Goal: Task Accomplishment & Management: Manage account settings

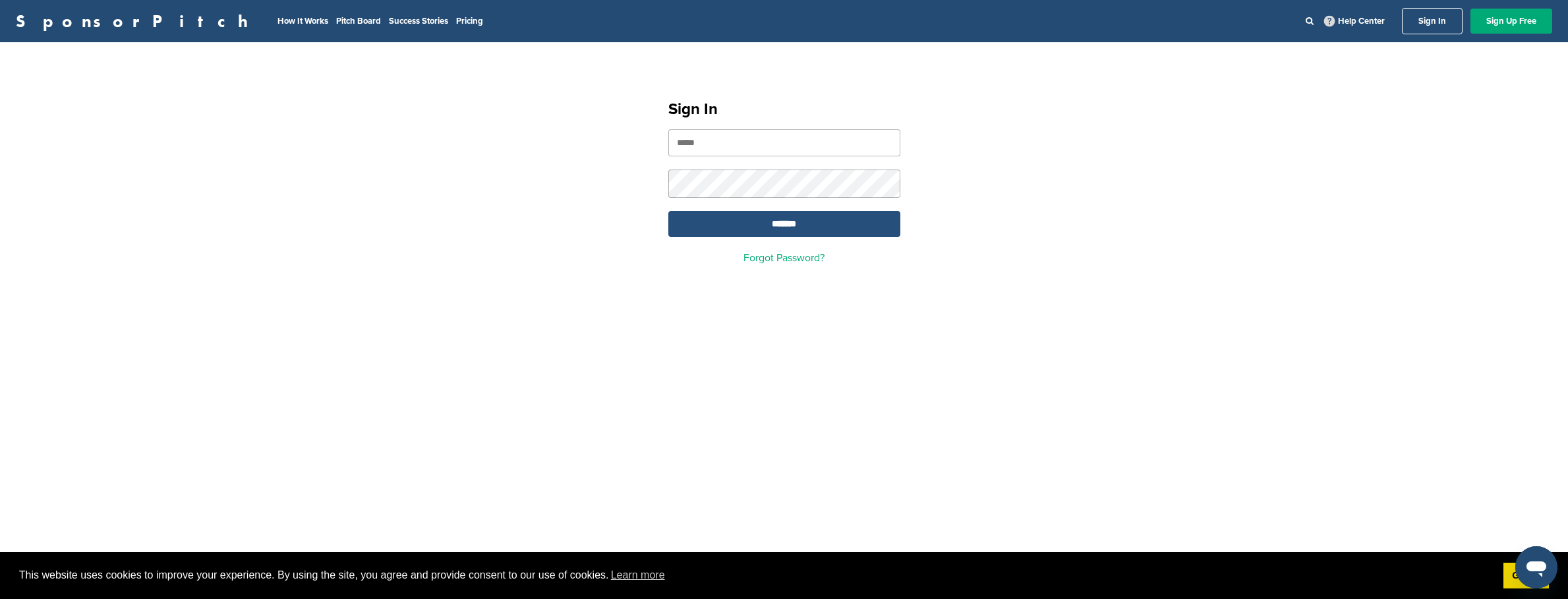
type input "**********"
click at [818, 222] on input "*******" at bounding box center [784, 224] width 232 height 25
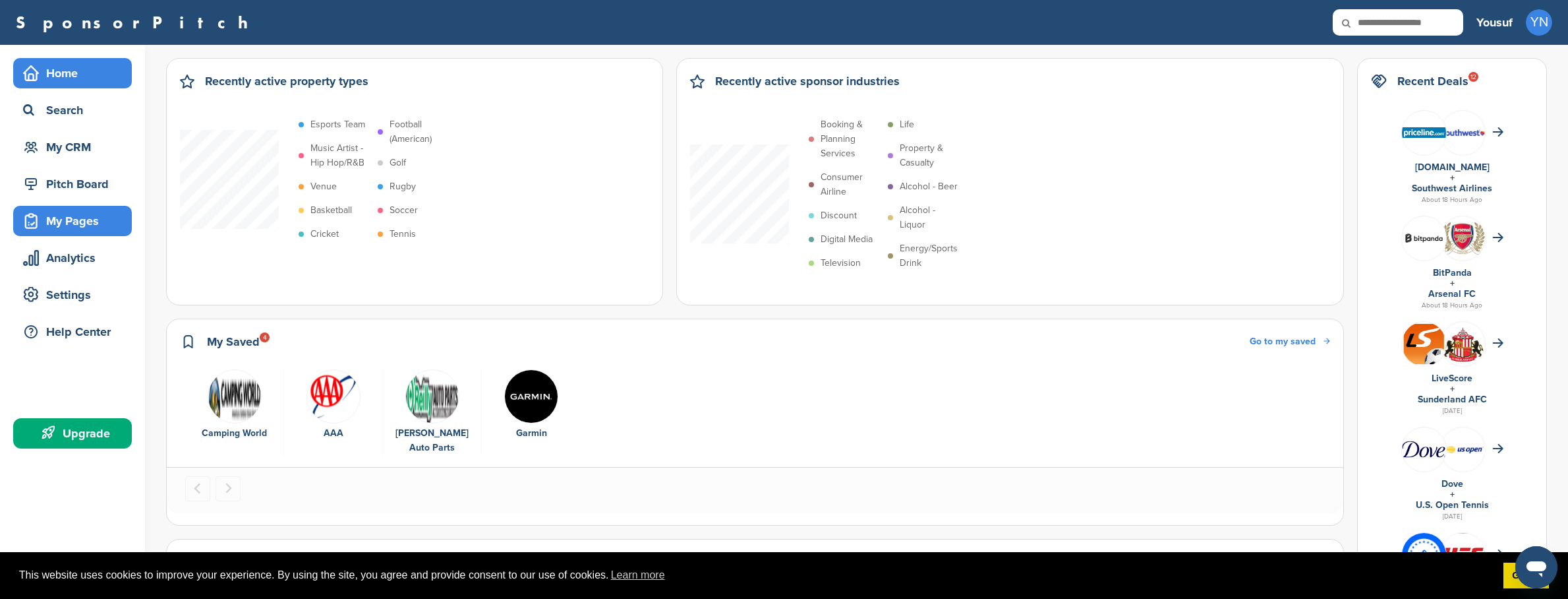
click at [107, 215] on div "My Pages" at bounding box center [75, 221] width 112 height 24
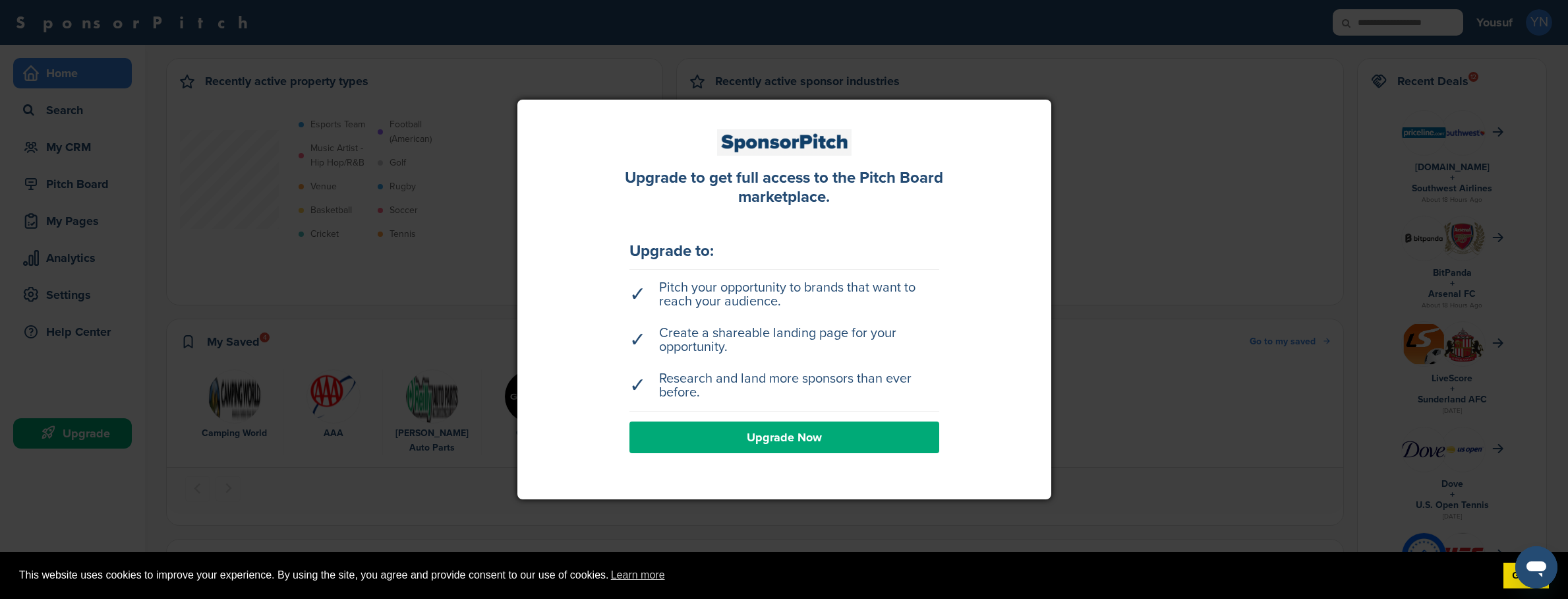
click at [1078, 65] on div at bounding box center [784, 299] width 1568 height 599
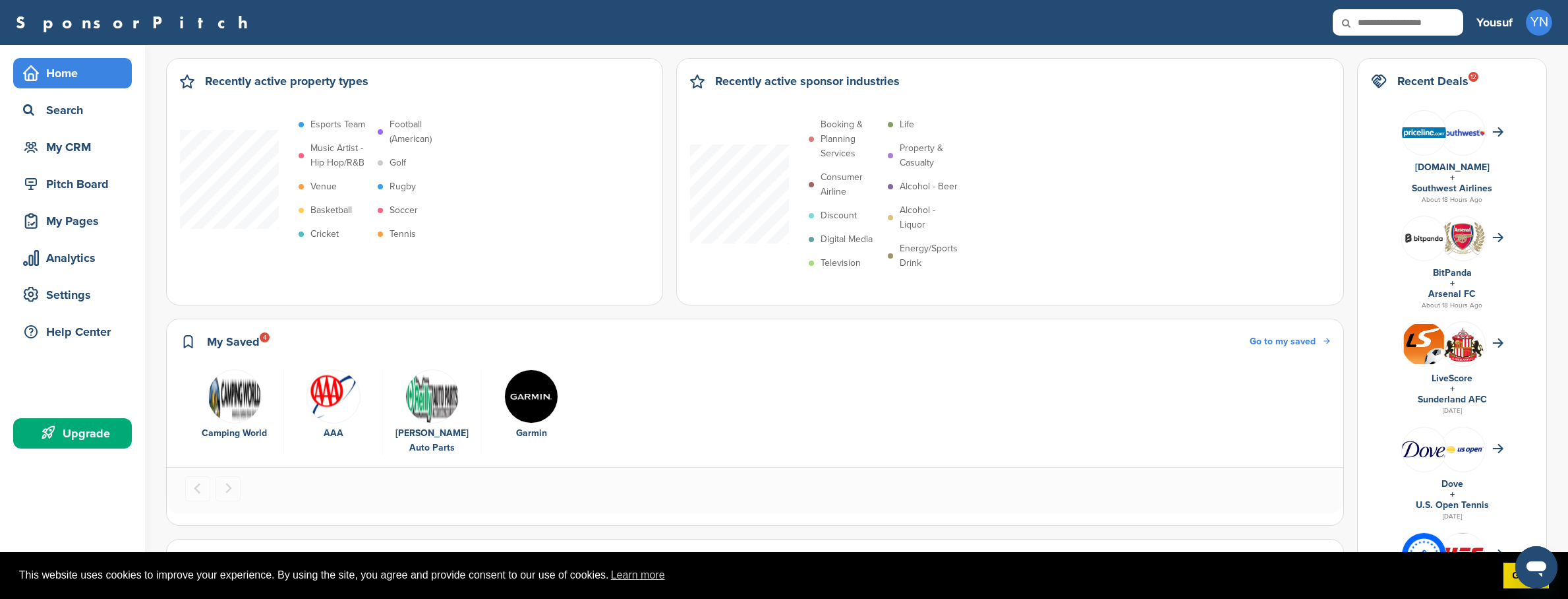
click at [52, 75] on div "Home" at bounding box center [75, 73] width 112 height 24
click at [1503, 22] on h3 "Yousuf" at bounding box center [1494, 23] width 36 height 19
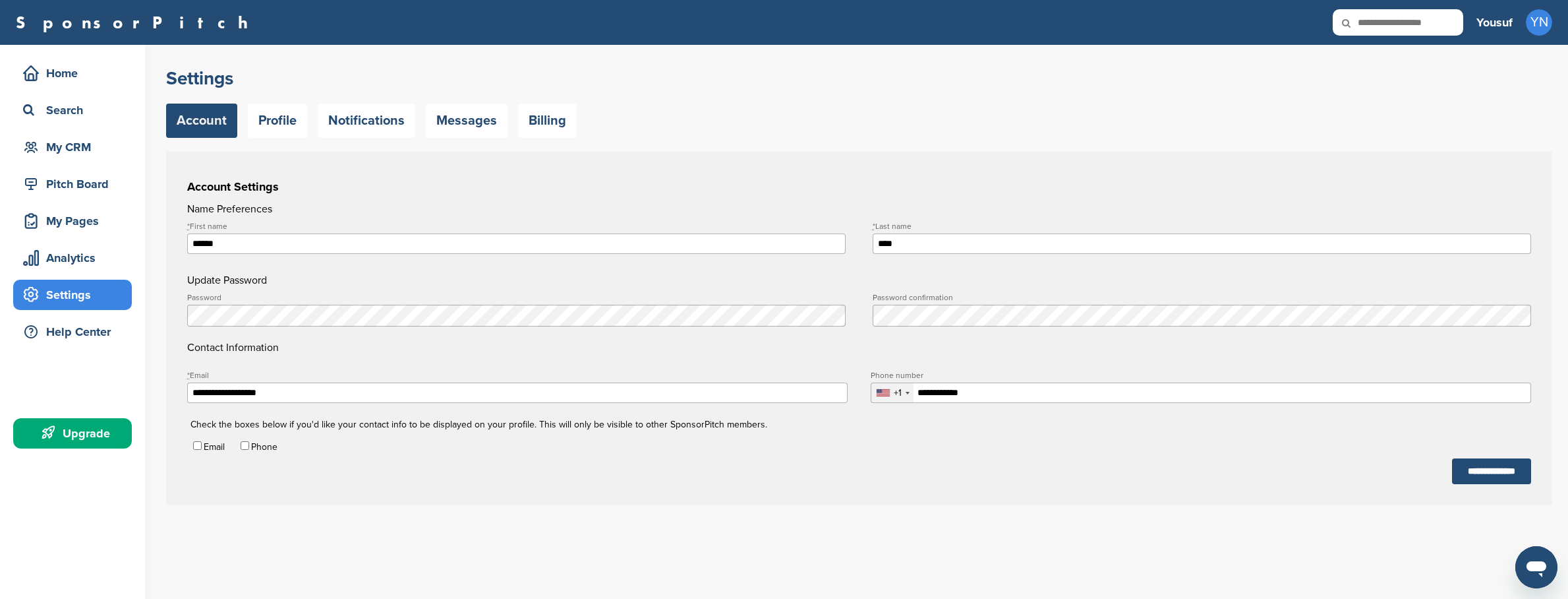
type input "**********"
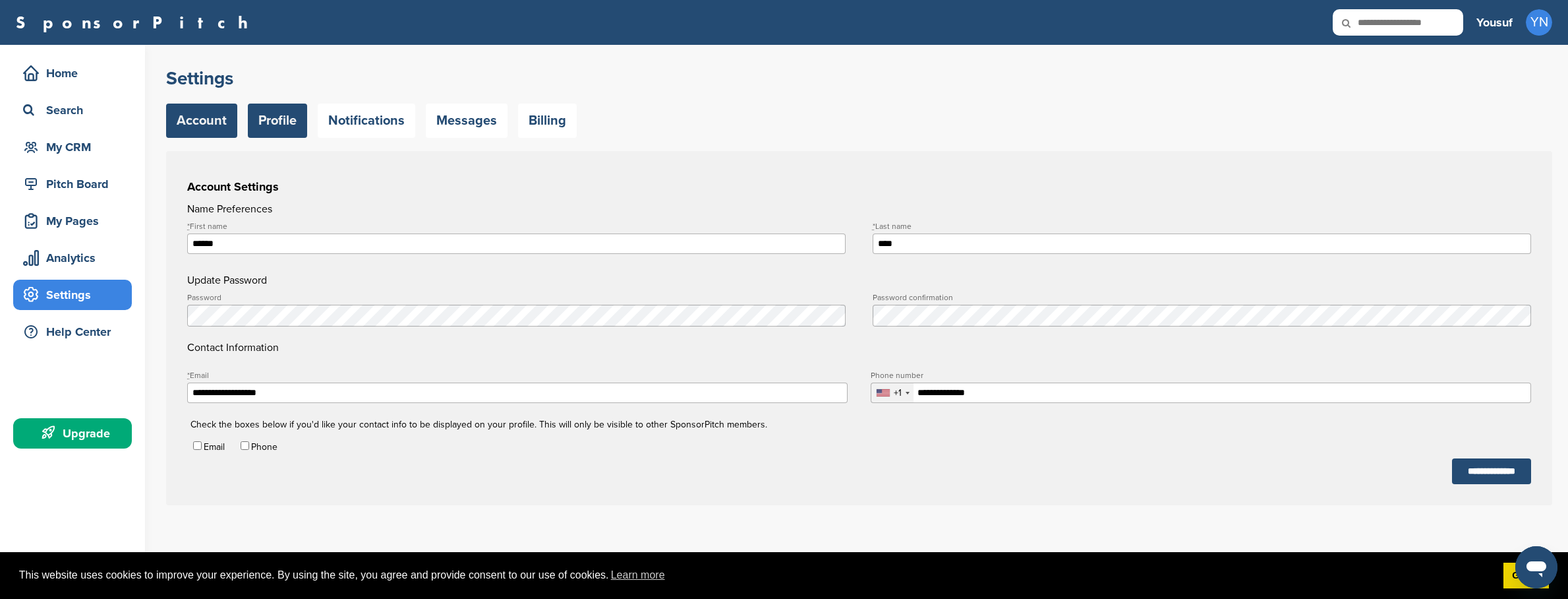
click at [282, 128] on link "Profile" at bounding box center [277, 121] width 59 height 34
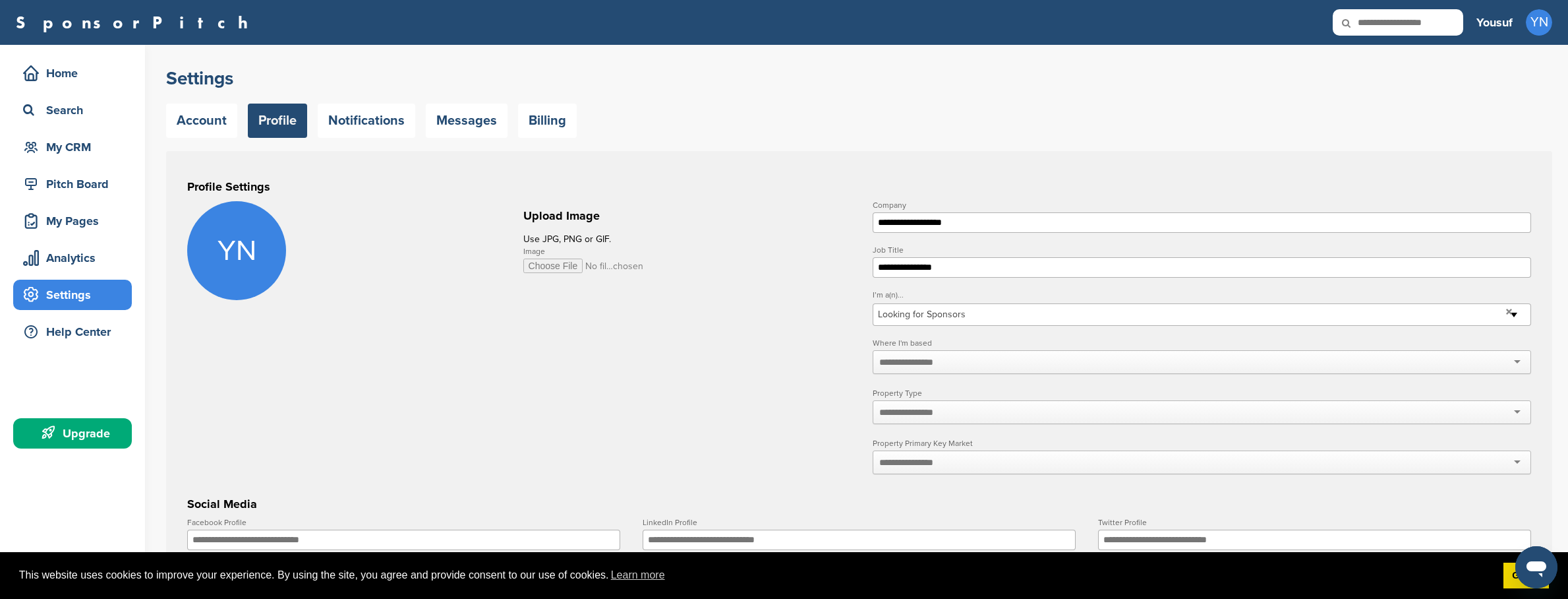
click at [553, 264] on input "Image" at bounding box center [584, 265] width 122 height 14
type input "**********"
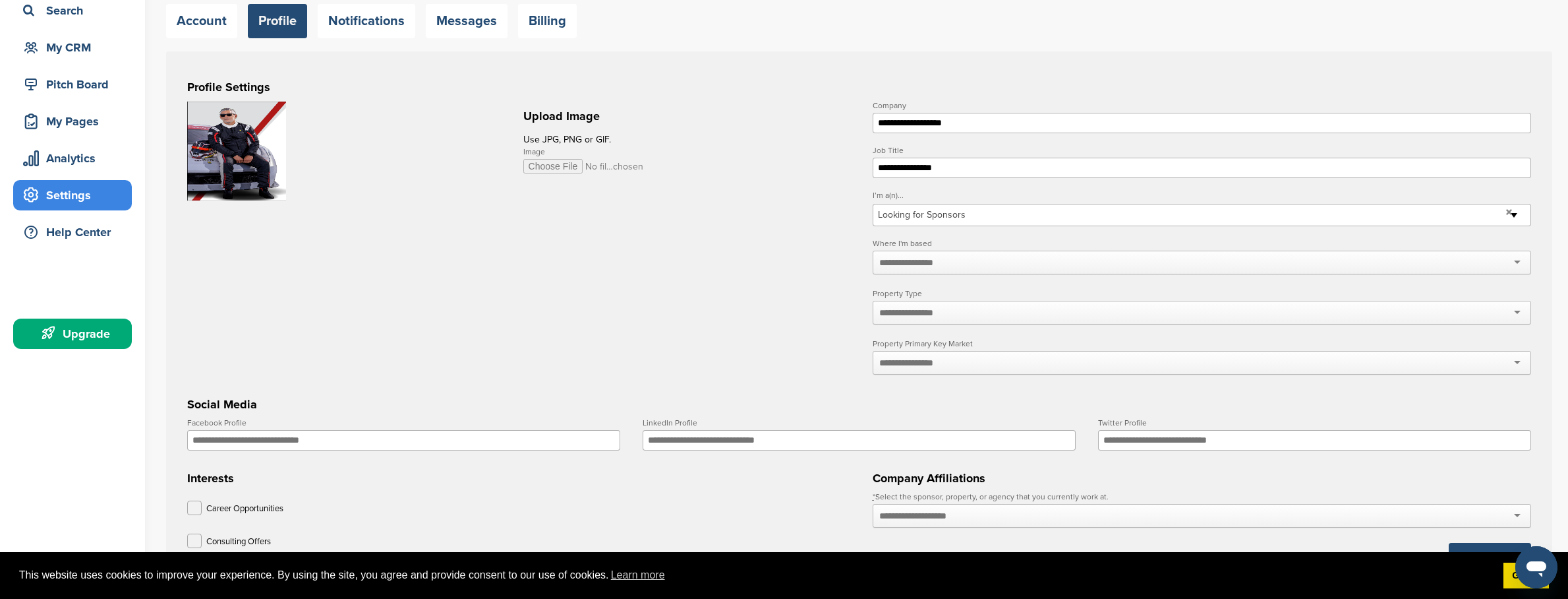
scroll to position [115, 0]
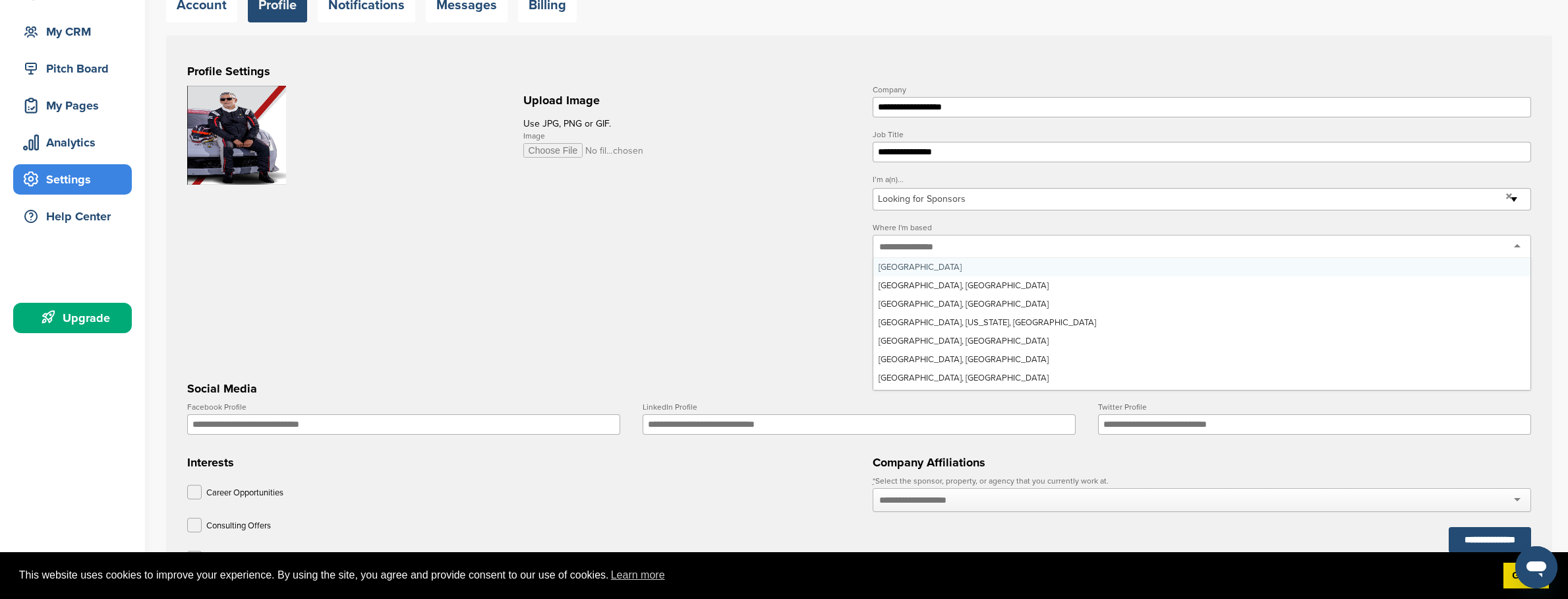
click at [932, 250] on input "text" at bounding box center [915, 246] width 70 height 12
click at [813, 266] on form "**********" at bounding box center [860, 417] width 1345 height 663
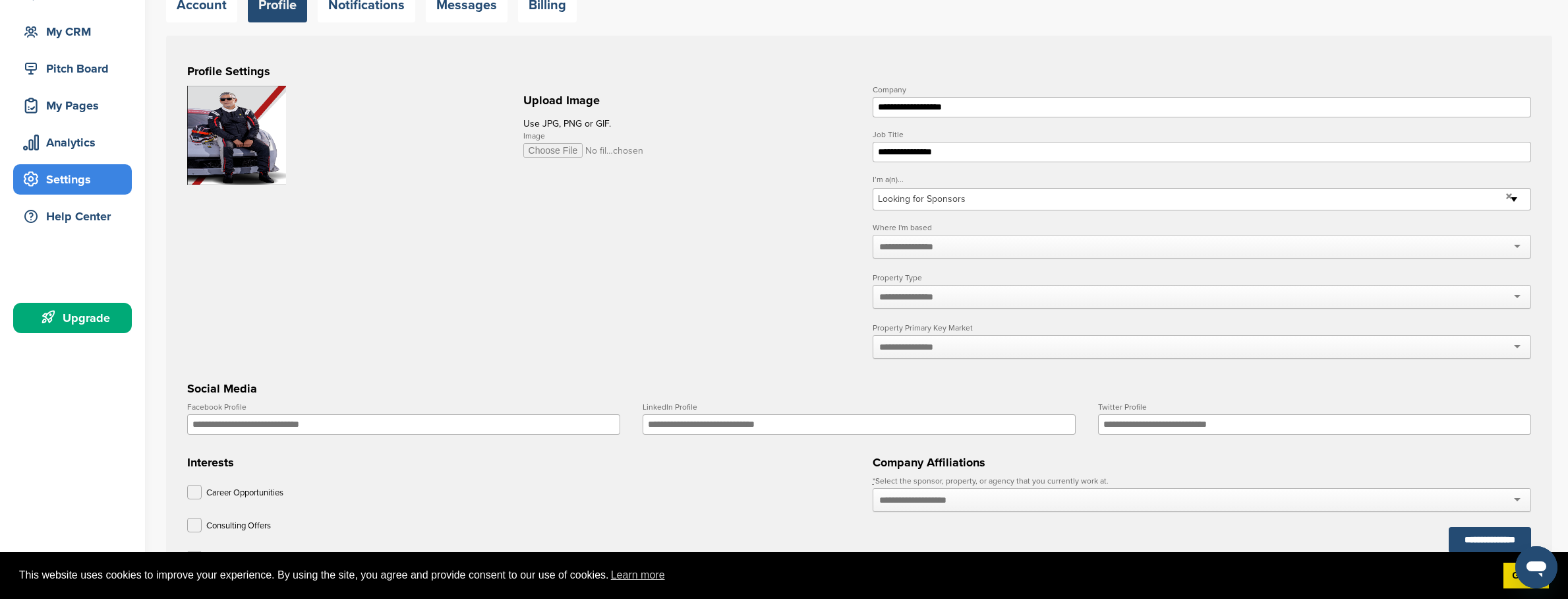
click at [942, 299] on input "text" at bounding box center [915, 296] width 70 height 12
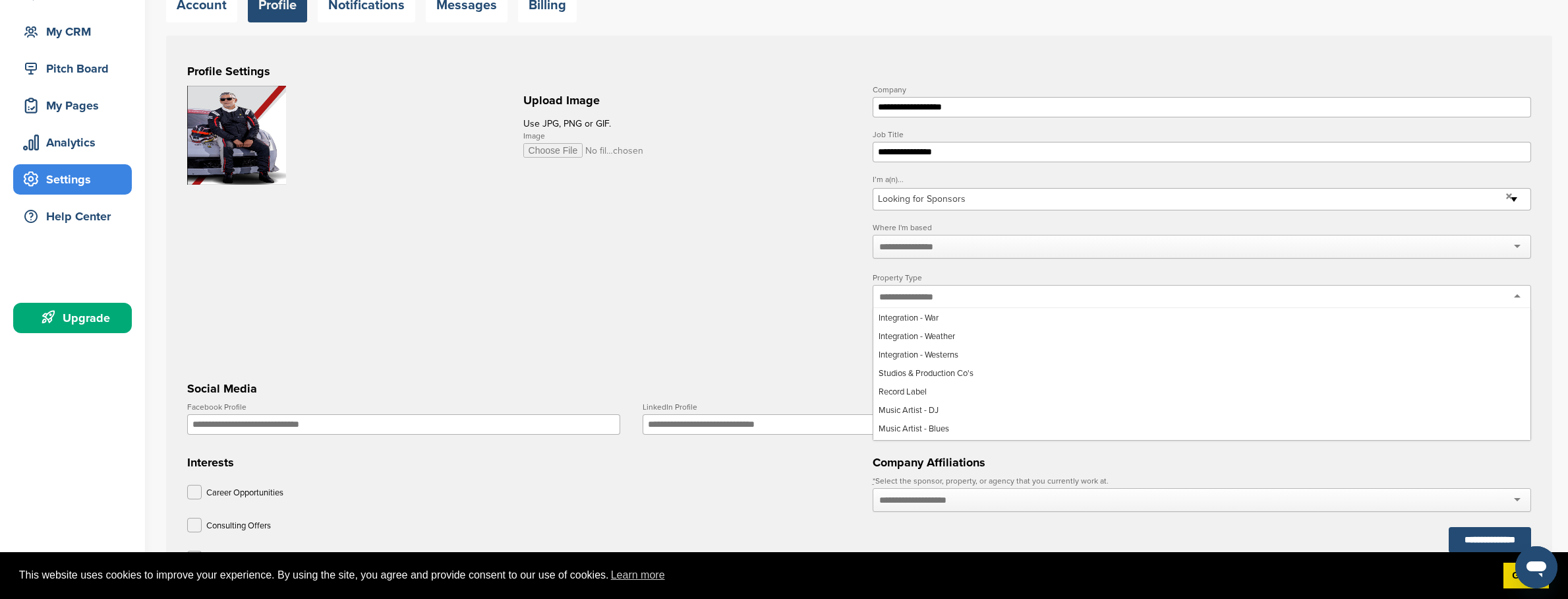
scroll to position [598, 0]
click at [795, 333] on form "**********" at bounding box center [860, 417] width 1345 height 663
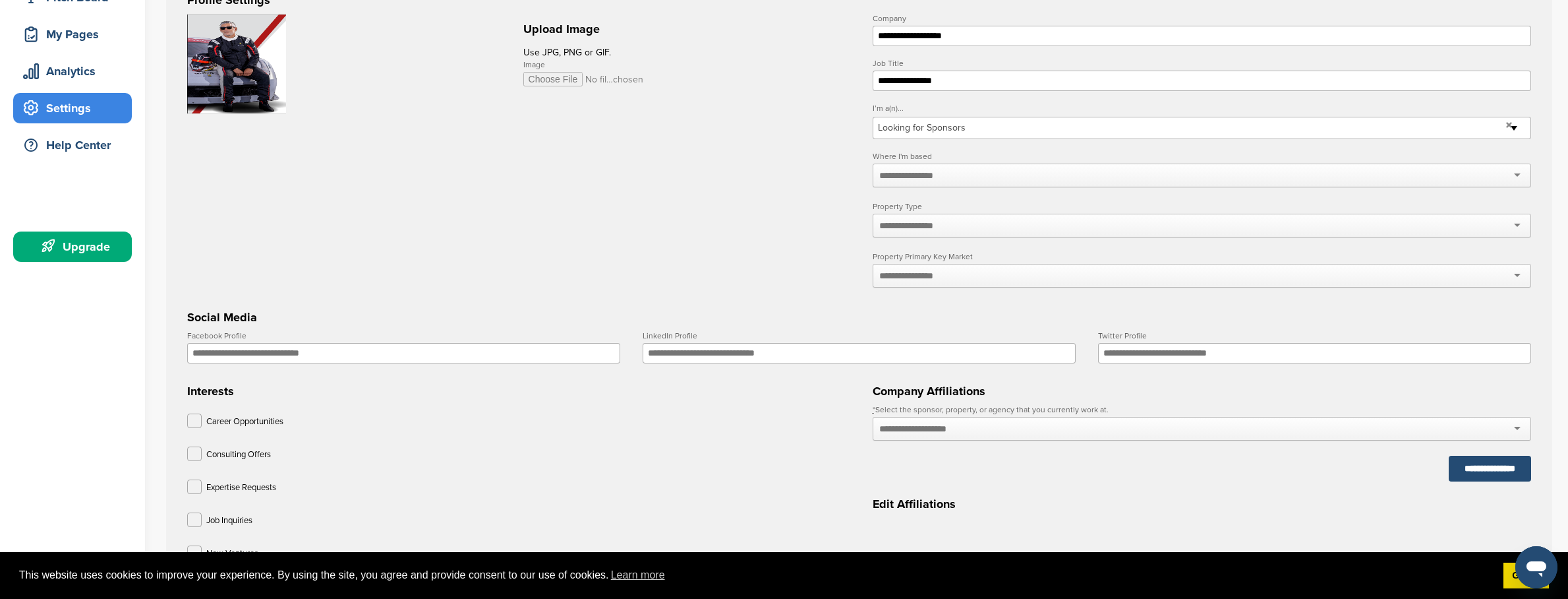
scroll to position [210, 0]
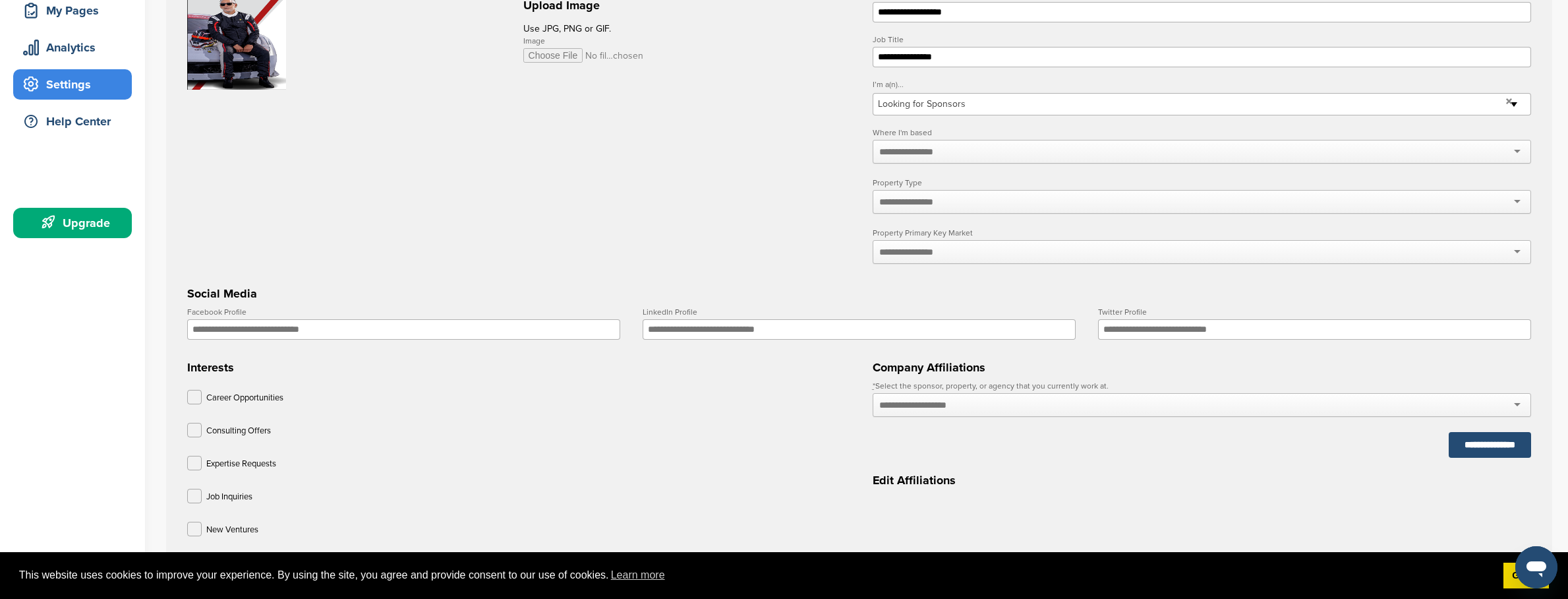
click at [950, 258] on div at bounding box center [1202, 252] width 659 height 24
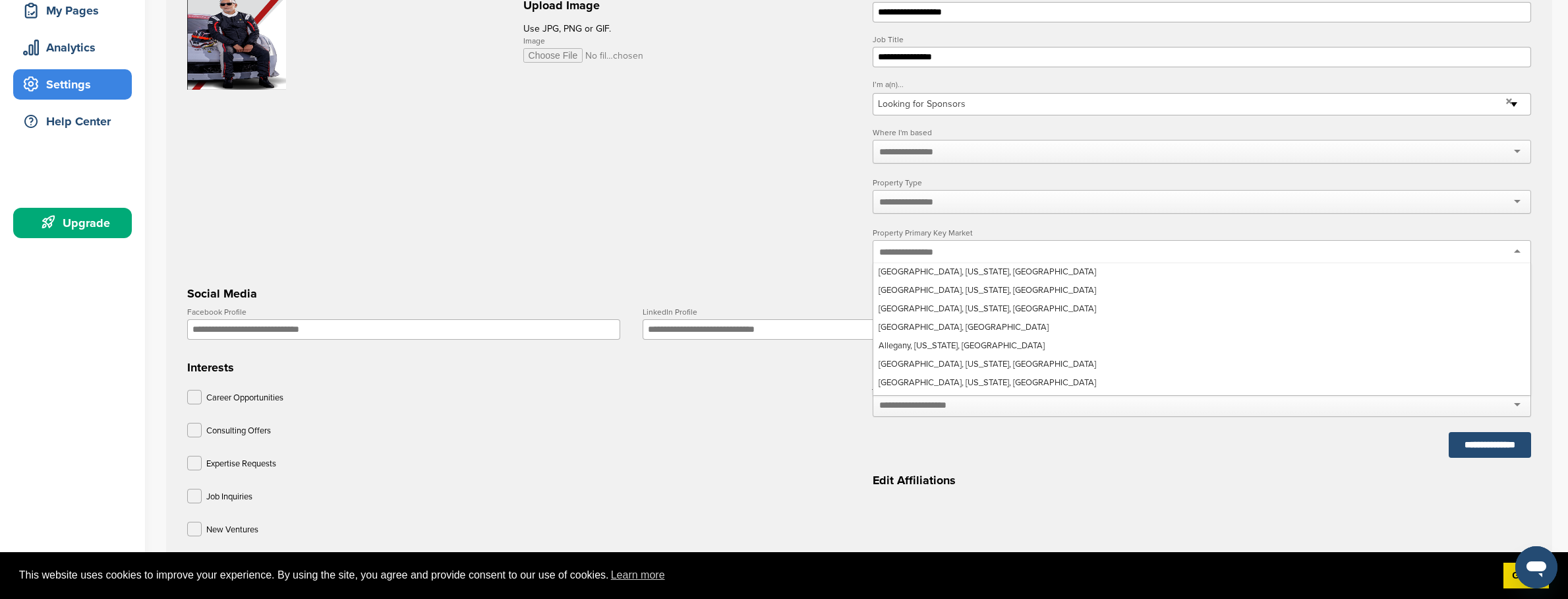
scroll to position [370, 0]
click at [729, 255] on form "**********" at bounding box center [860, 322] width 1345 height 663
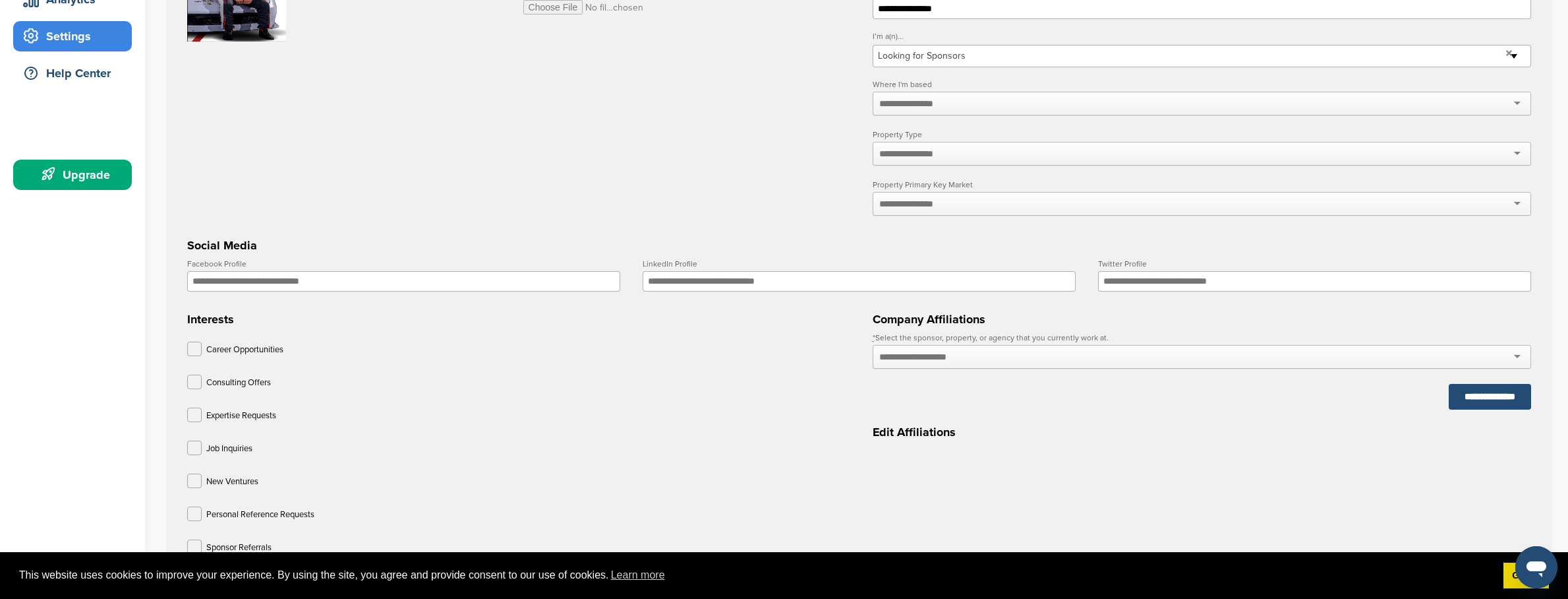
scroll to position [292, 0]
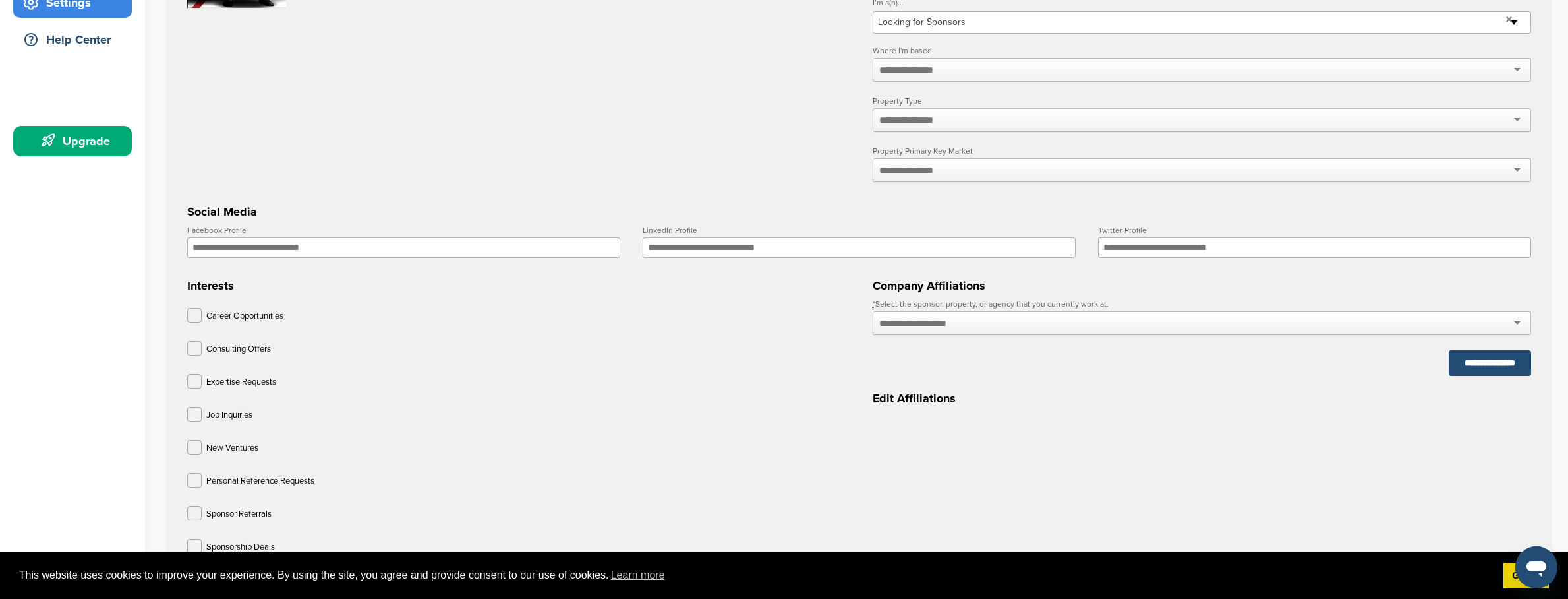
click at [458, 251] on input "Facebook Profile" at bounding box center [404, 248] width 433 height 21
type input "*"
type input "********"
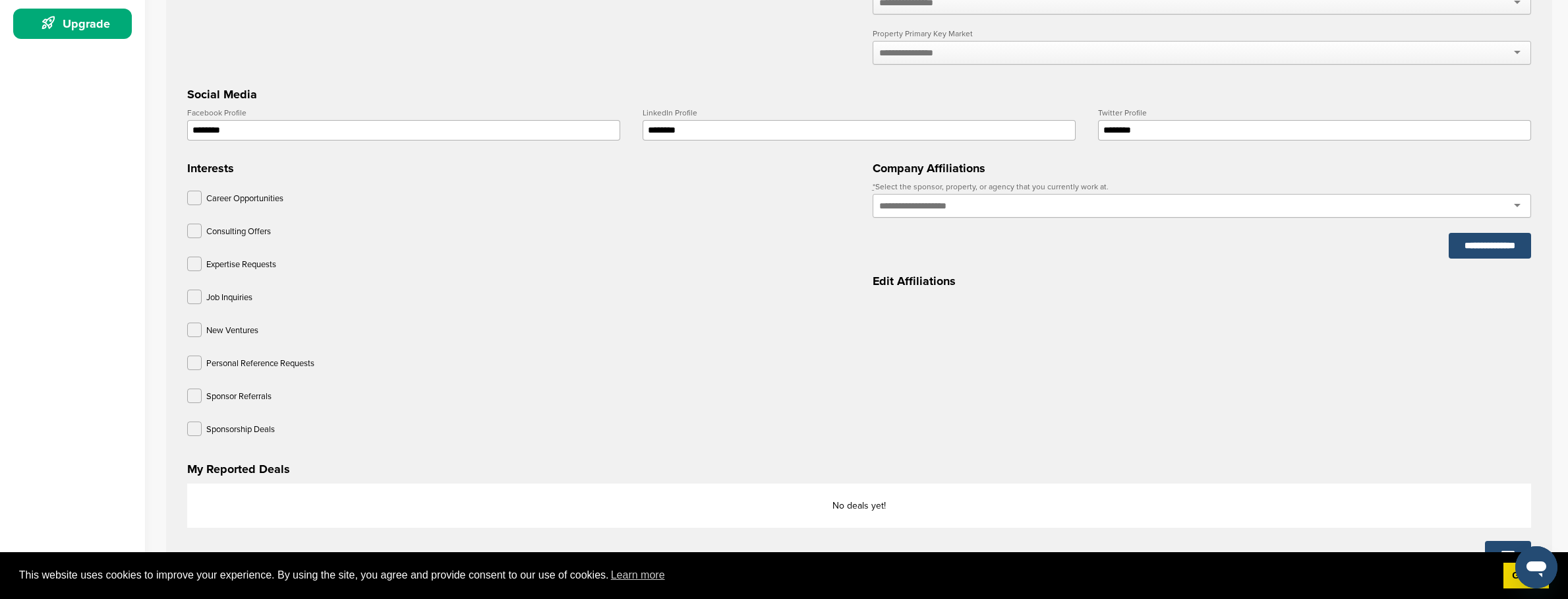
scroll to position [410, 0]
click at [196, 399] on label at bounding box center [194, 394] width 14 height 14
click at [196, 435] on label at bounding box center [194, 427] width 14 height 14
click at [977, 214] on div at bounding box center [1202, 205] width 659 height 24
click at [1168, 290] on h3 "Edit Affiliations" at bounding box center [1202, 280] width 659 height 19
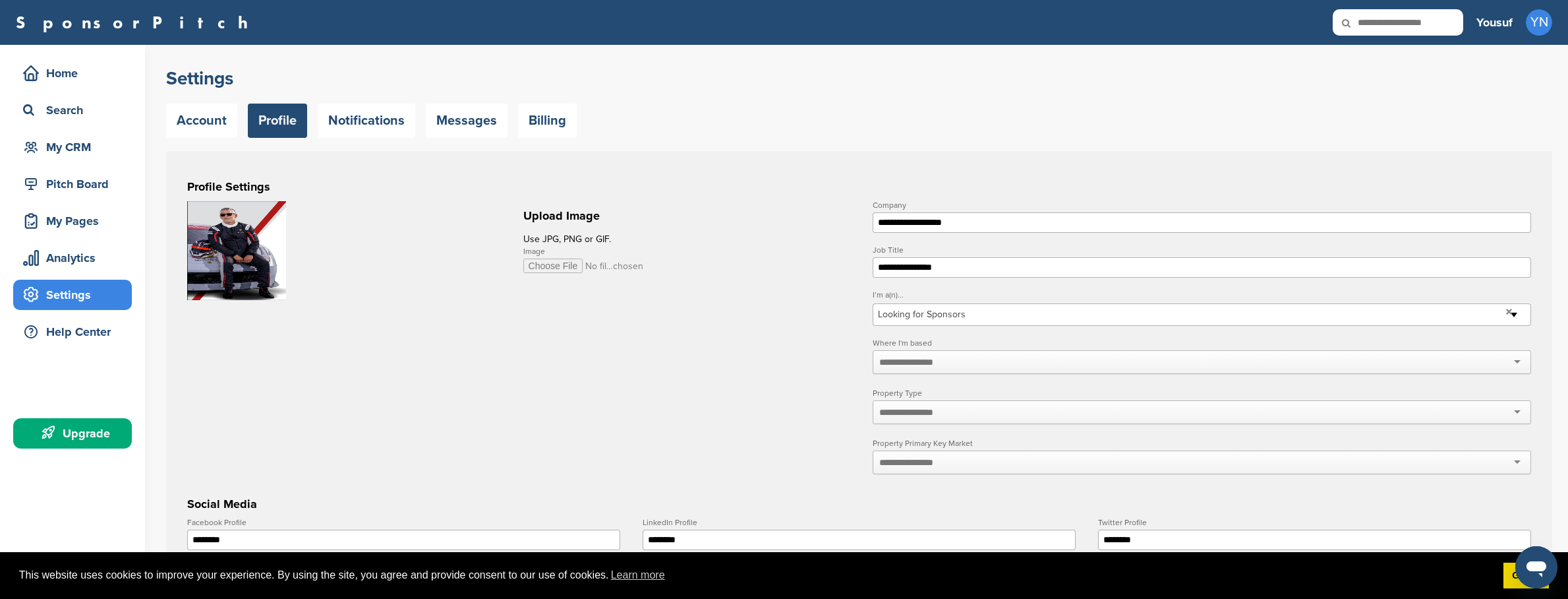
scroll to position [736, 0]
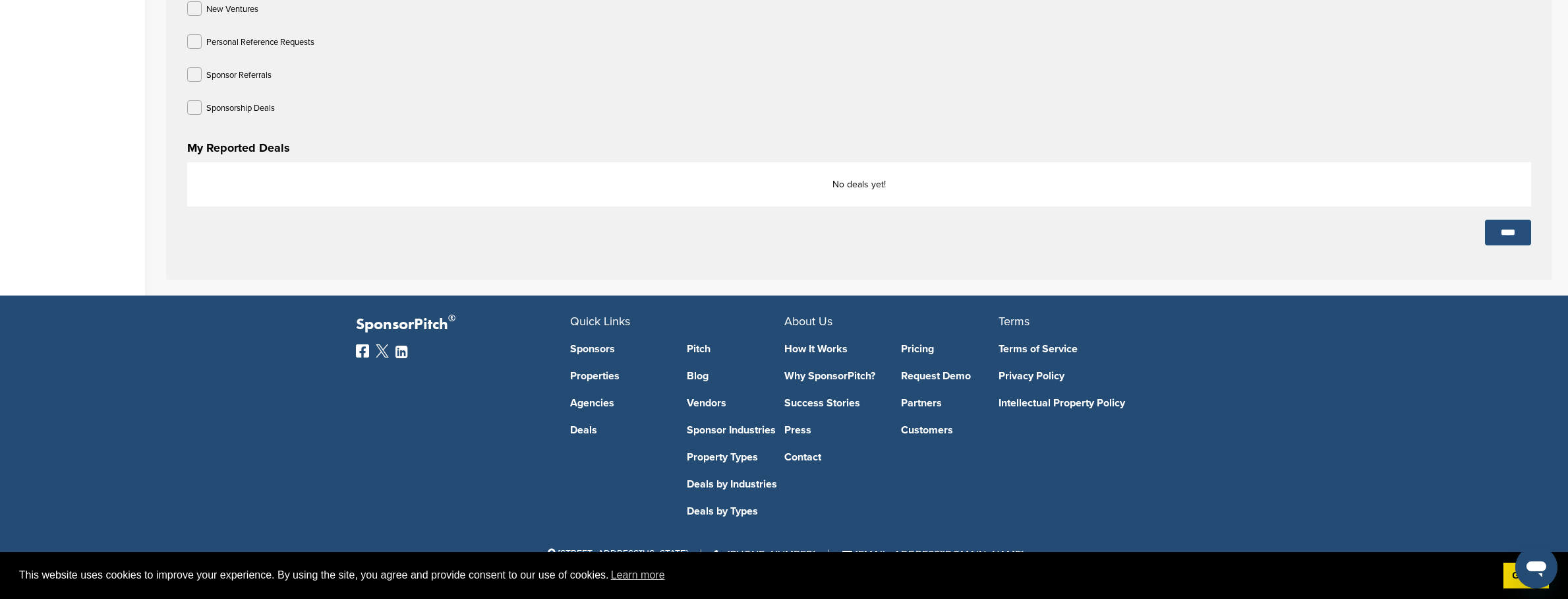
click at [1510, 232] on input "****" at bounding box center [1508, 232] width 46 height 25
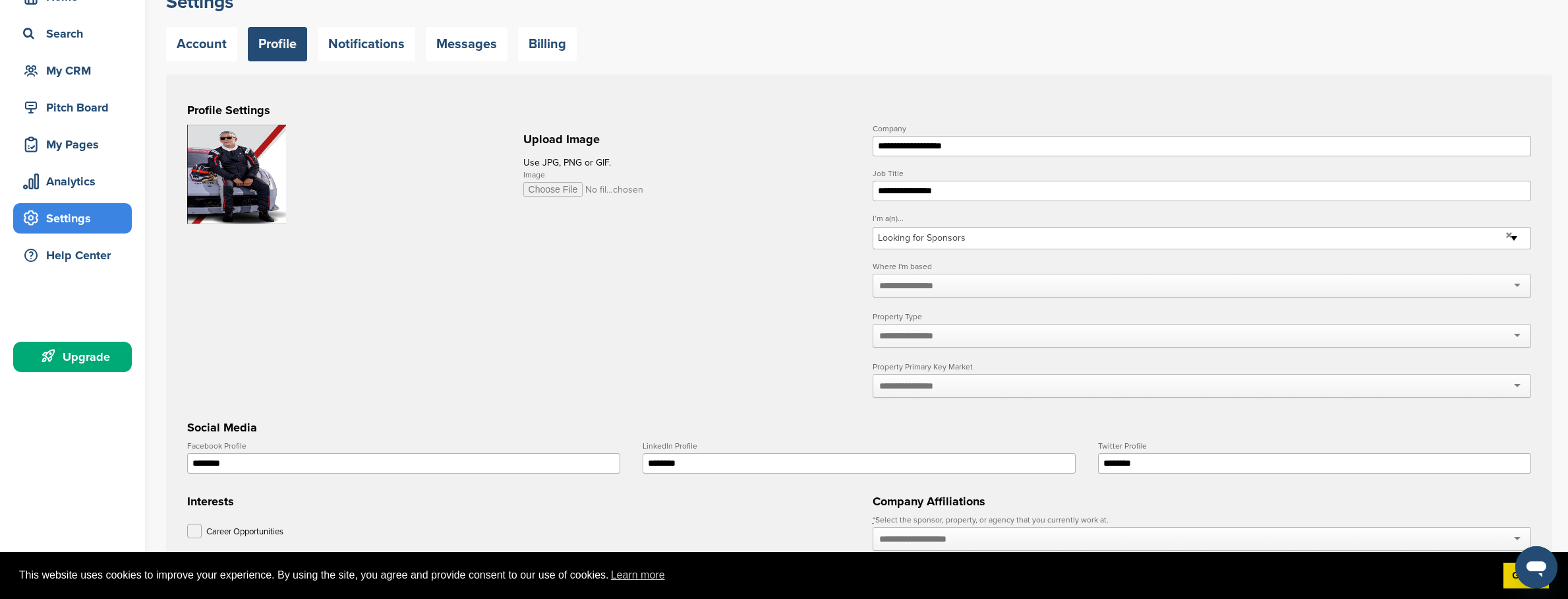
scroll to position [16, 0]
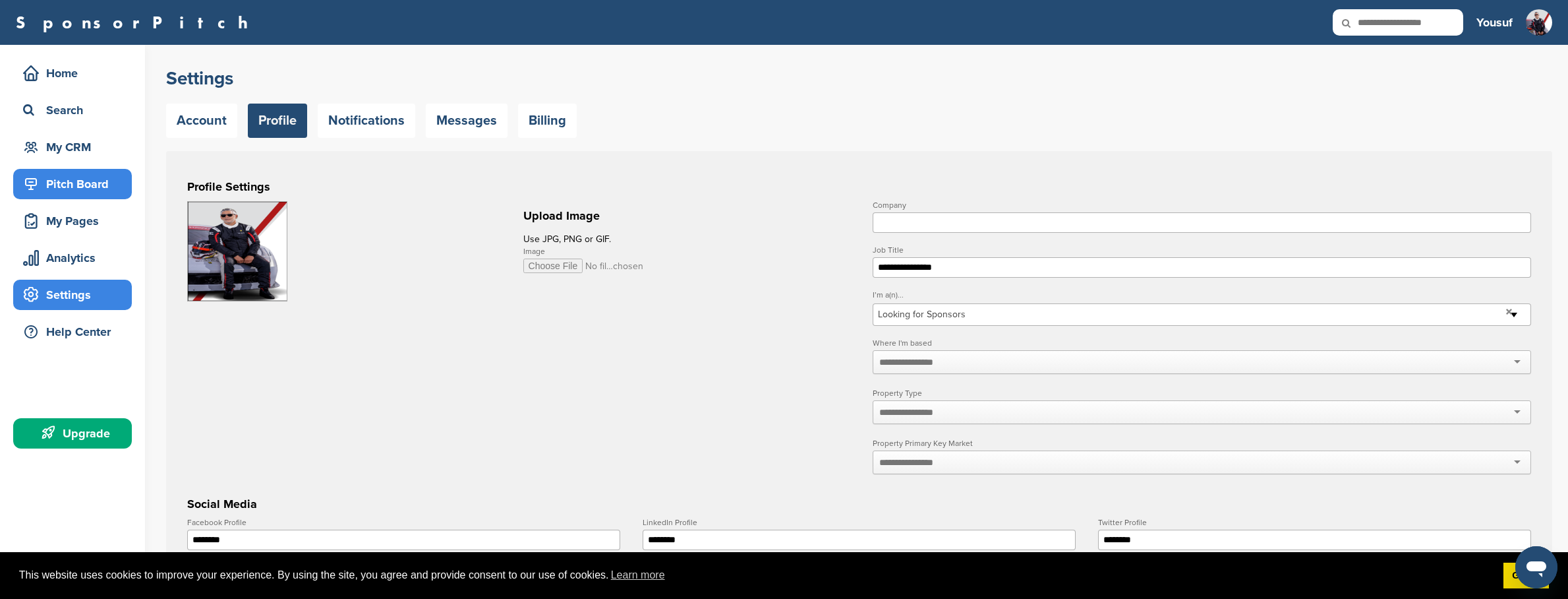
click at [89, 194] on div "Pitch Board" at bounding box center [75, 183] width 112 height 24
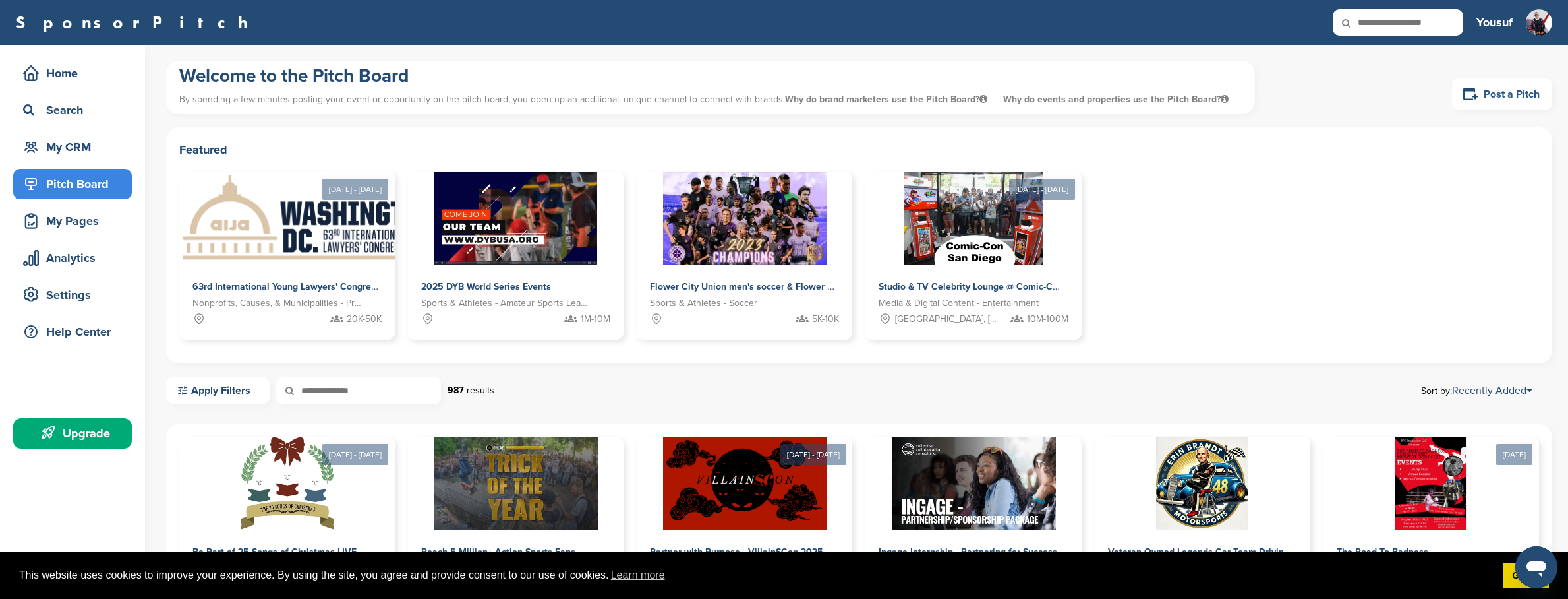
click at [1489, 92] on link "Post a Pitch" at bounding box center [1502, 94] width 100 height 32
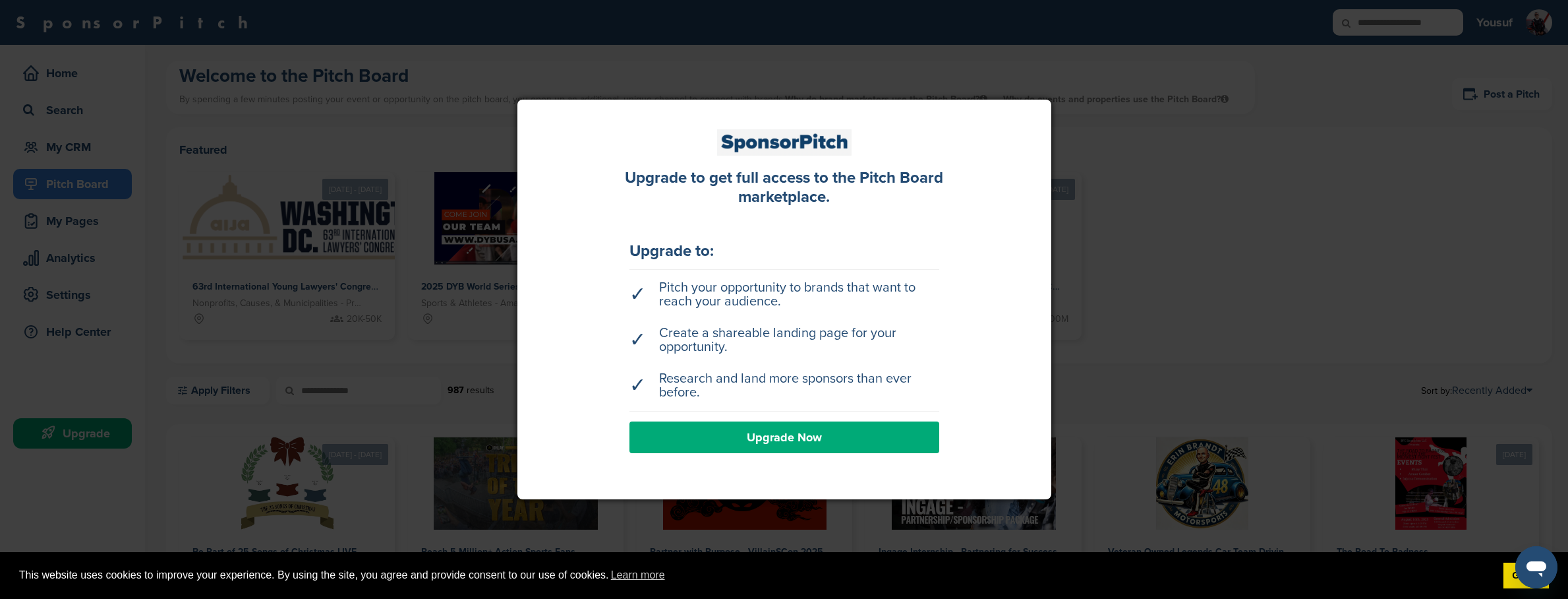
click at [822, 438] on link "Upgrade Now" at bounding box center [784, 438] width 310 height 32
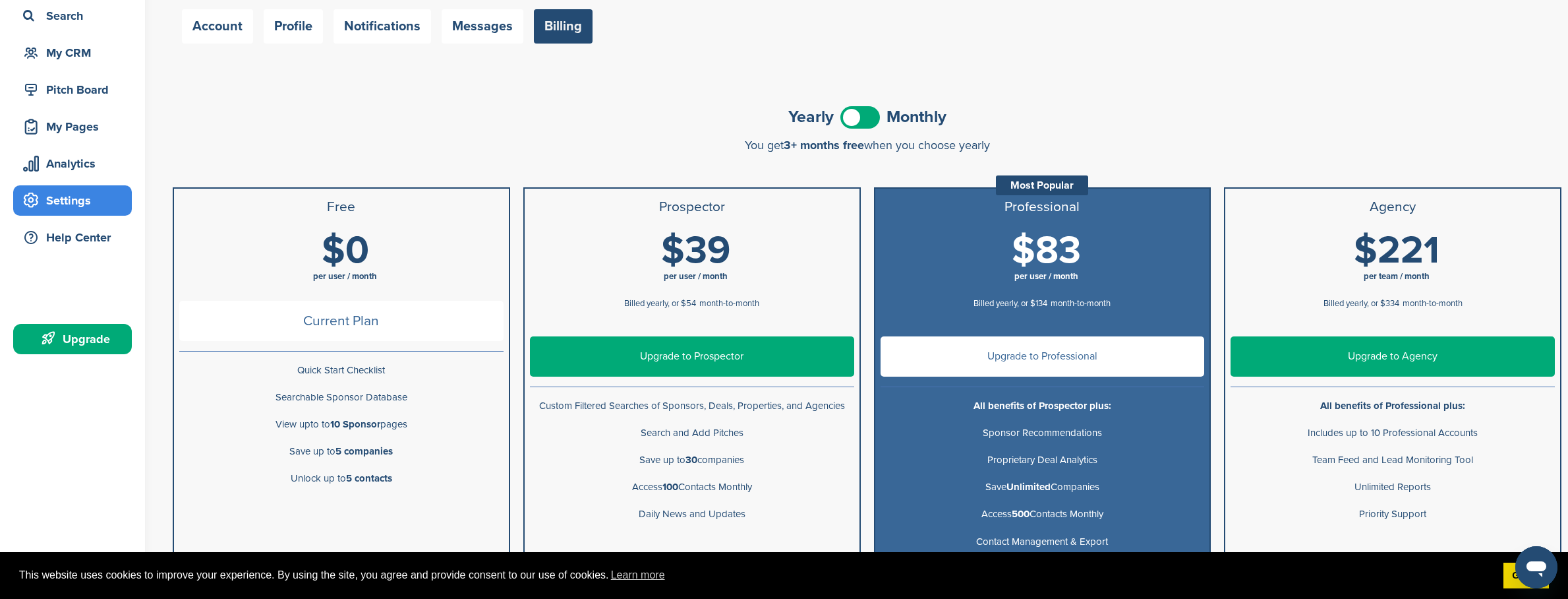
scroll to position [183, 0]
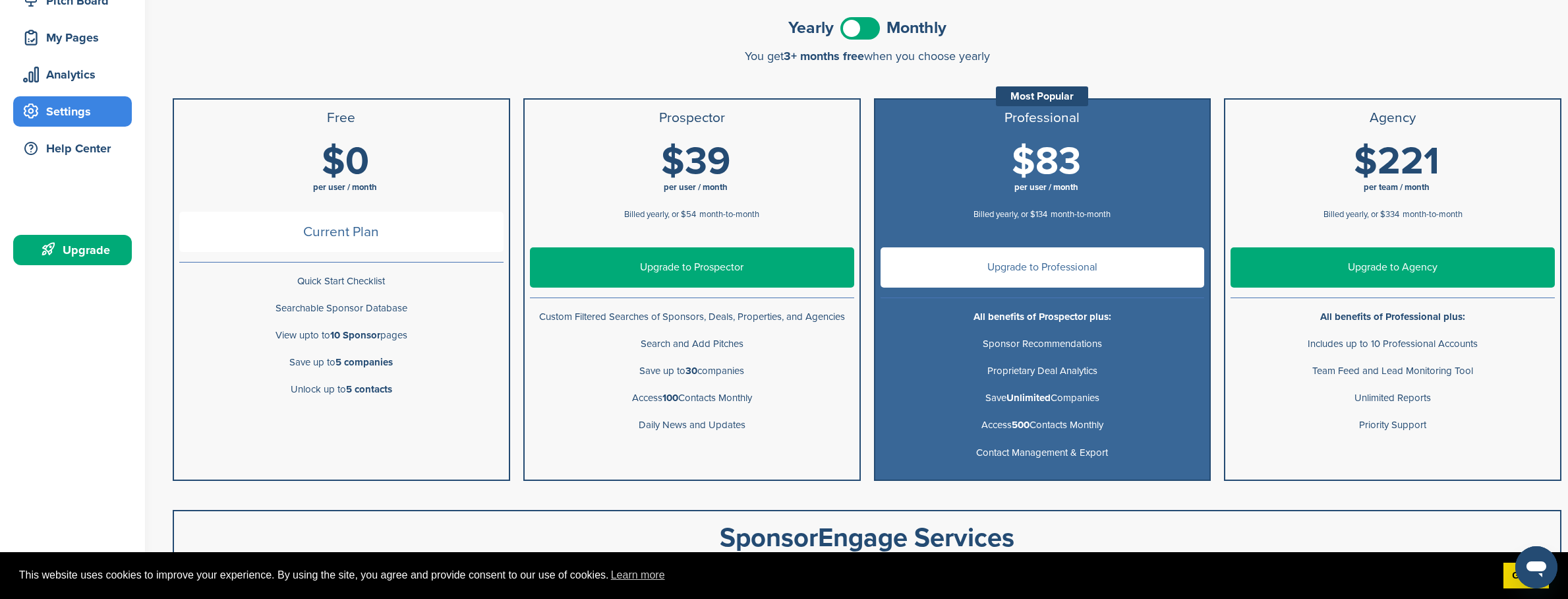
click at [454, 356] on p "Save up to 5 companies" at bounding box center [341, 361] width 324 height 16
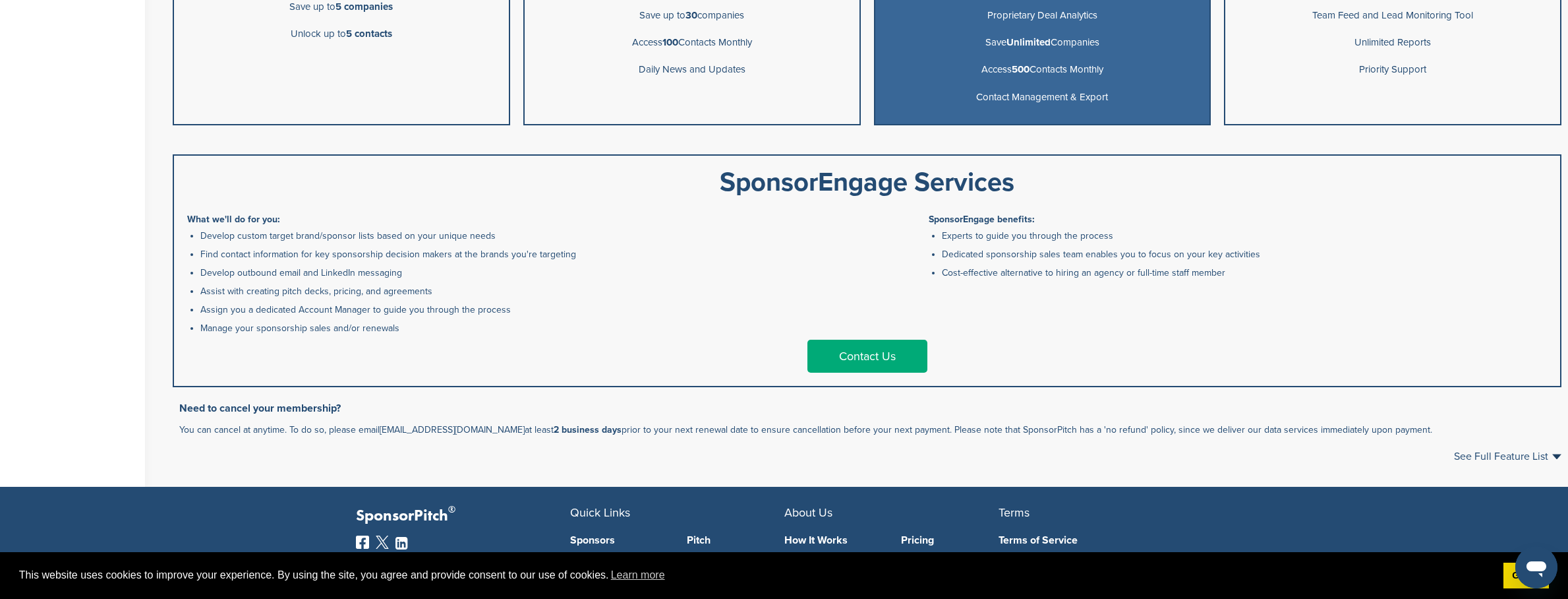
scroll to position [0, 0]
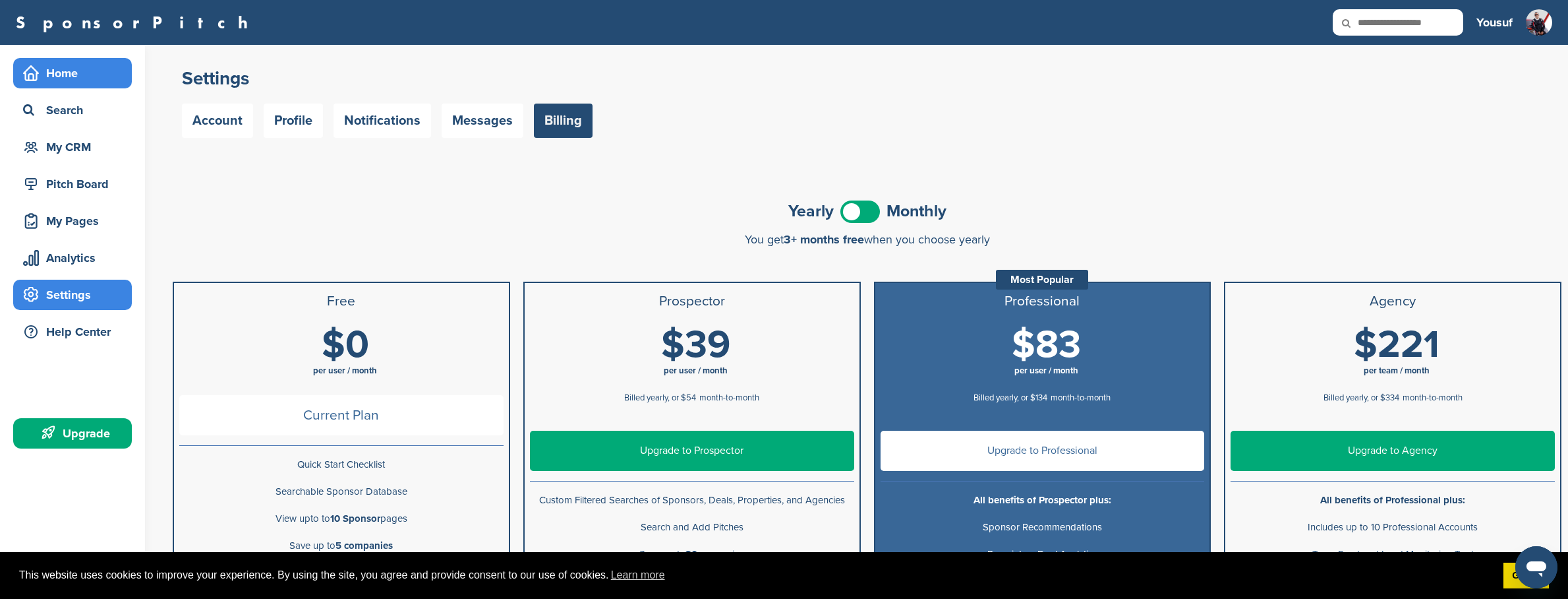
click at [78, 76] on div "Home" at bounding box center [75, 73] width 112 height 24
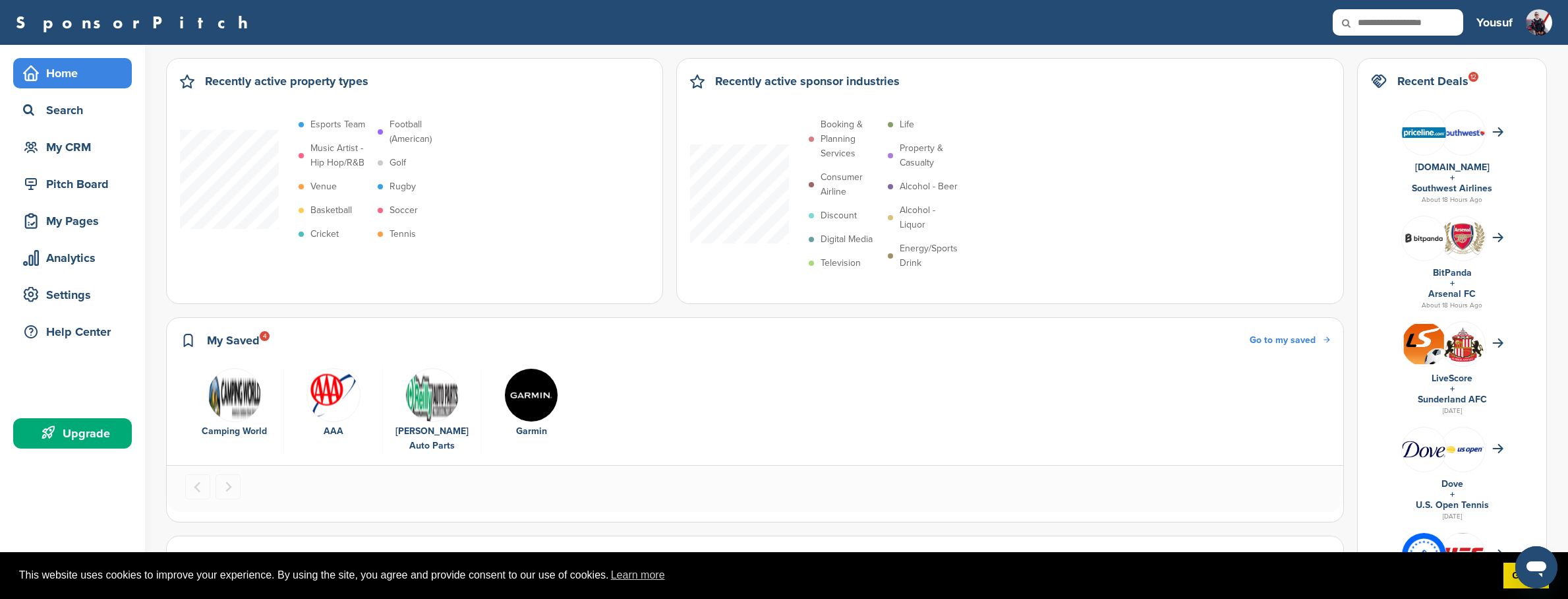
click at [93, 117] on div "Search" at bounding box center [75, 109] width 112 height 24
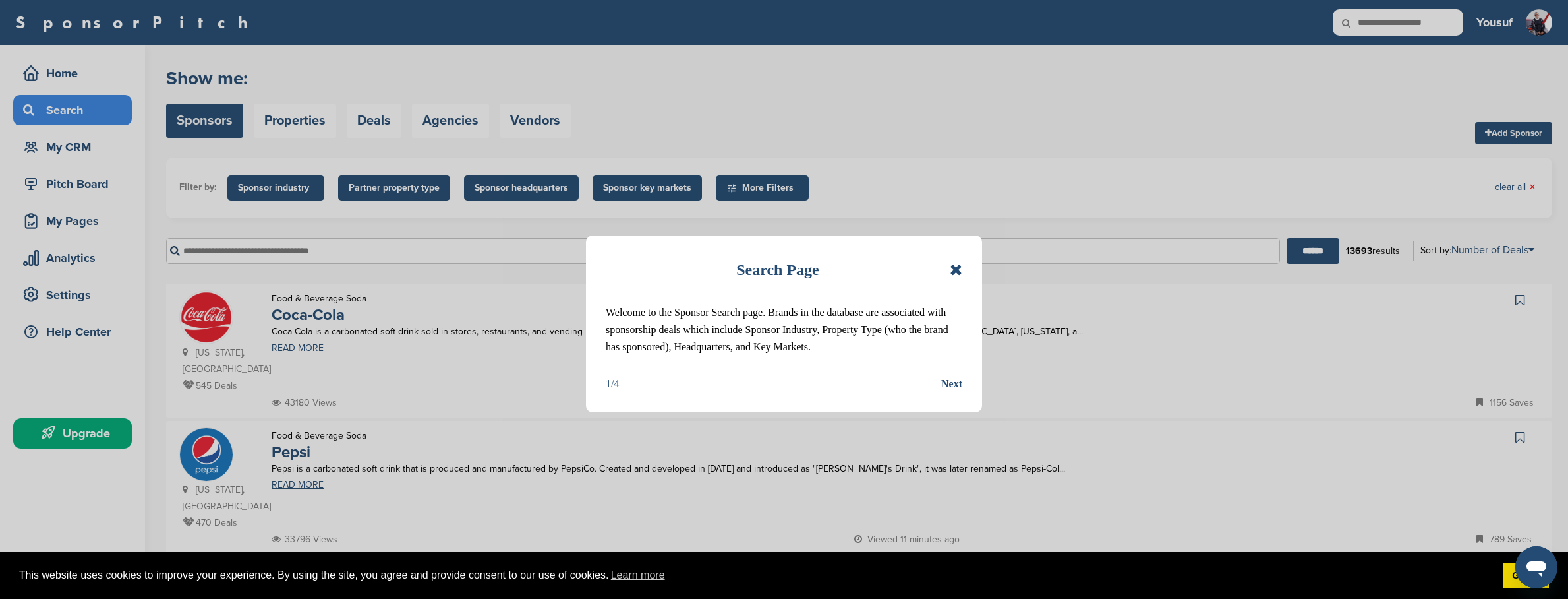
click at [961, 273] on icon at bounding box center [956, 270] width 12 height 16
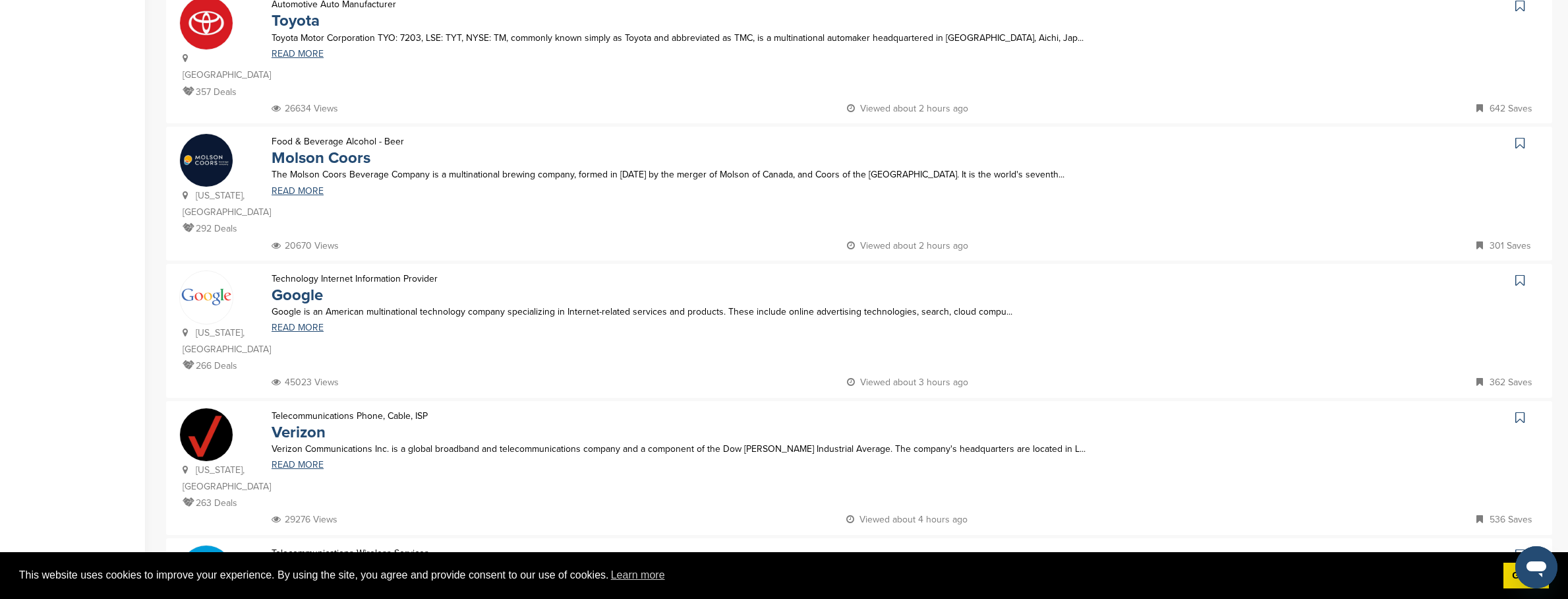
scroll to position [844, 0]
click at [317, 146] on link "Molson Coors" at bounding box center [321, 156] width 99 height 19
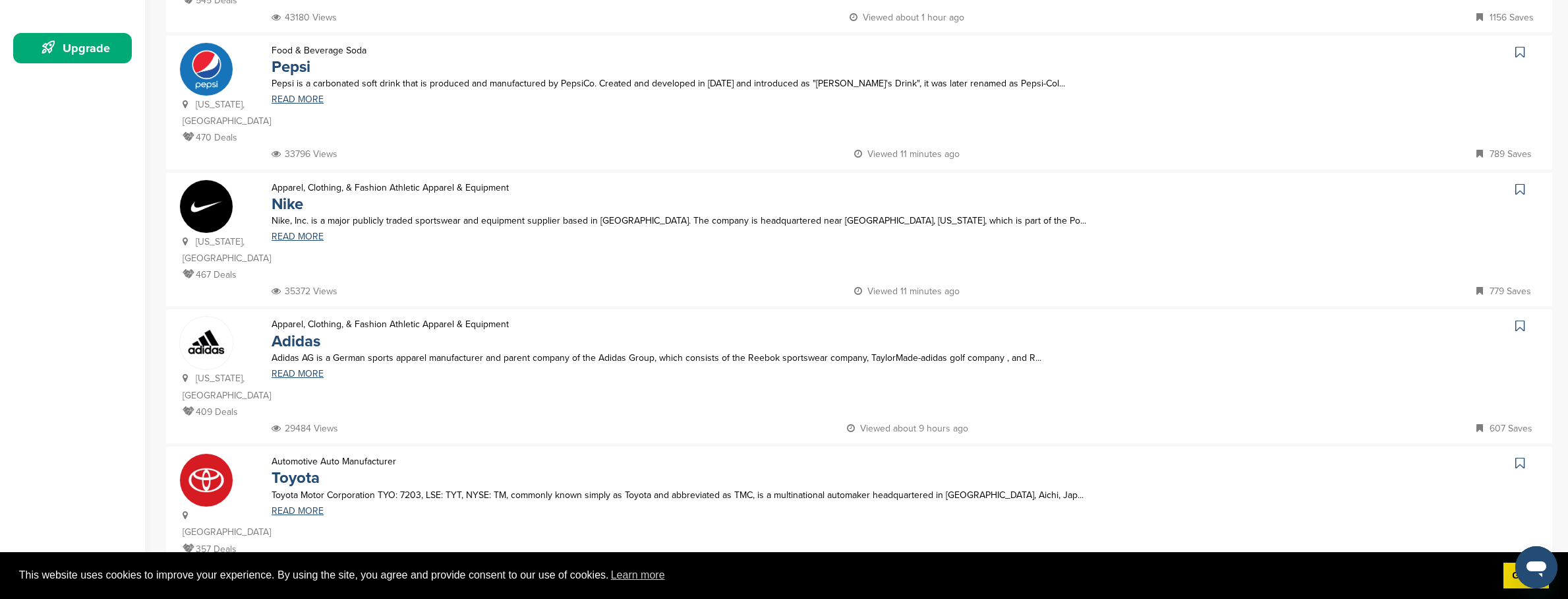
scroll to position [0, 0]
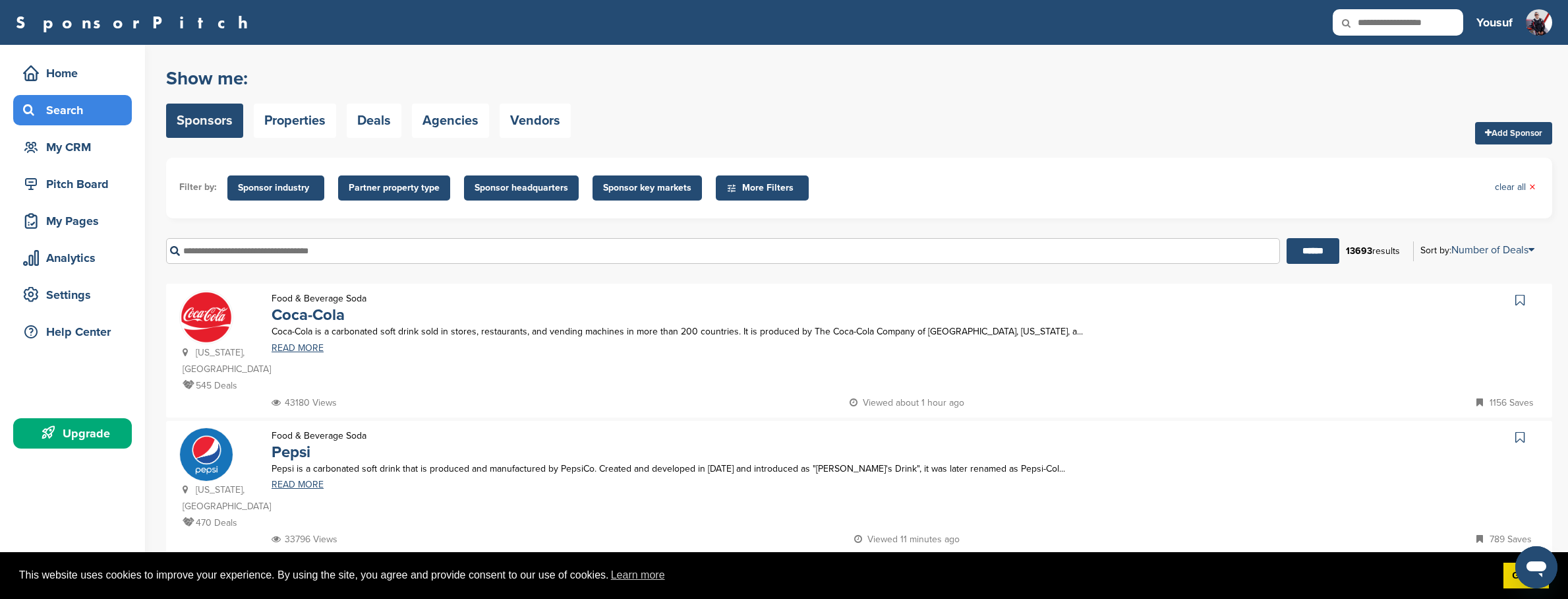
click at [274, 184] on span "Sponsor industry" at bounding box center [275, 188] width 75 height 14
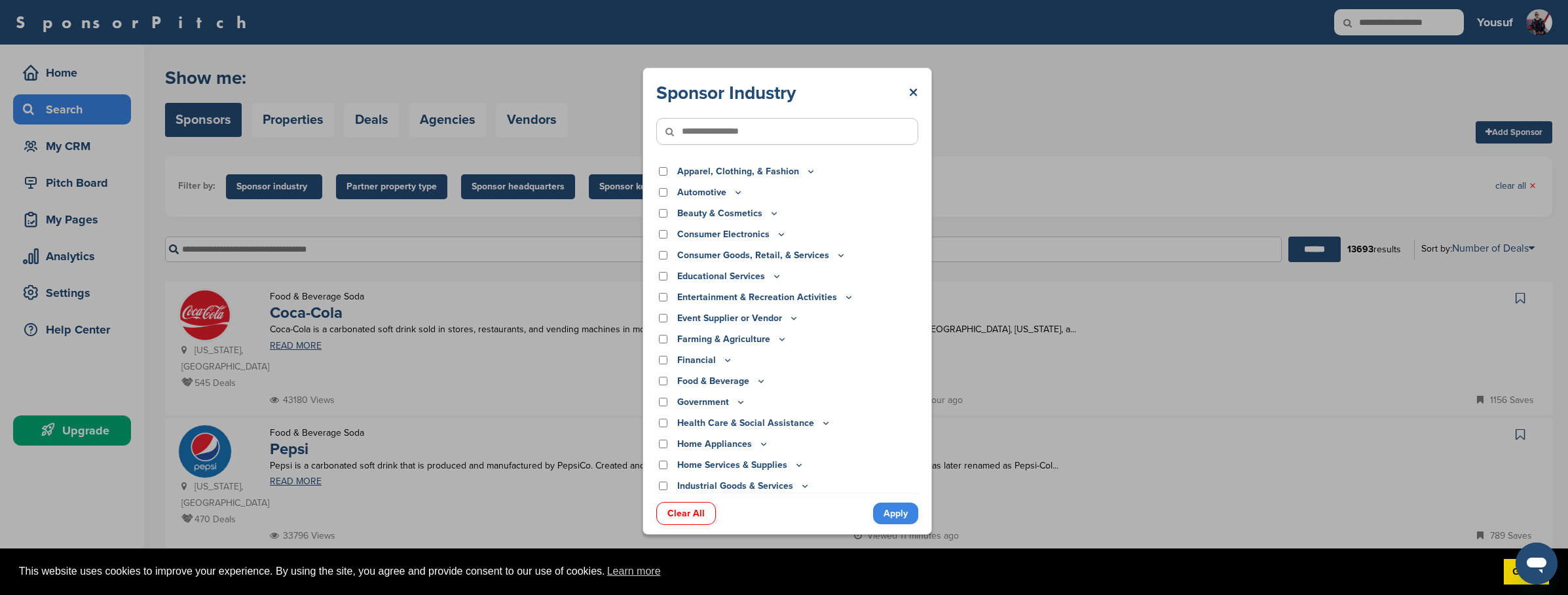
click at [410, 181] on div "Sponsor Industry × Apparel, Clothing, & Fashion Accessories Athletic Apparel & …" at bounding box center [787, 301] width 1575 height 602
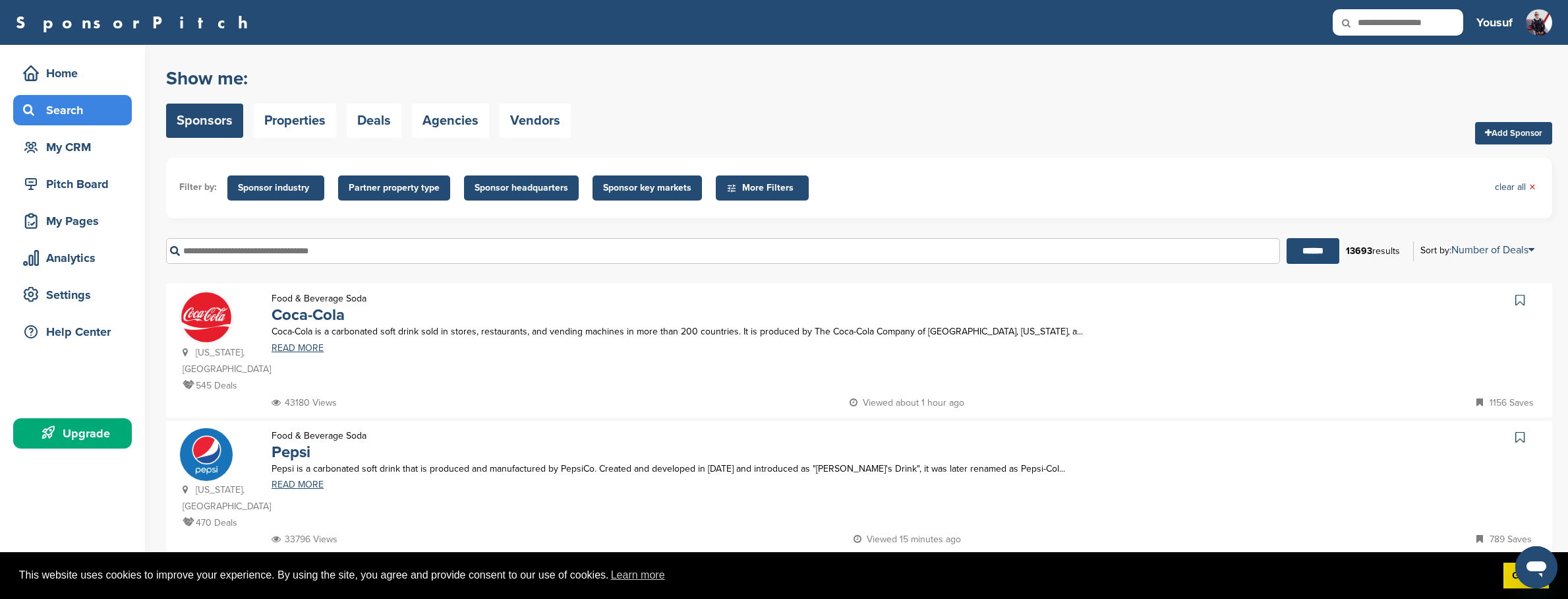
click at [410, 189] on span "Partner property type" at bounding box center [394, 188] width 91 height 14
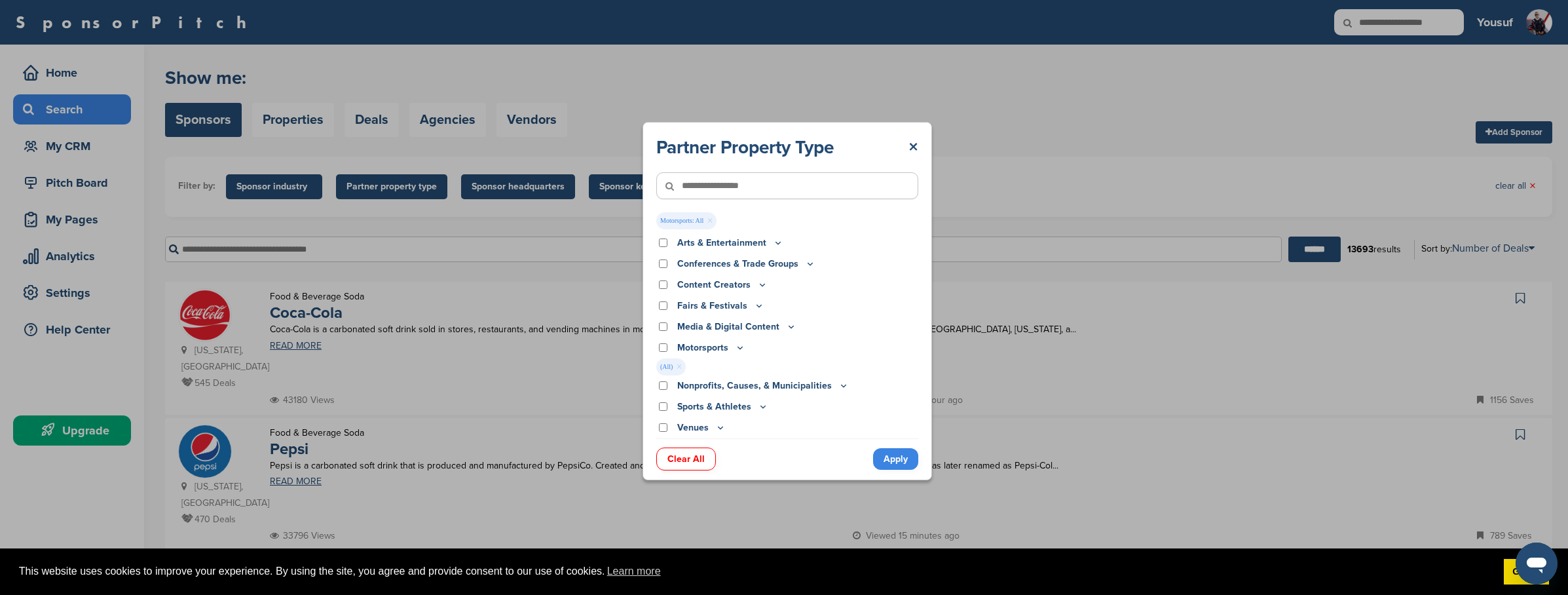
click at [739, 349] on icon at bounding box center [740, 348] width 5 height 2
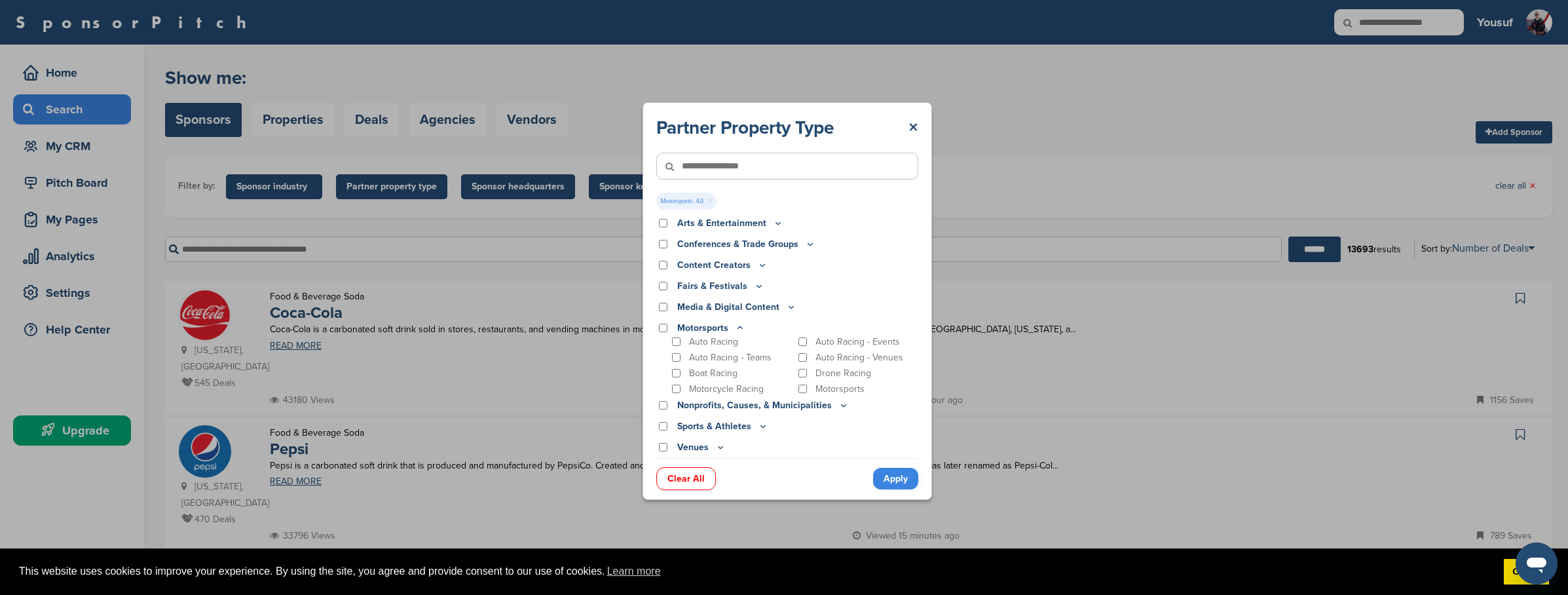
click at [895, 479] on link "Apply" at bounding box center [895, 478] width 45 height 22
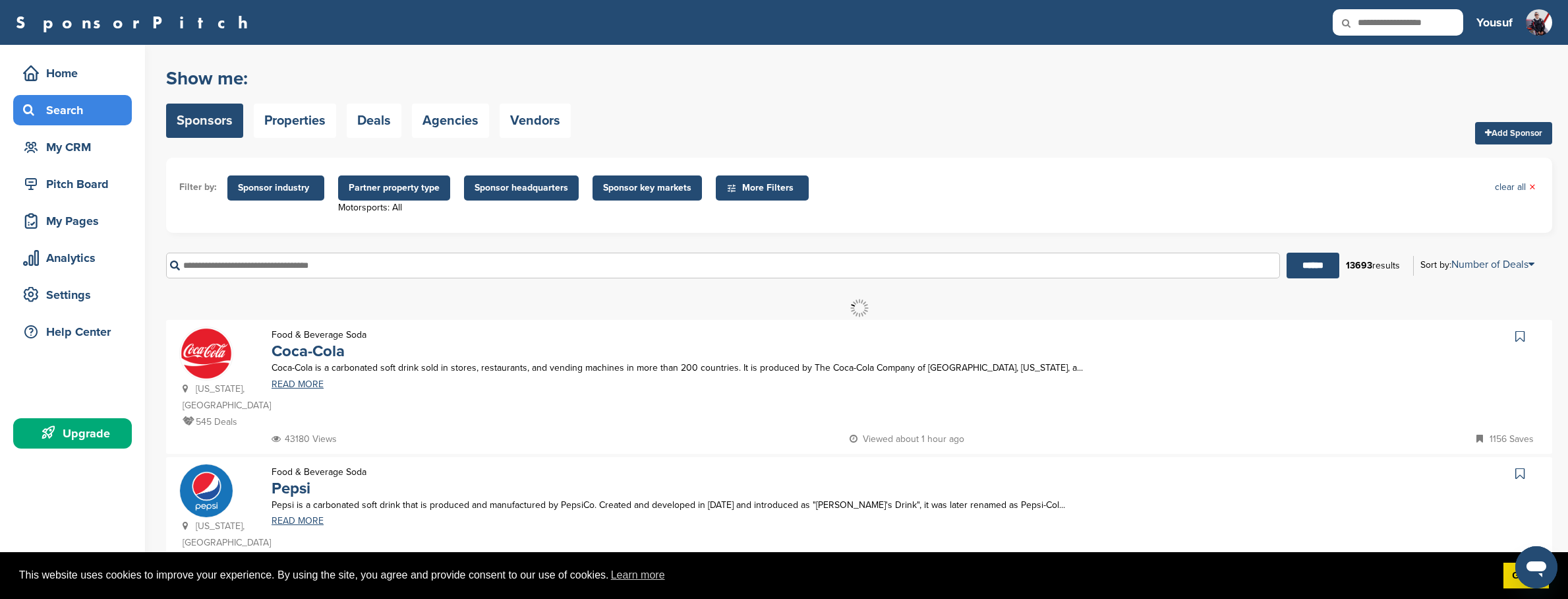
click at [461, 246] on div "****** 13693 results Sort by: Number of Deals Sponsor Name Recently Added Numbe…" at bounding box center [859, 265] width 1386 height 45
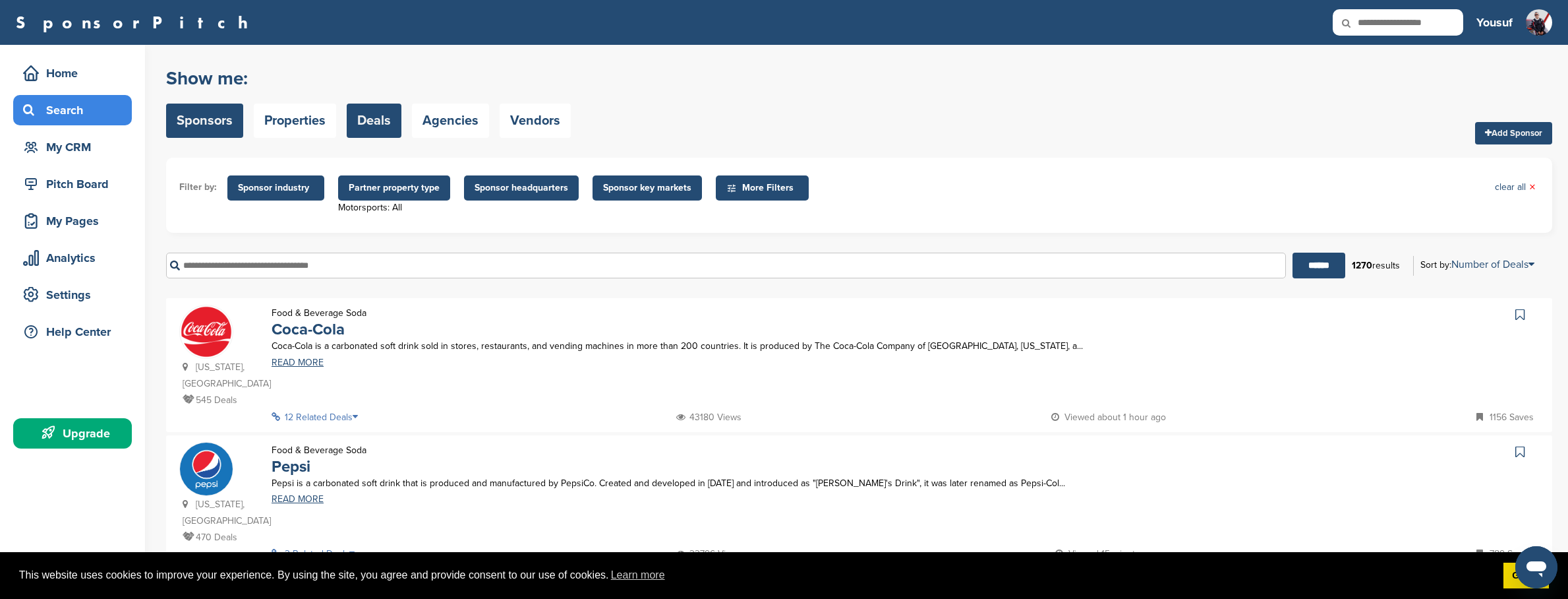
click at [382, 123] on link "Deals" at bounding box center [374, 121] width 55 height 34
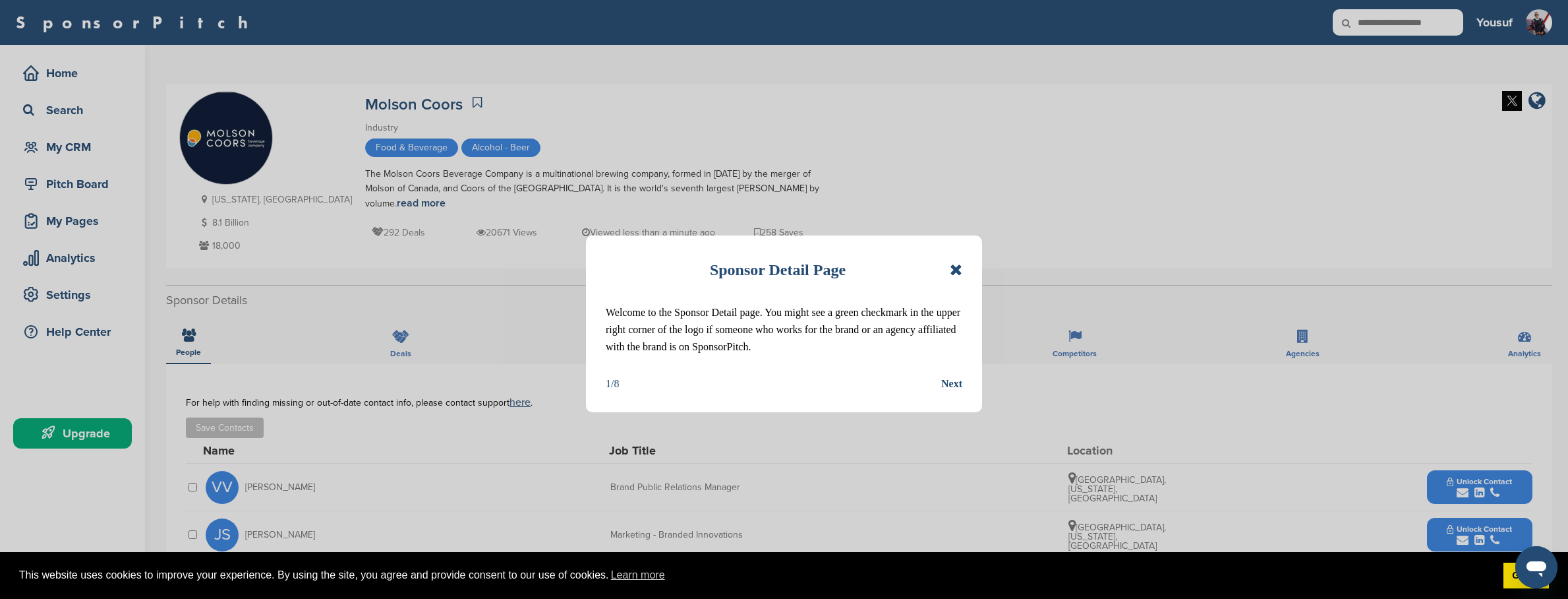
click at [951, 384] on div "Next" at bounding box center [952, 384] width 21 height 17
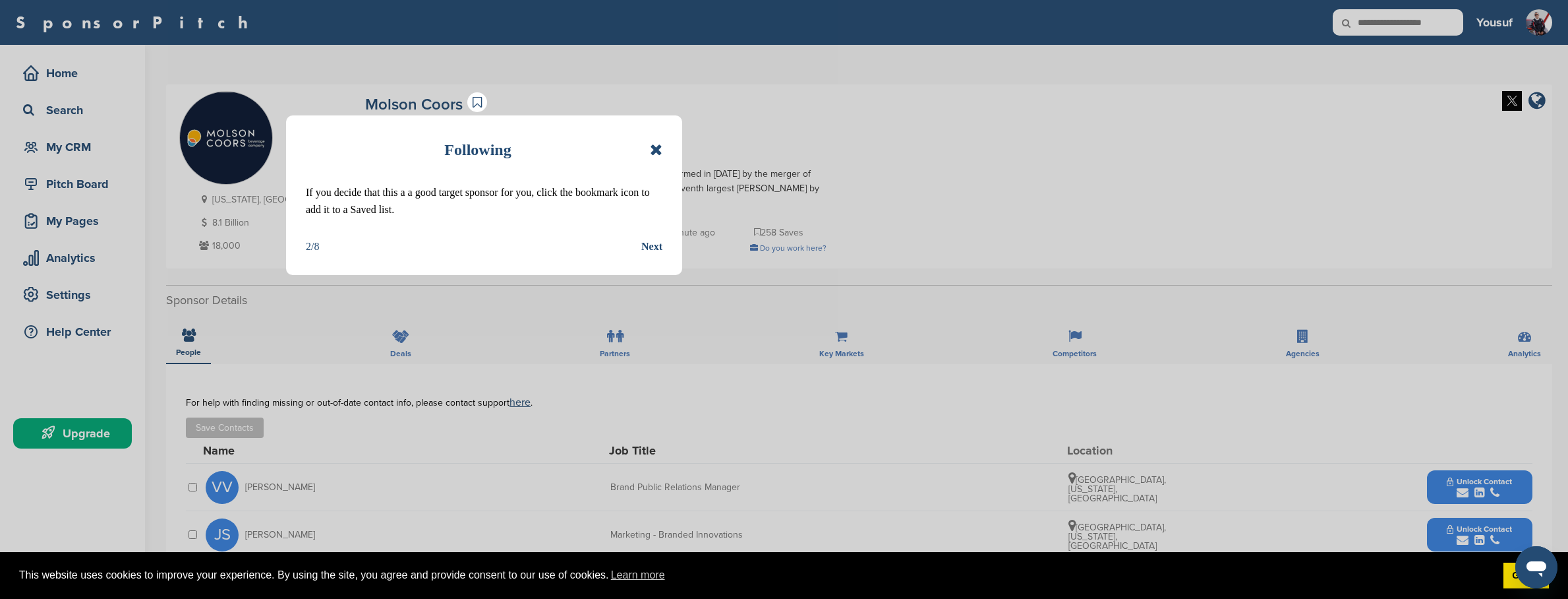
click at [653, 245] on div "Next" at bounding box center [652, 246] width 21 height 17
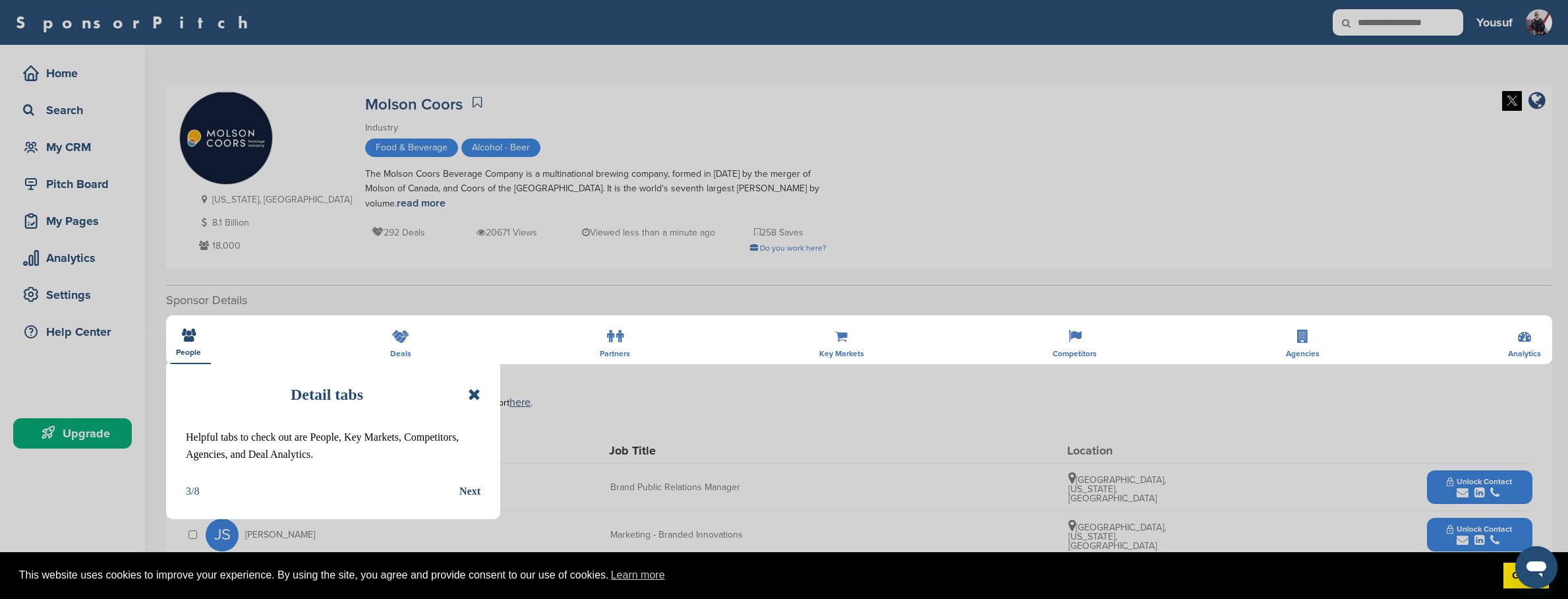
click at [474, 491] on div "Next" at bounding box center [470, 491] width 21 height 17
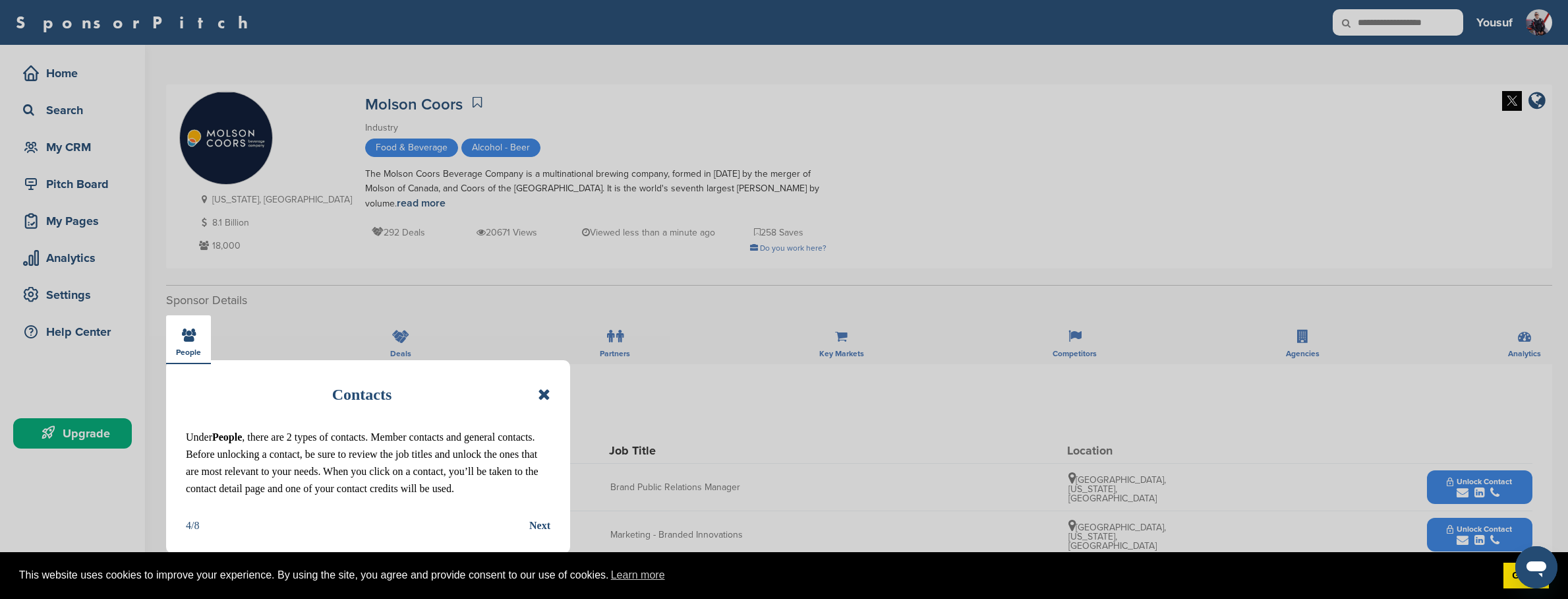
click at [546, 391] on icon at bounding box center [544, 394] width 12 height 16
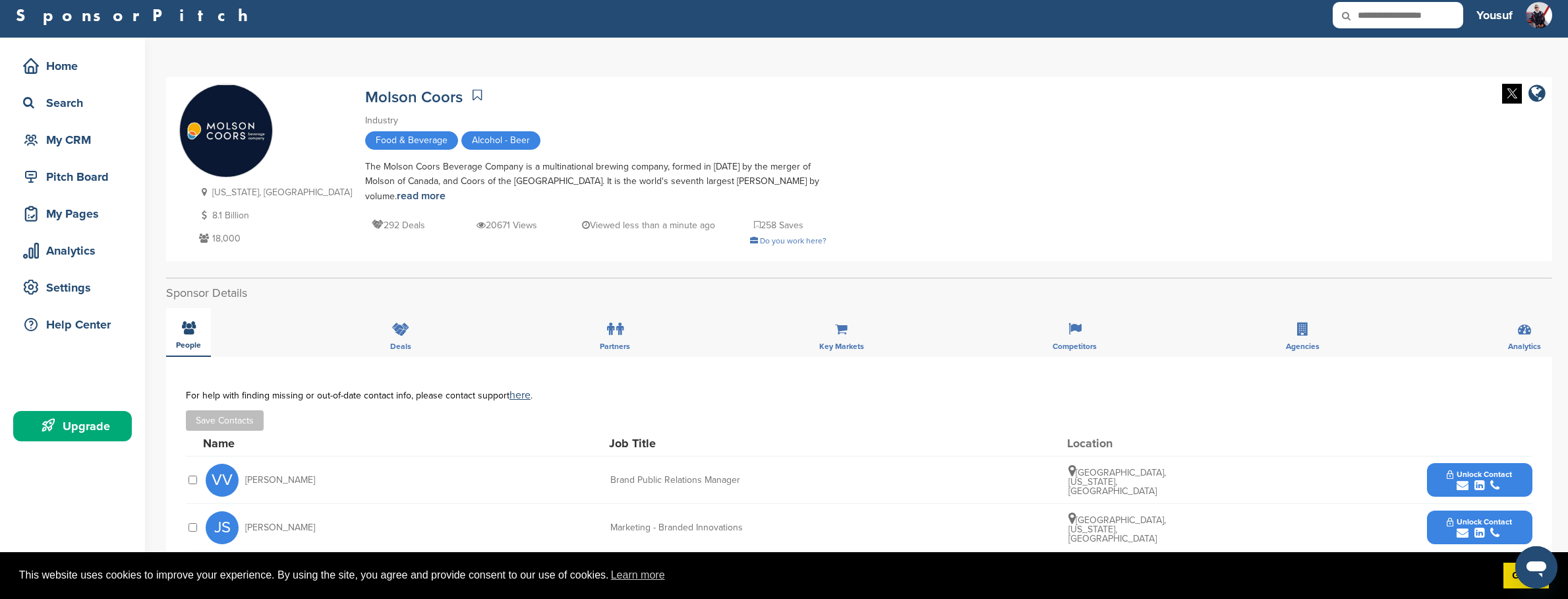
scroll to position [9, 0]
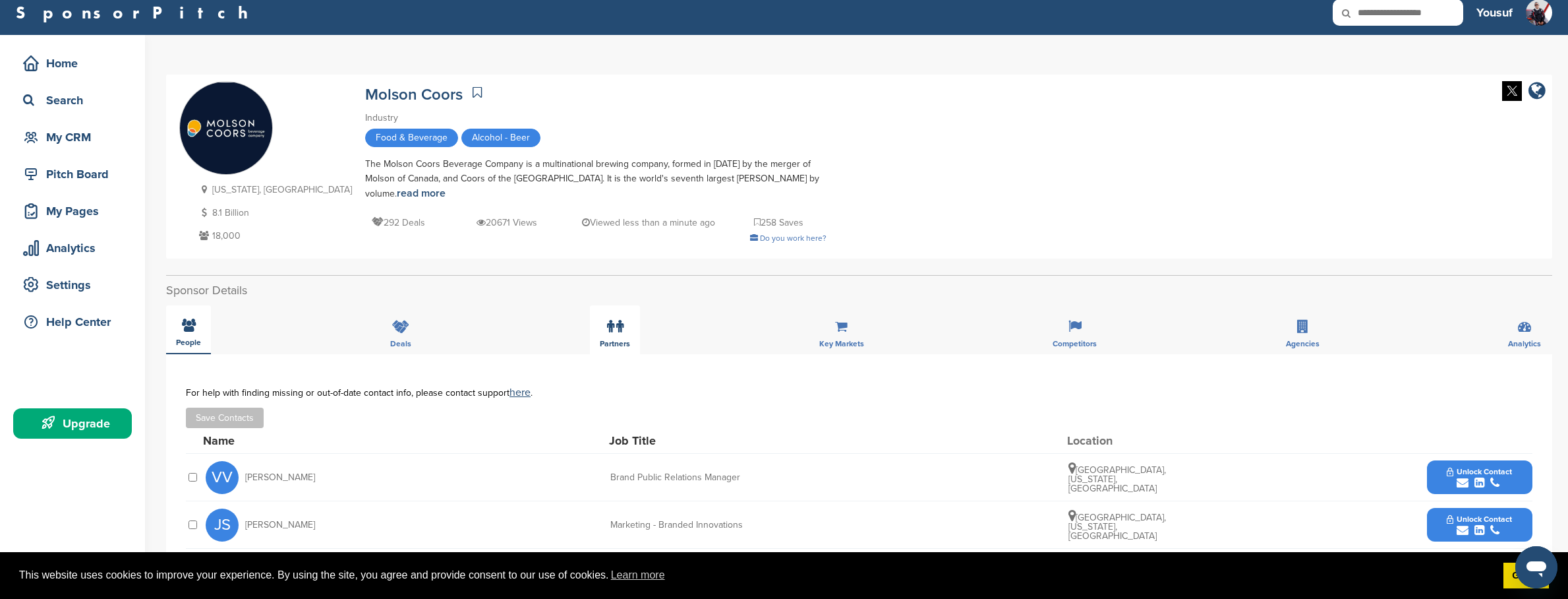
click at [615, 330] on label at bounding box center [615, 326] width 16 height 26
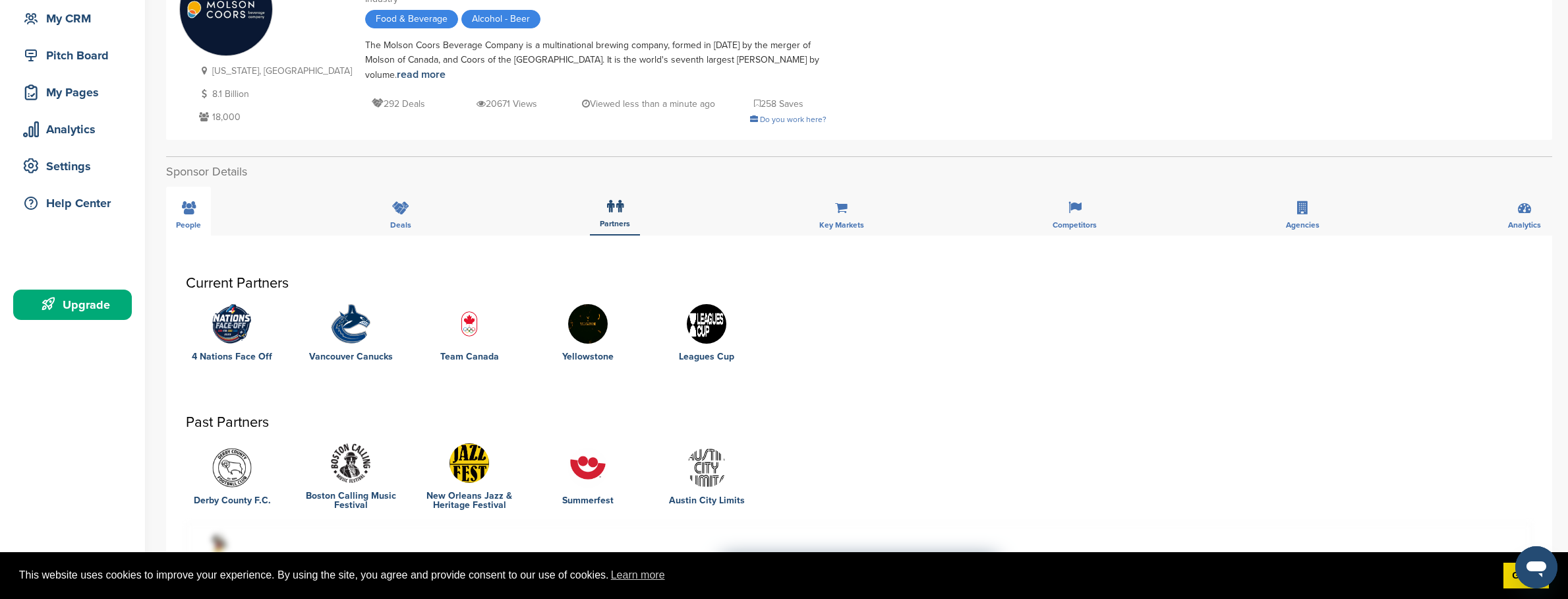
scroll to position [160, 0]
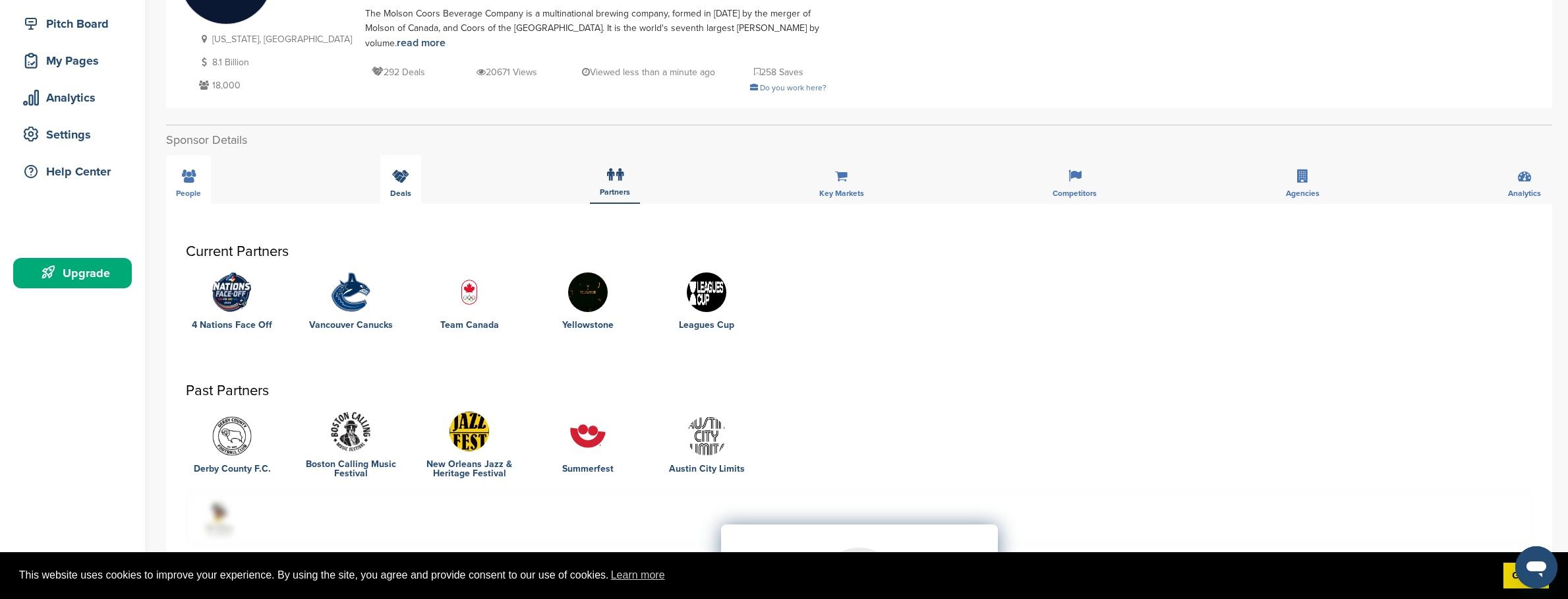
click at [201, 190] on span "Deals" at bounding box center [189, 193] width 25 height 8
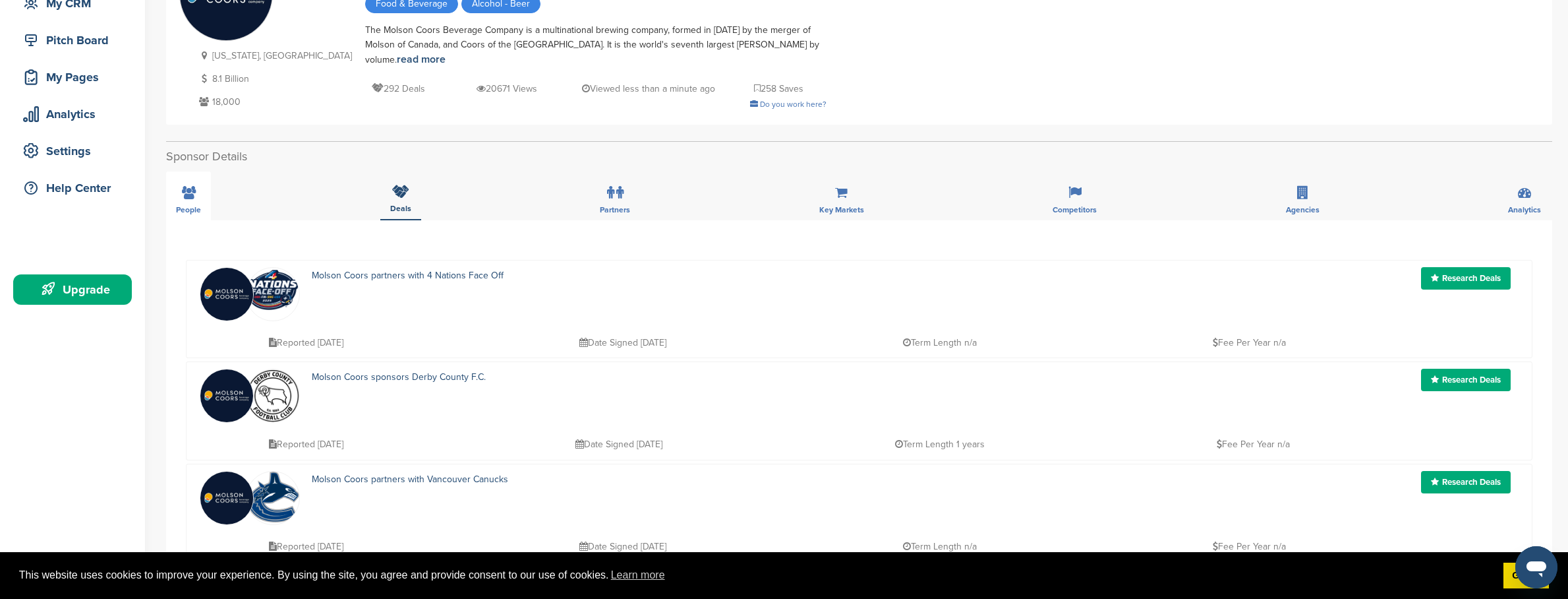
scroll to position [0, 0]
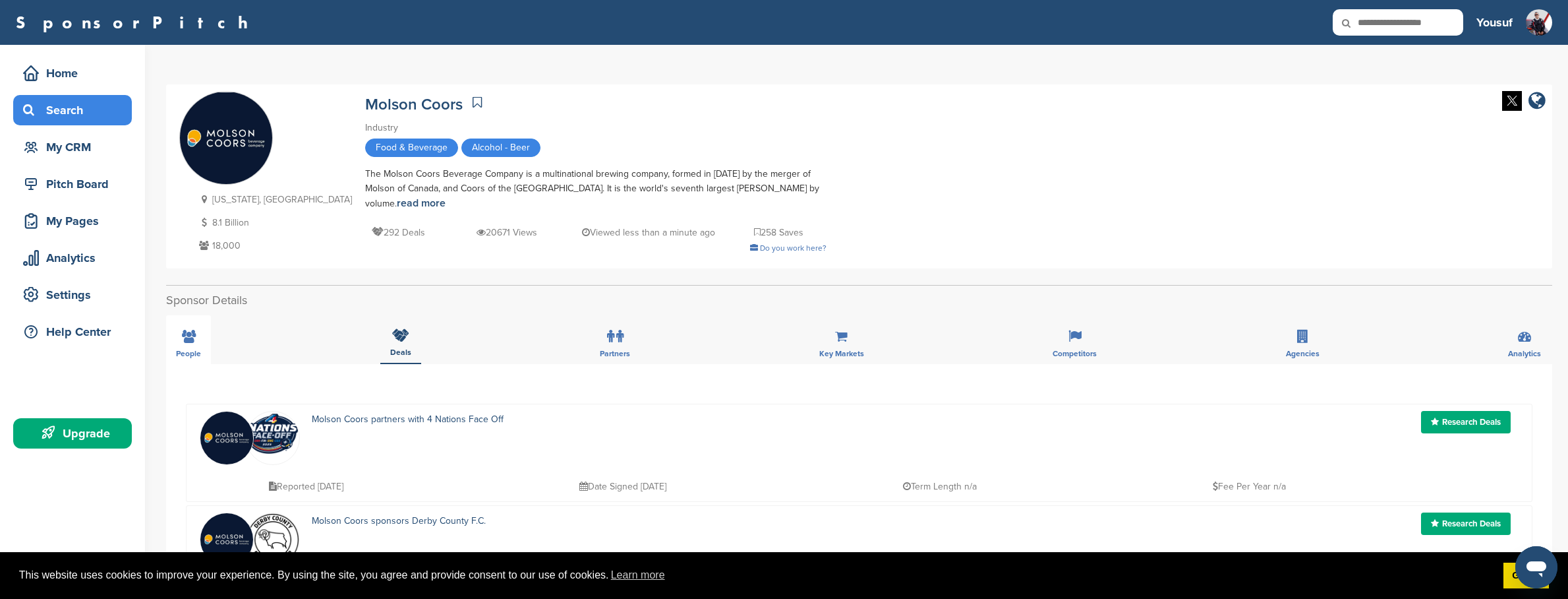
click at [106, 113] on div "Search" at bounding box center [75, 109] width 112 height 24
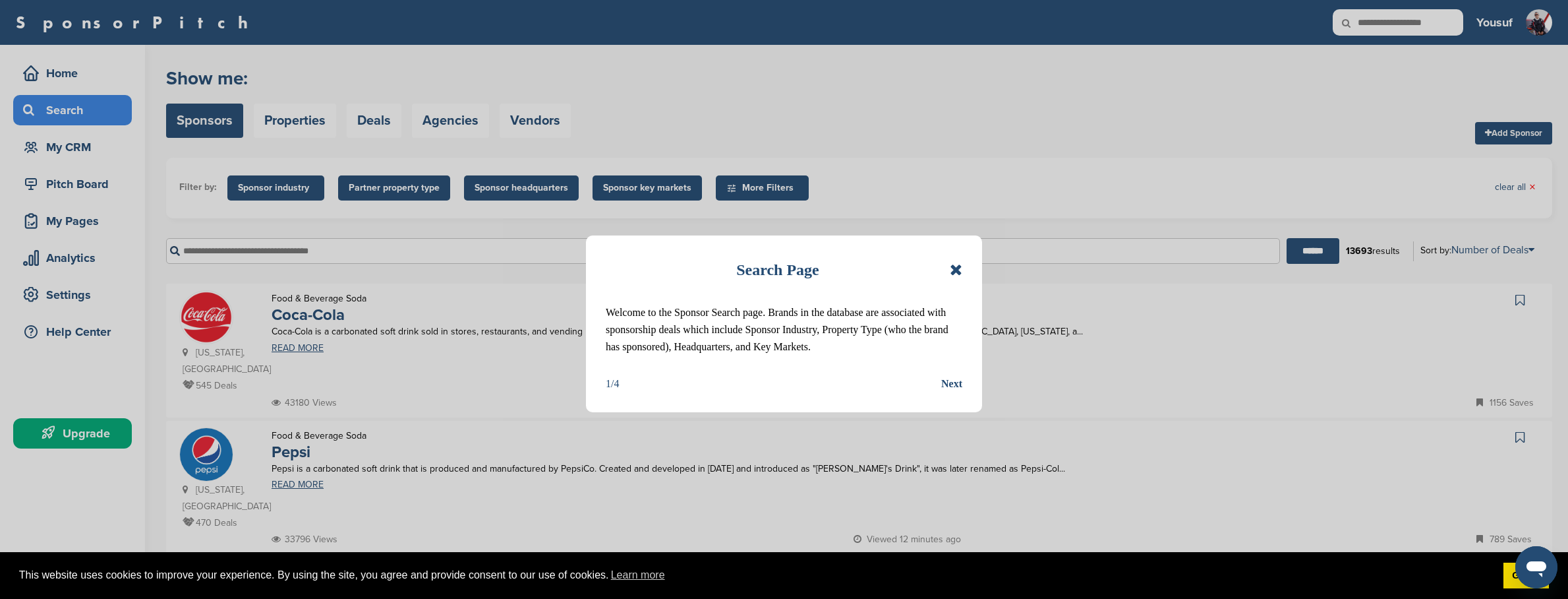
click at [950, 269] on icon at bounding box center [956, 270] width 12 height 16
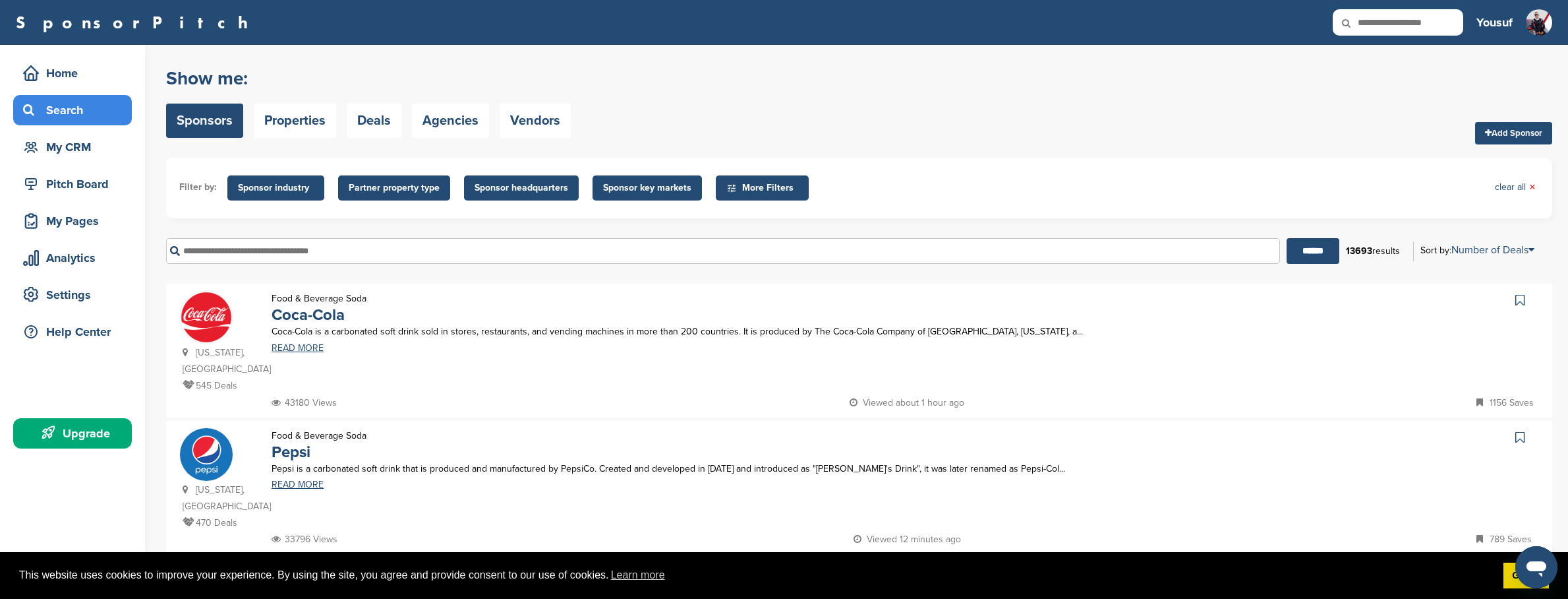
click at [623, 187] on span "Sponsor key markets" at bounding box center [648, 188] width 89 height 14
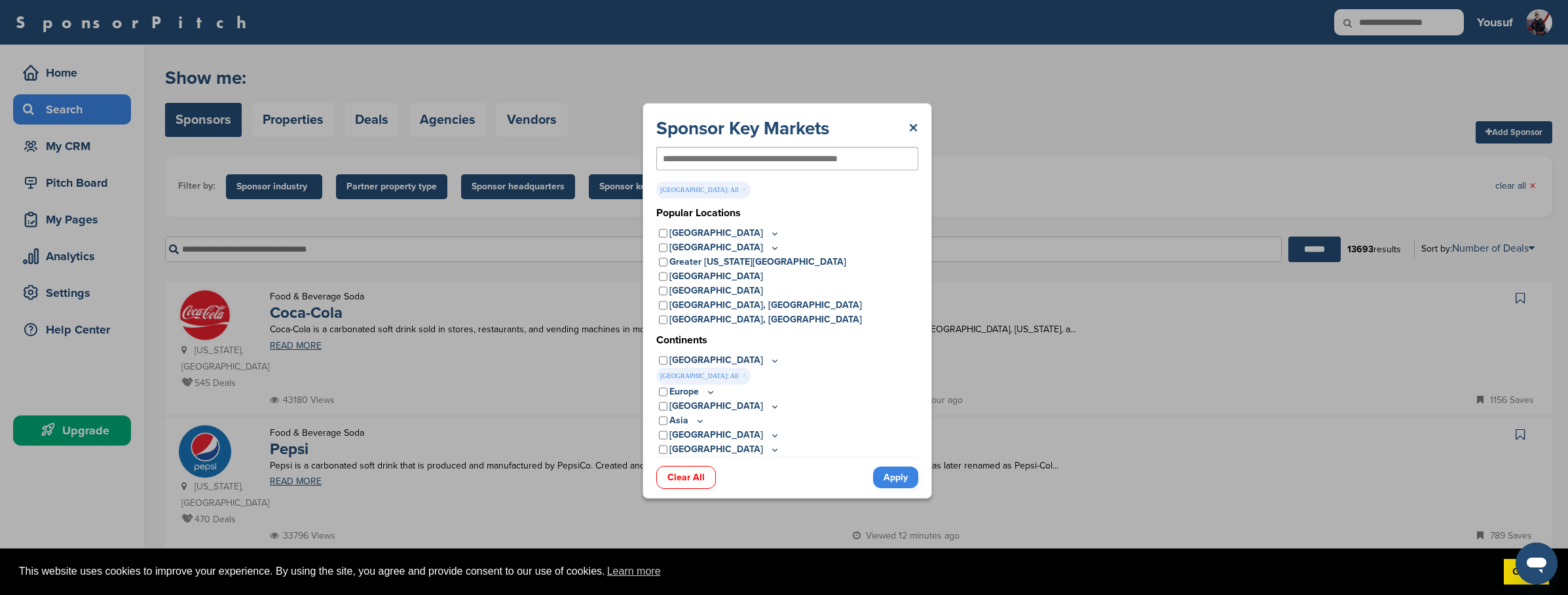
click at [894, 478] on link "Apply" at bounding box center [895, 477] width 45 height 22
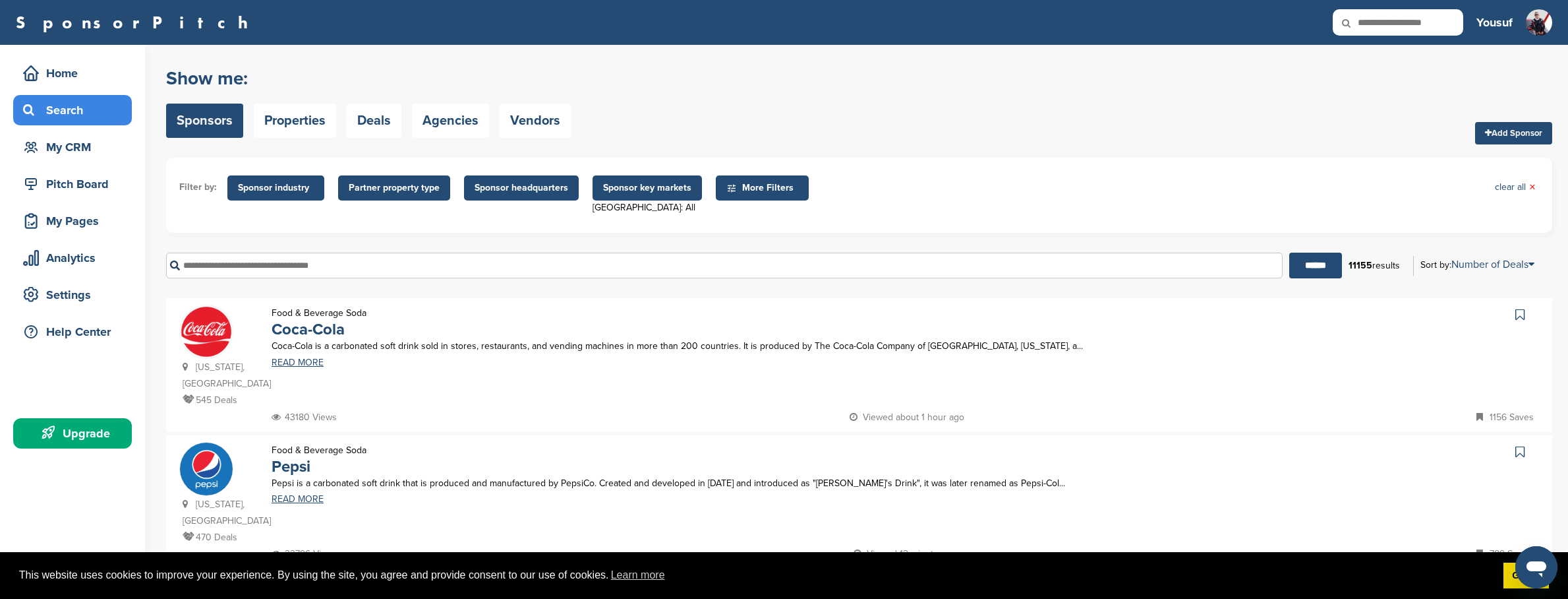
click at [305, 191] on span "Sponsor industry" at bounding box center [275, 188] width 75 height 14
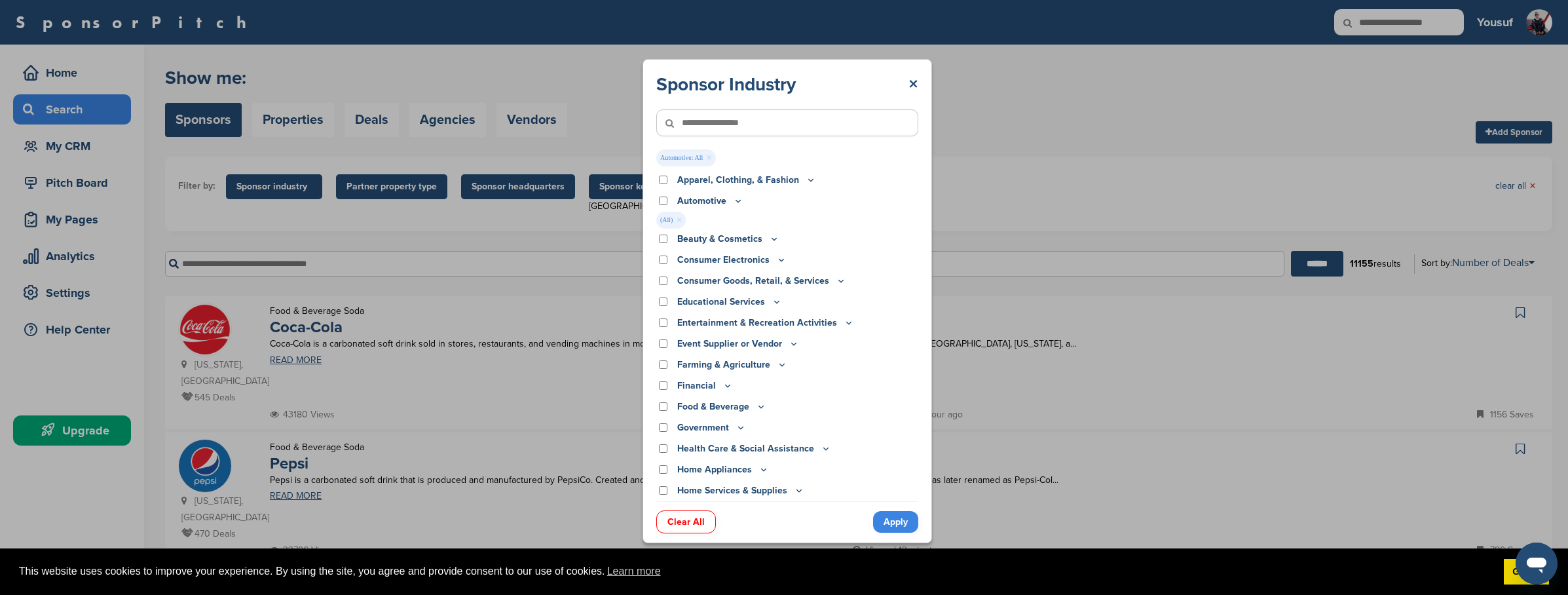
click at [899, 522] on link "Apply" at bounding box center [895, 521] width 45 height 22
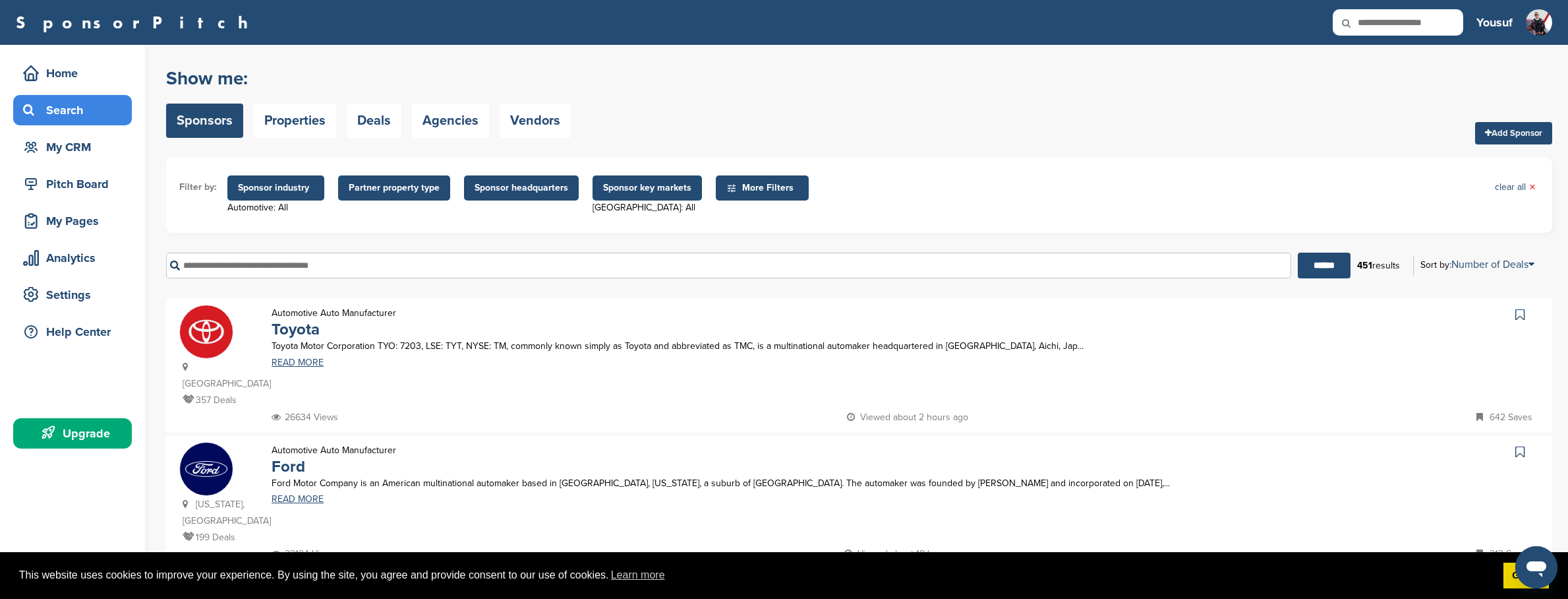
click at [270, 183] on span "Sponsor industry" at bounding box center [275, 188] width 75 height 14
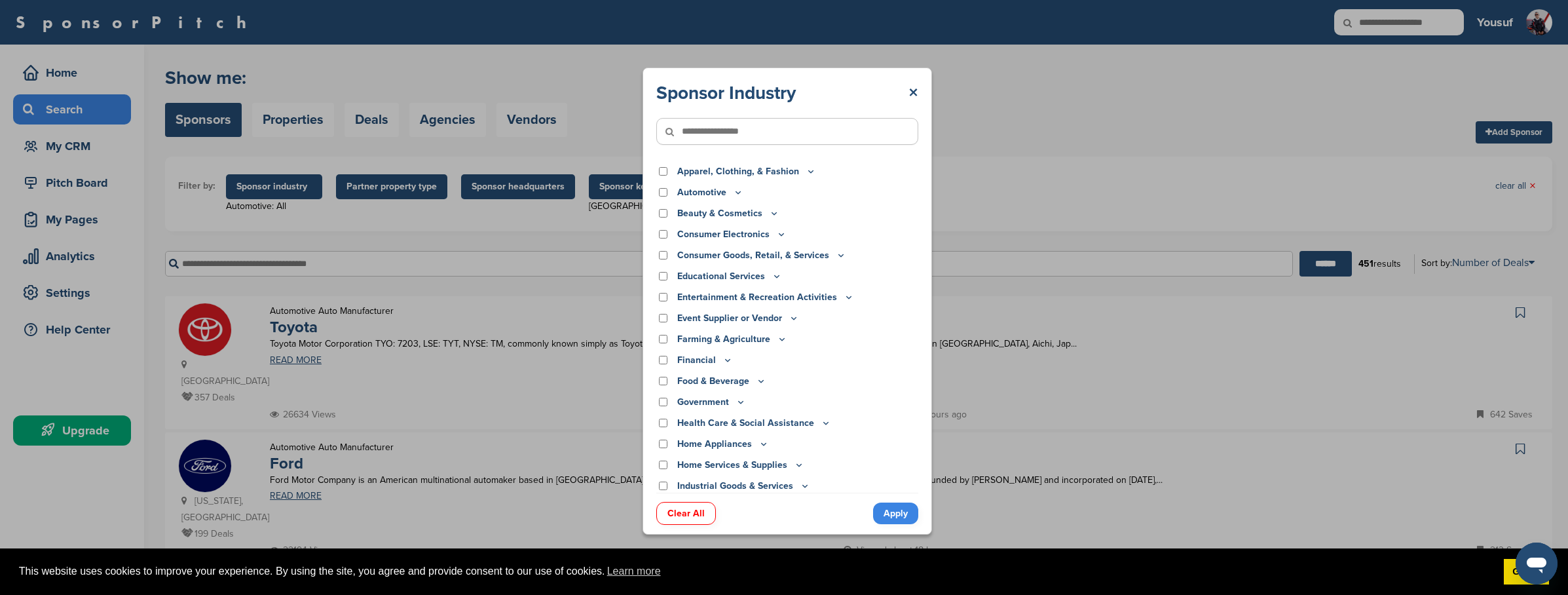
click at [707, 511] on link "Clear All" at bounding box center [687, 513] width 60 height 22
drag, startPoint x: 896, startPoint y: 511, endPoint x: 1043, endPoint y: 479, distance: 150.4
click at [897, 510] on link "Apply" at bounding box center [895, 513] width 45 height 22
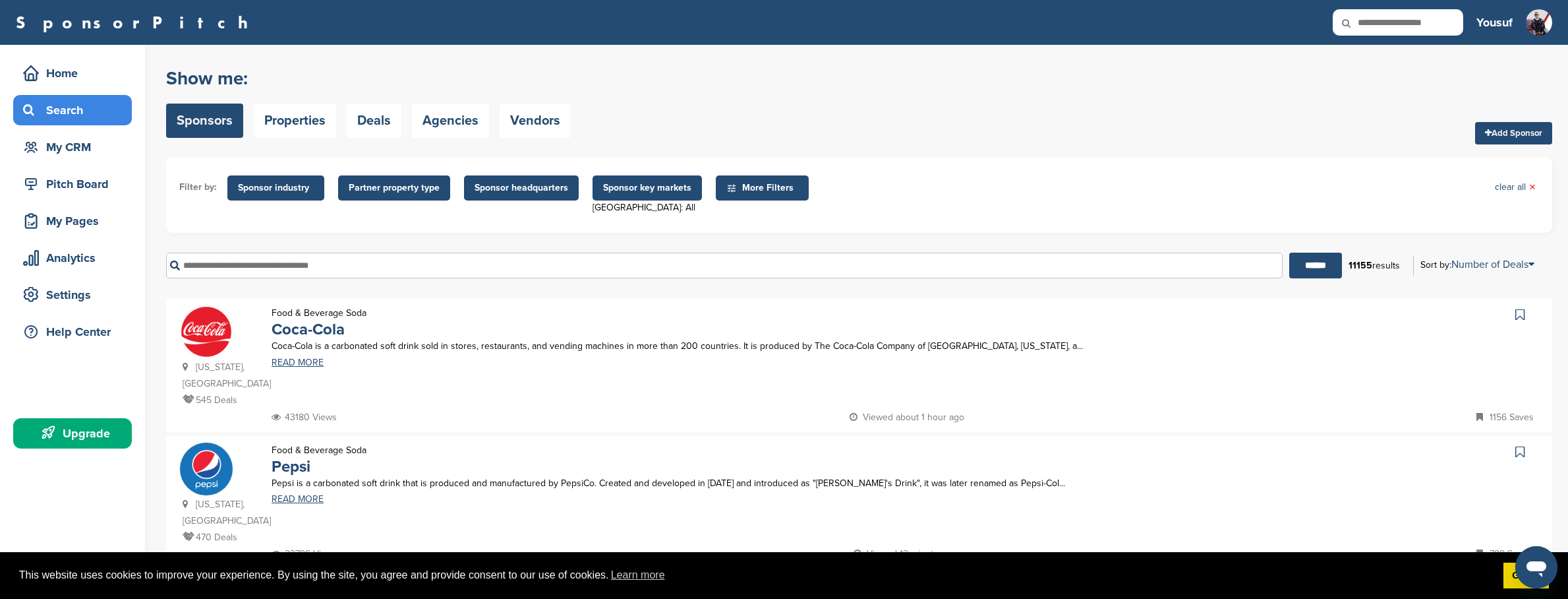
click at [409, 187] on span "Partner property type" at bounding box center [394, 188] width 91 height 14
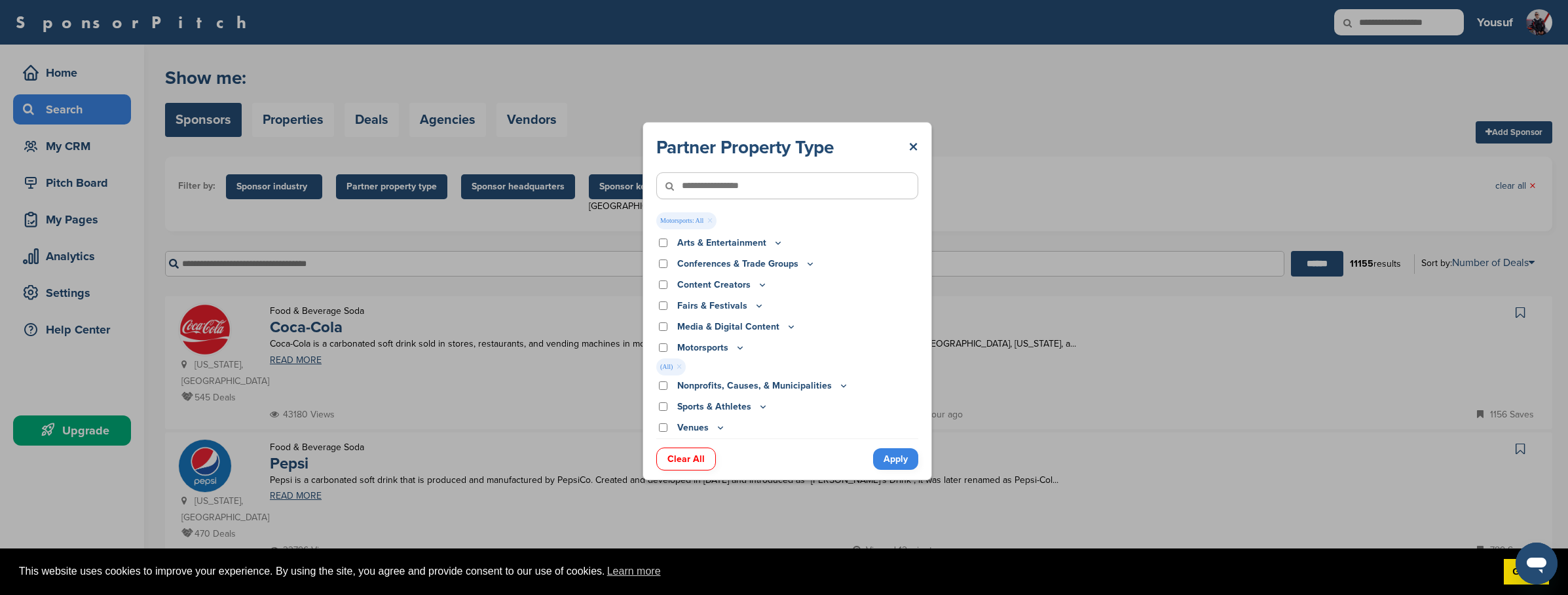
click at [892, 456] on link "Apply" at bounding box center [895, 458] width 45 height 22
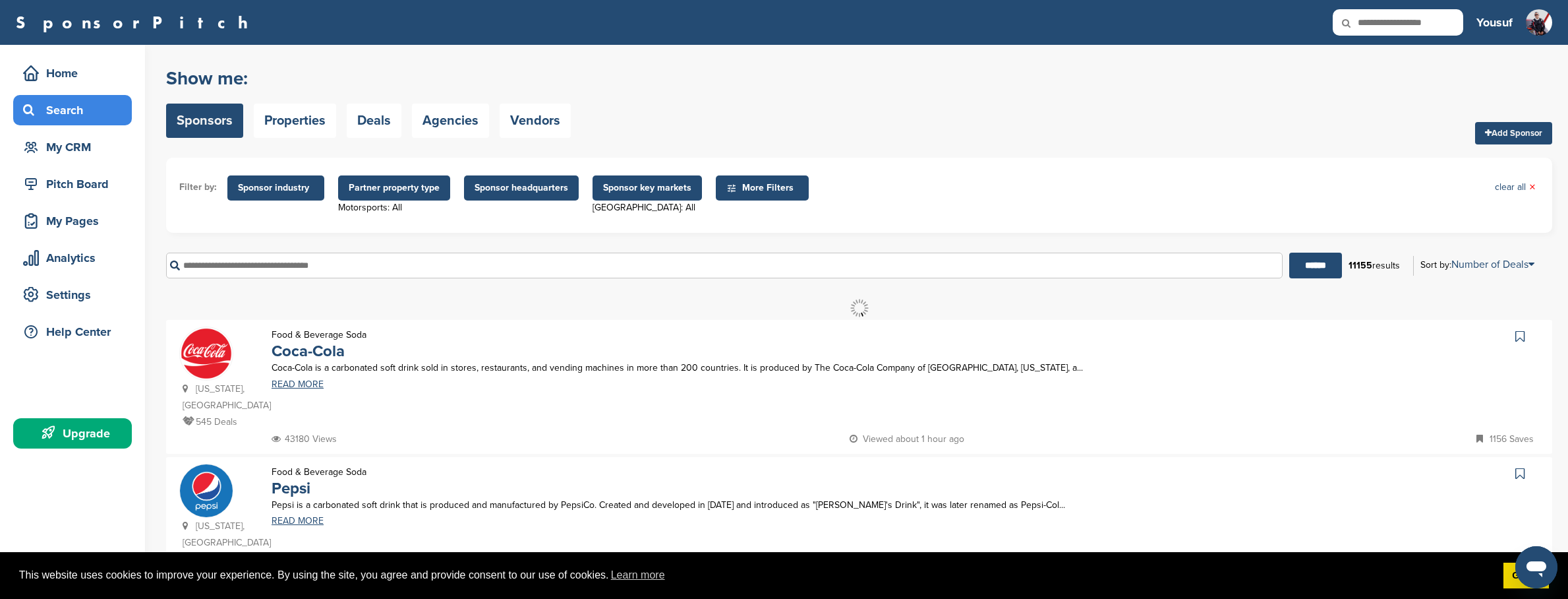
click at [681, 299] on div at bounding box center [859, 308] width 1386 height 22
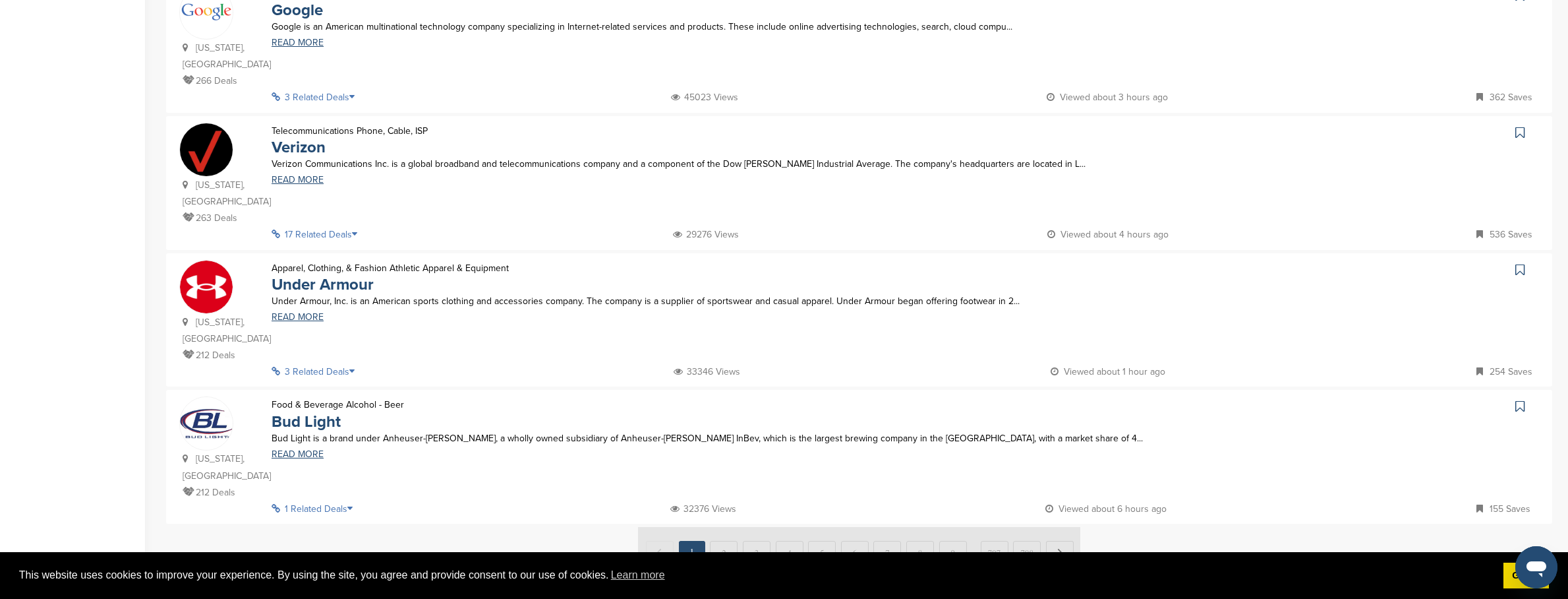
scroll to position [1161, 0]
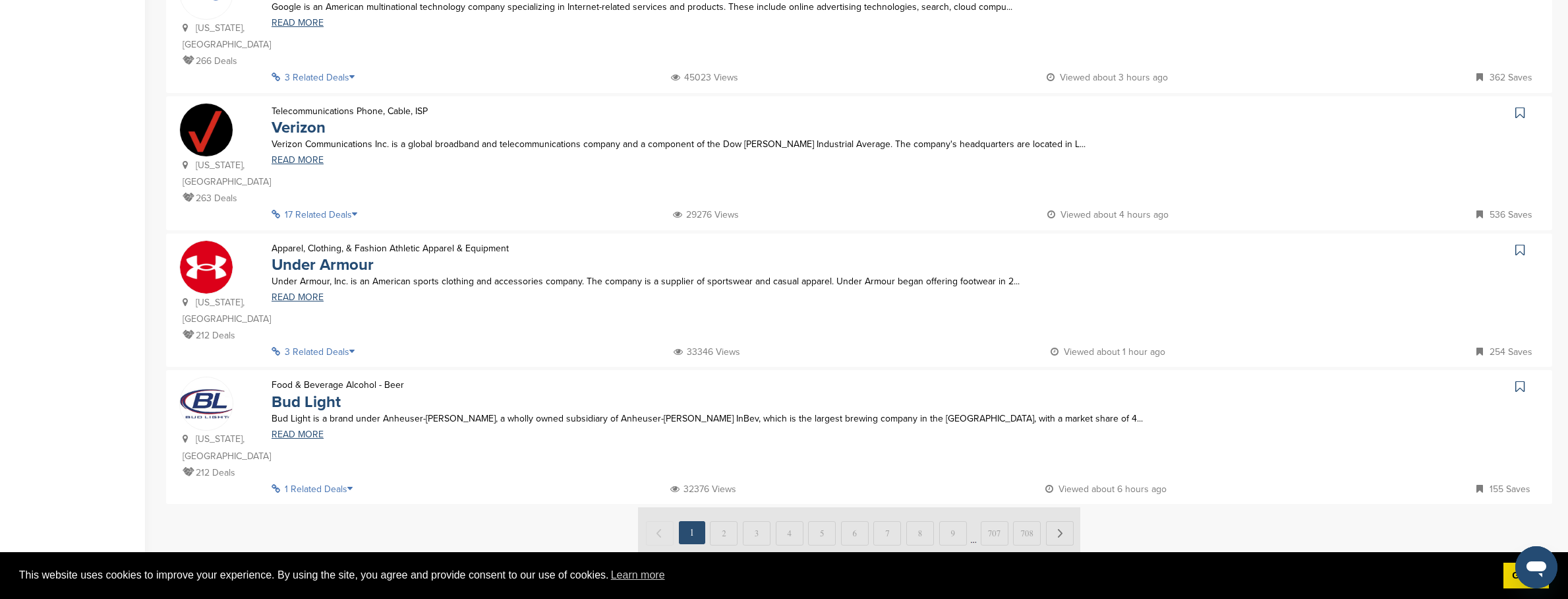
click at [727, 507] on img at bounding box center [859, 532] width 442 height 49
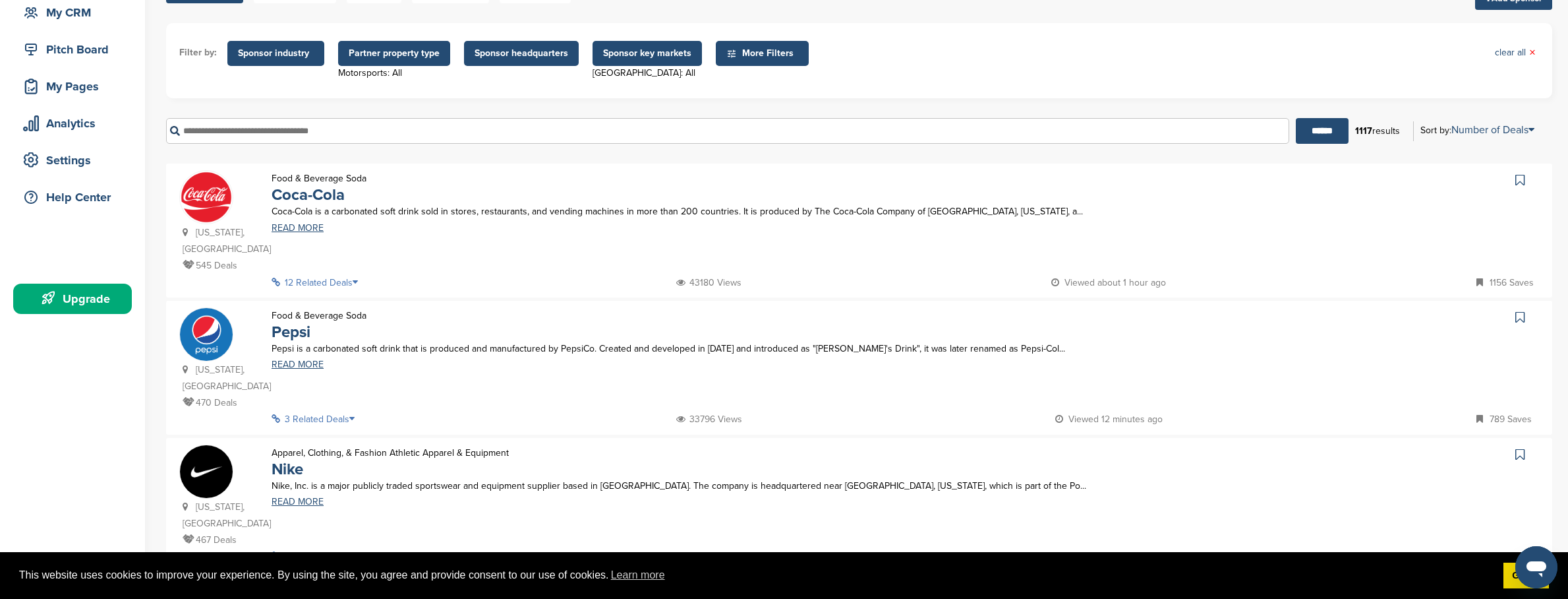
scroll to position [0, 0]
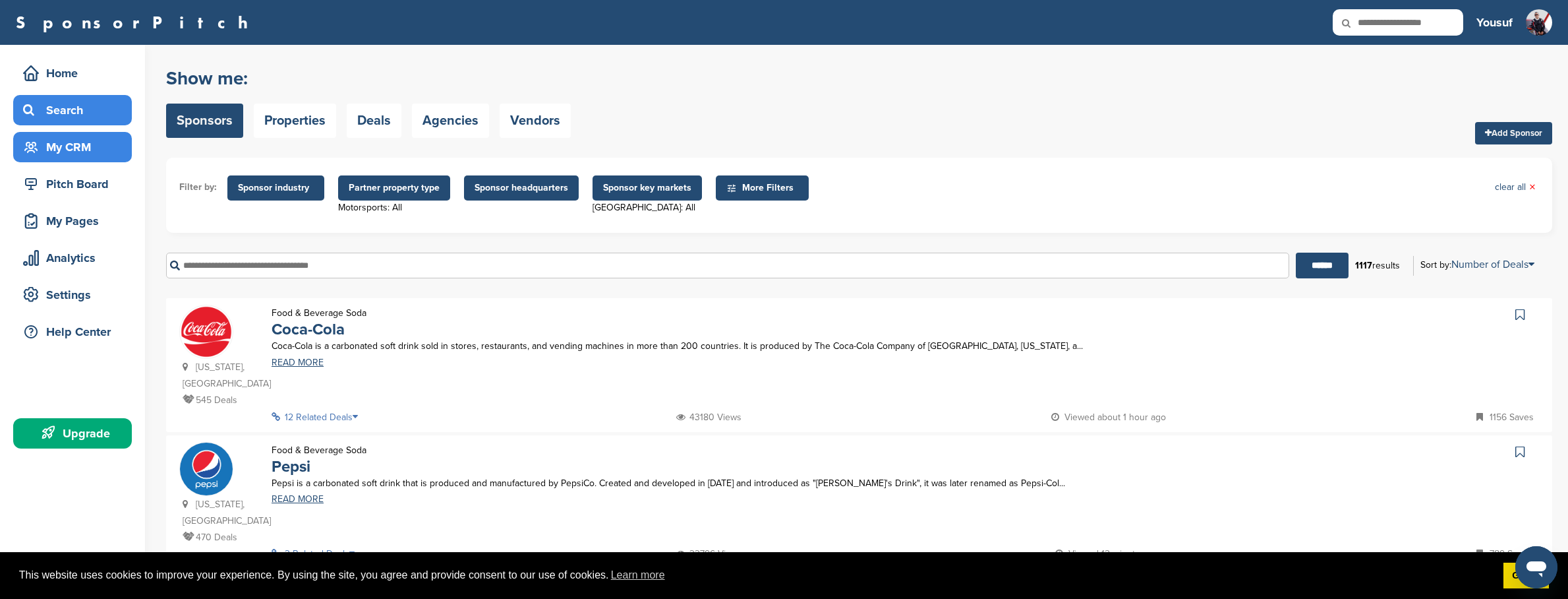
click at [113, 155] on div "My CRM" at bounding box center [75, 146] width 112 height 24
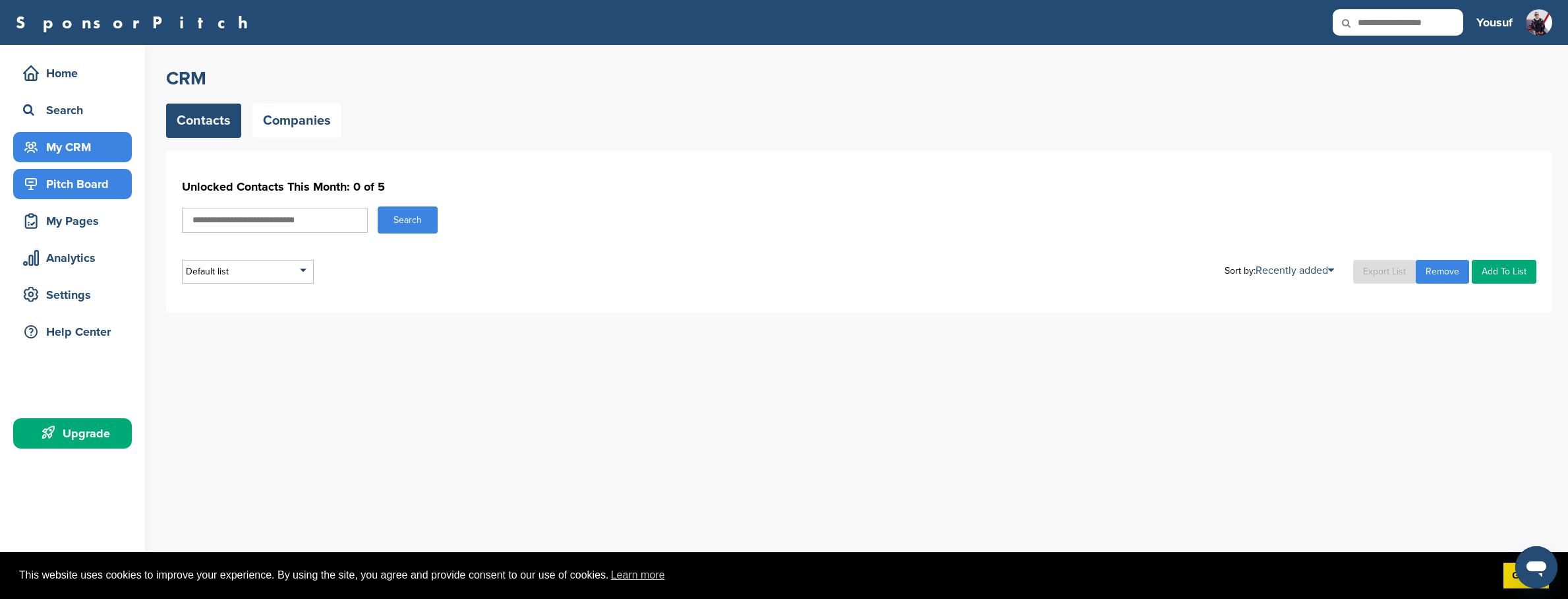
click at [110, 186] on div "Pitch Board" at bounding box center [75, 183] width 112 height 24
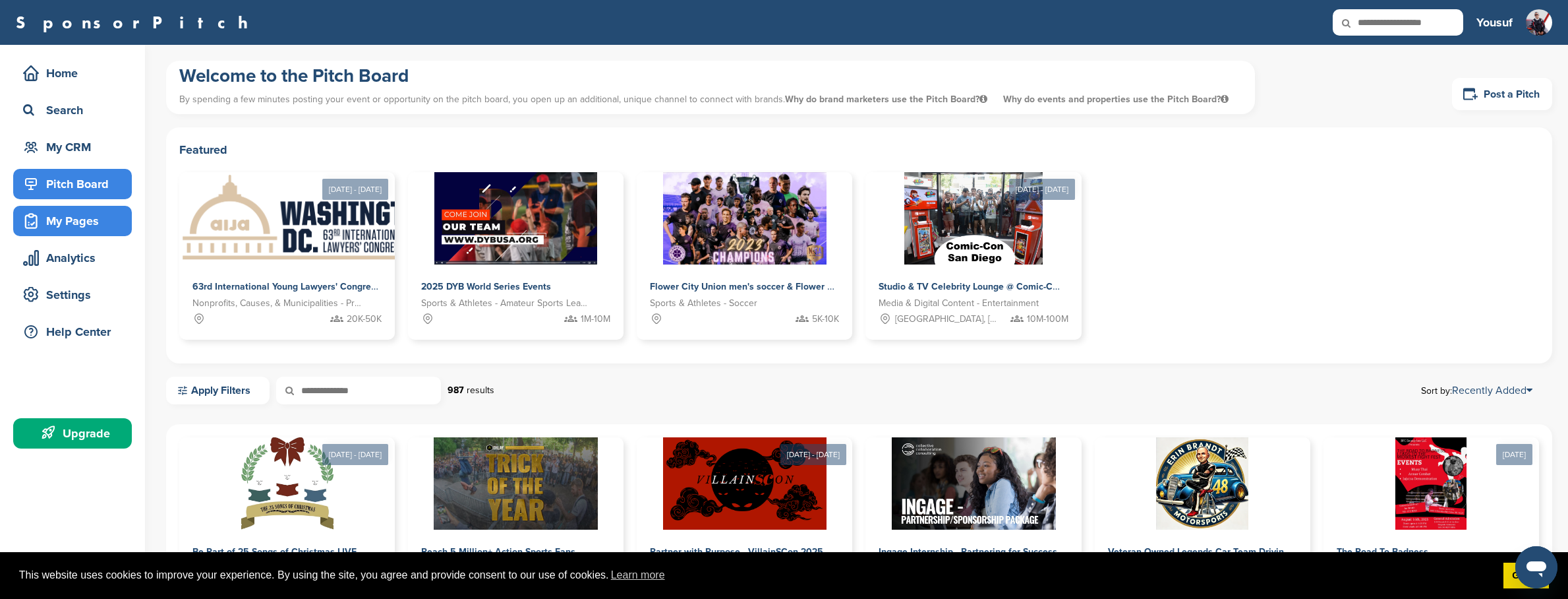
click at [110, 214] on div "My Pages" at bounding box center [75, 221] width 112 height 24
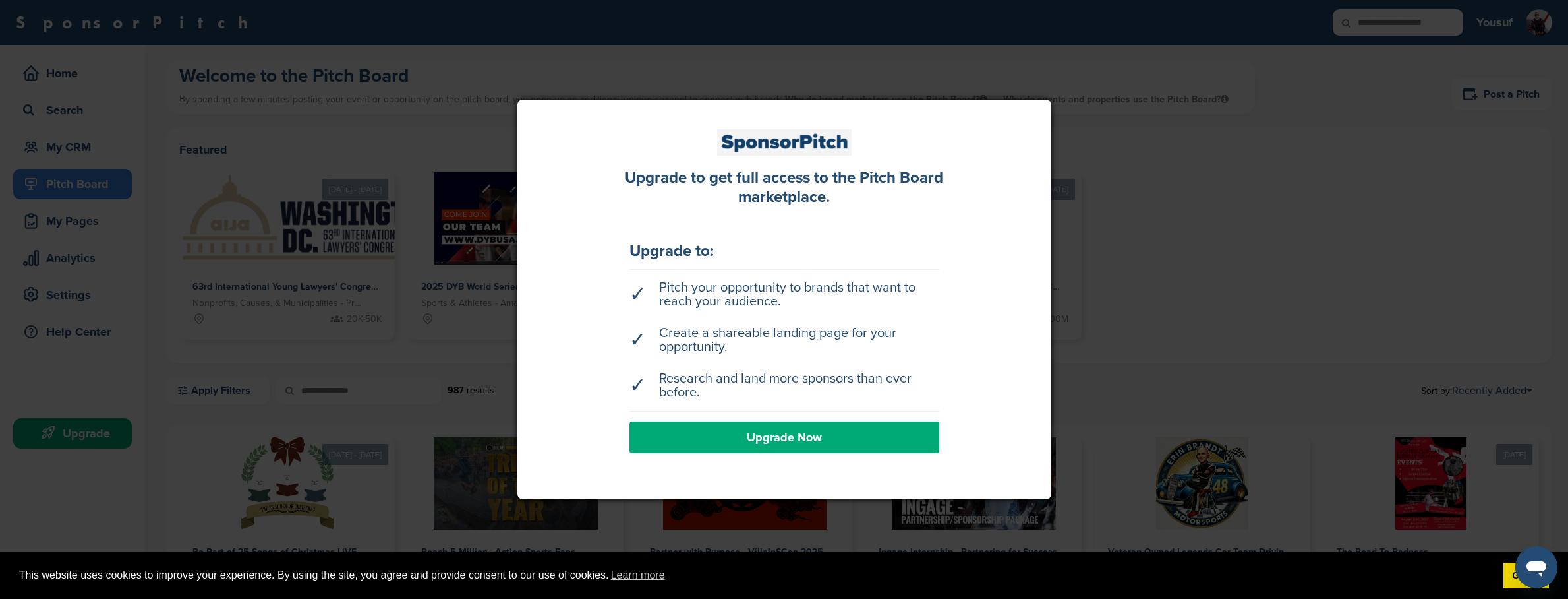
click at [1136, 140] on div at bounding box center [784, 299] width 1568 height 599
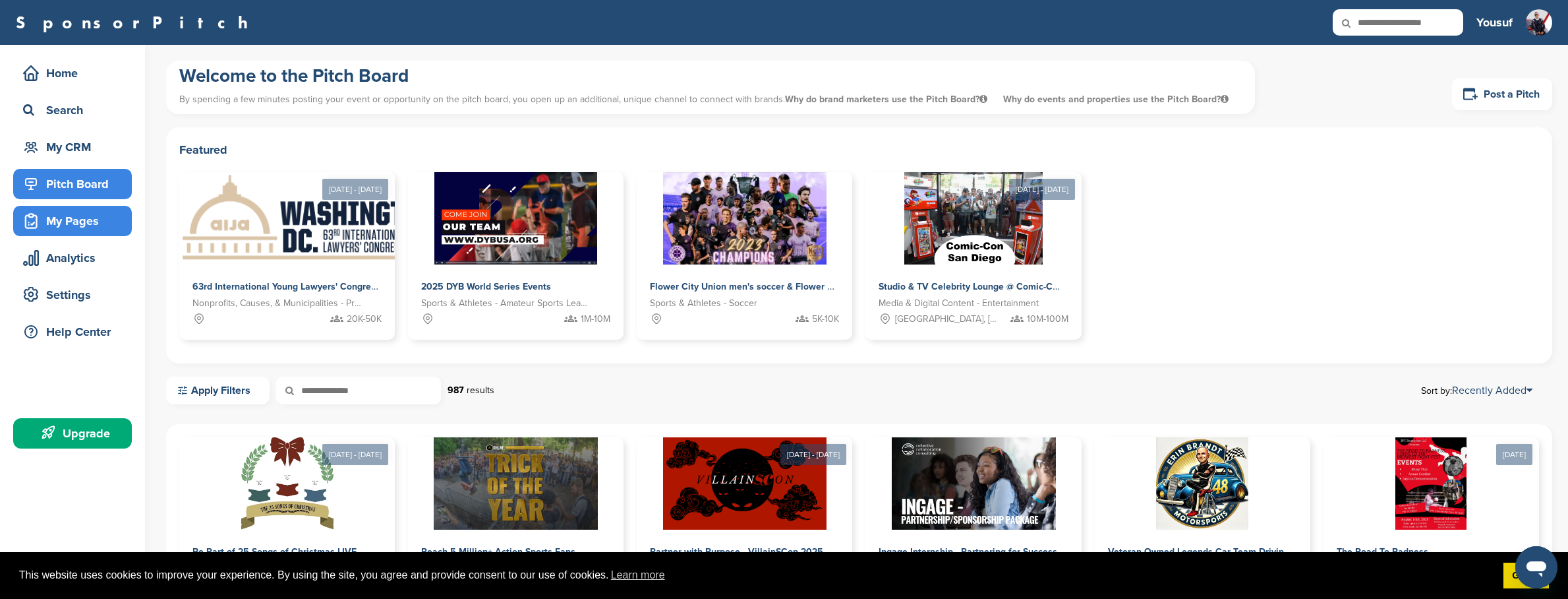
click at [74, 233] on div "My Pages" at bounding box center [73, 221] width 119 height 30
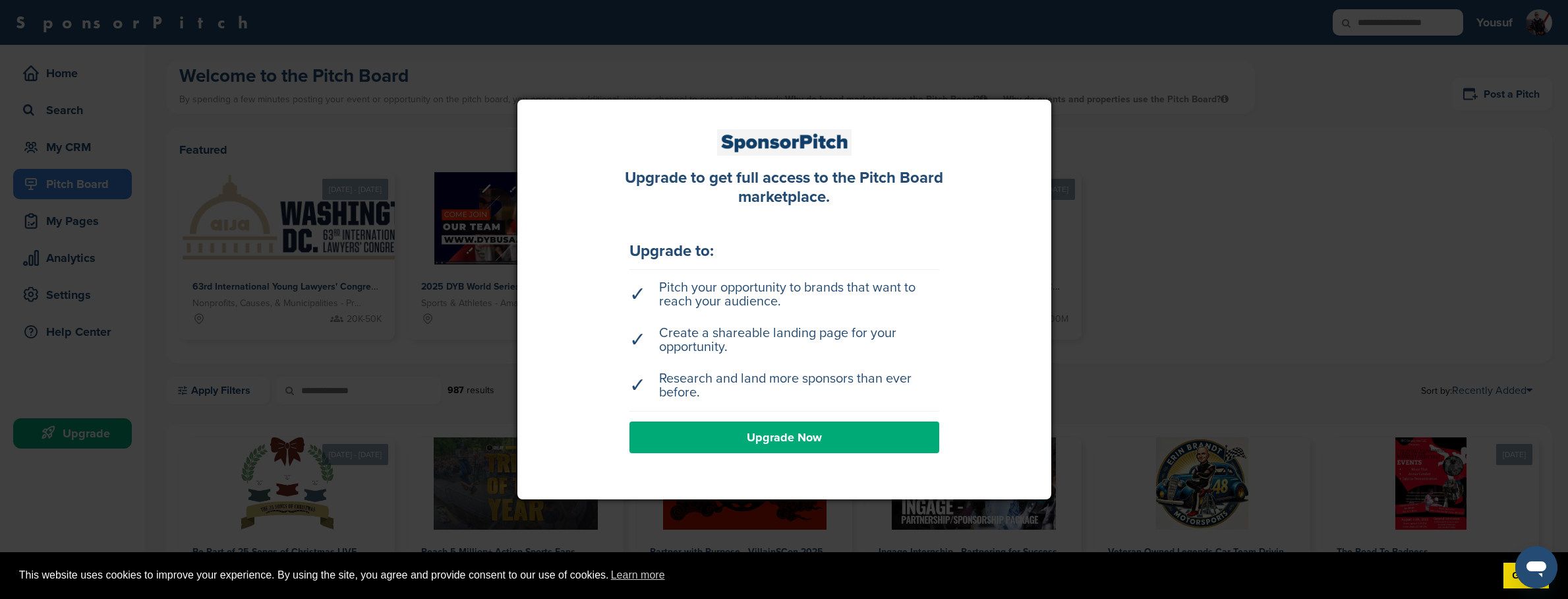
click at [50, 211] on div at bounding box center [784, 299] width 1568 height 599
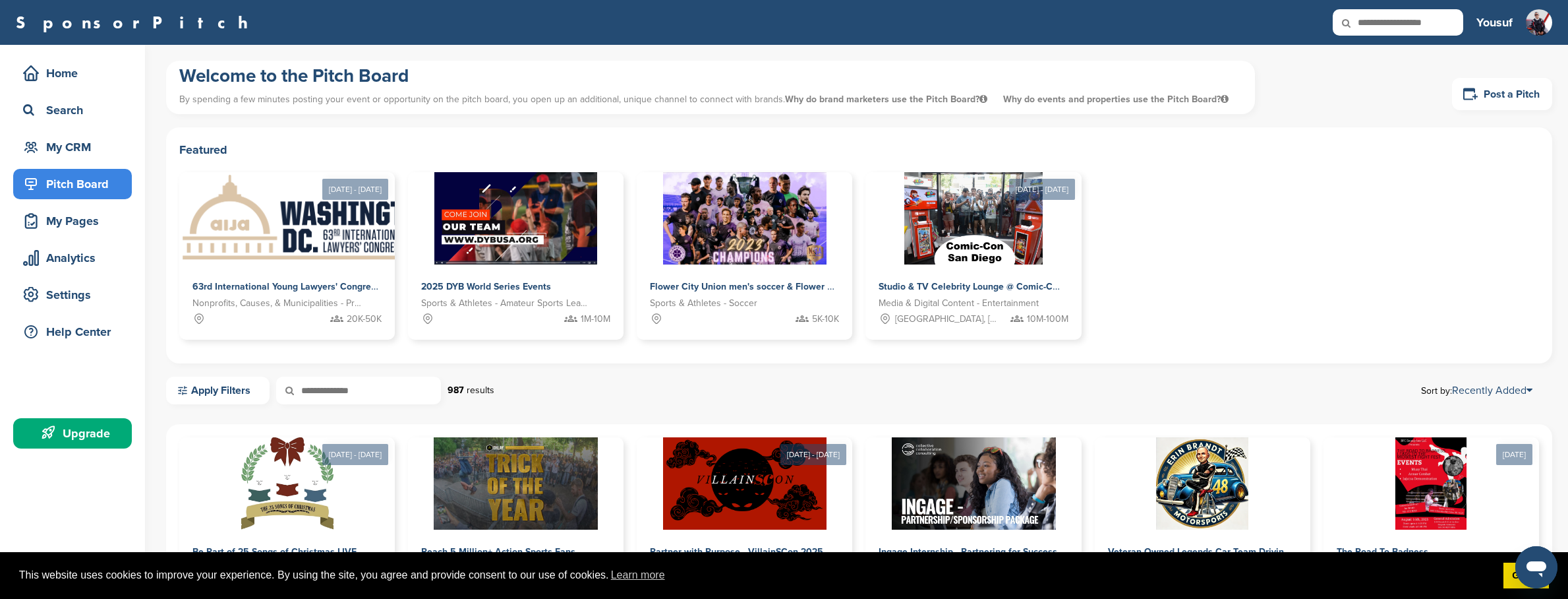
click at [1492, 24] on h3 "Yousuf" at bounding box center [1494, 23] width 36 height 19
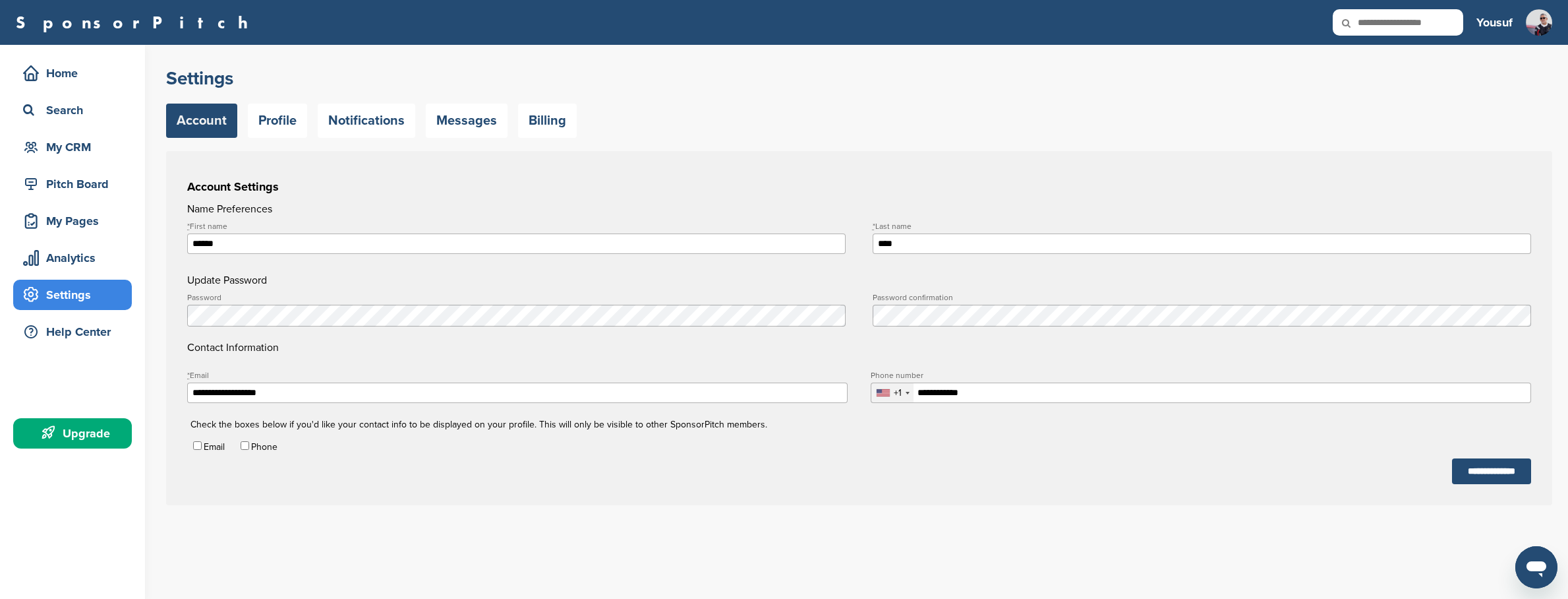
type input "**********"
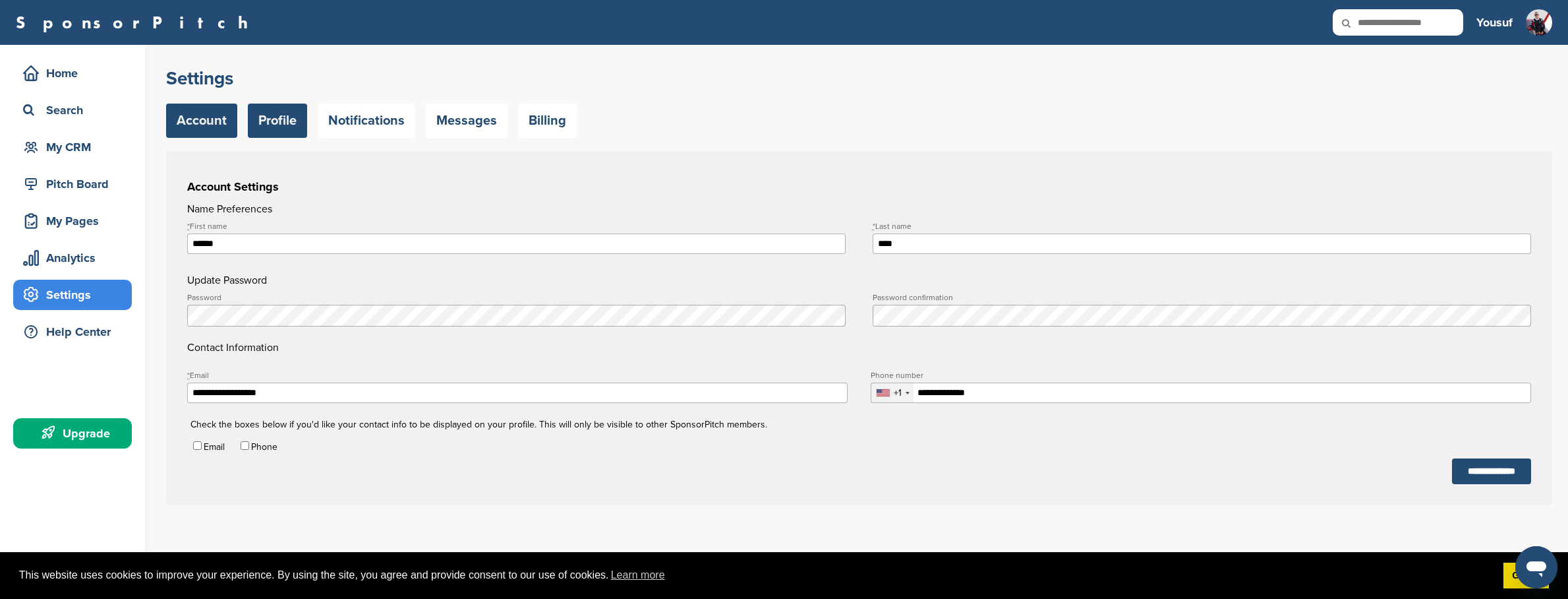
click at [272, 120] on link "Profile" at bounding box center [277, 121] width 59 height 34
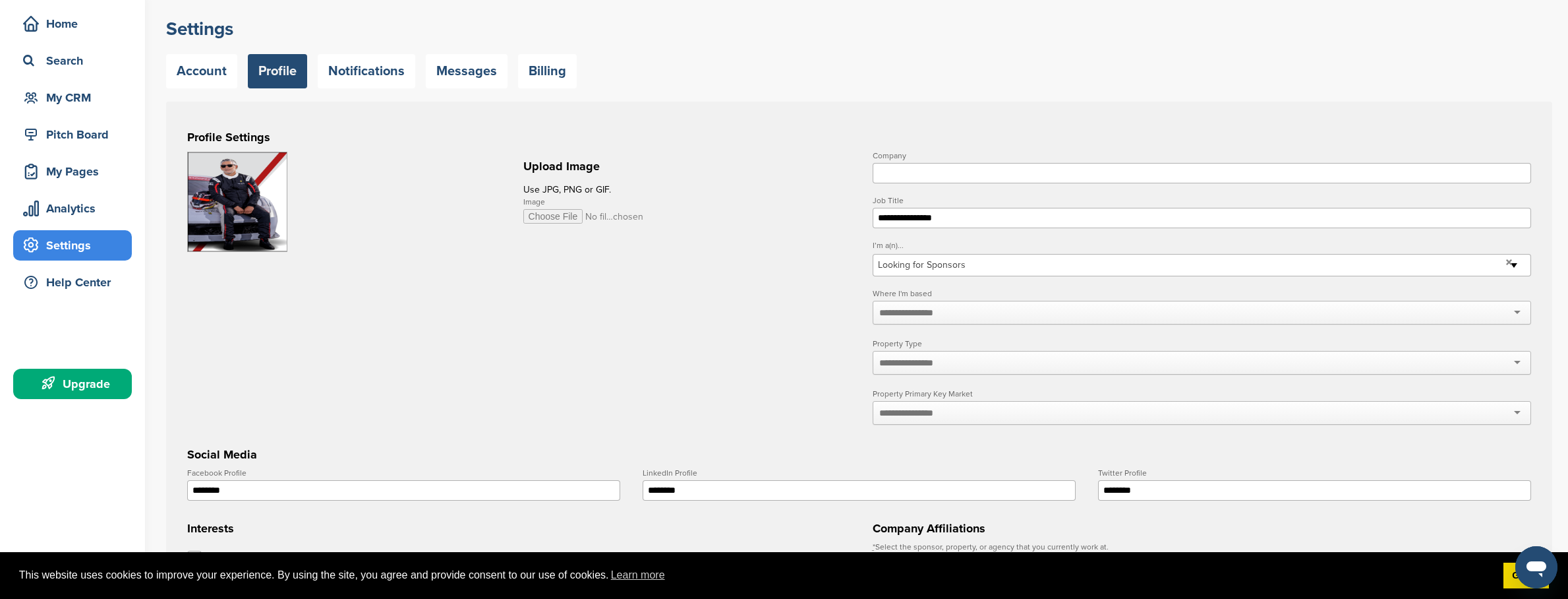
scroll to position [51, 0]
click at [954, 365] on div at bounding box center [1202, 361] width 659 height 24
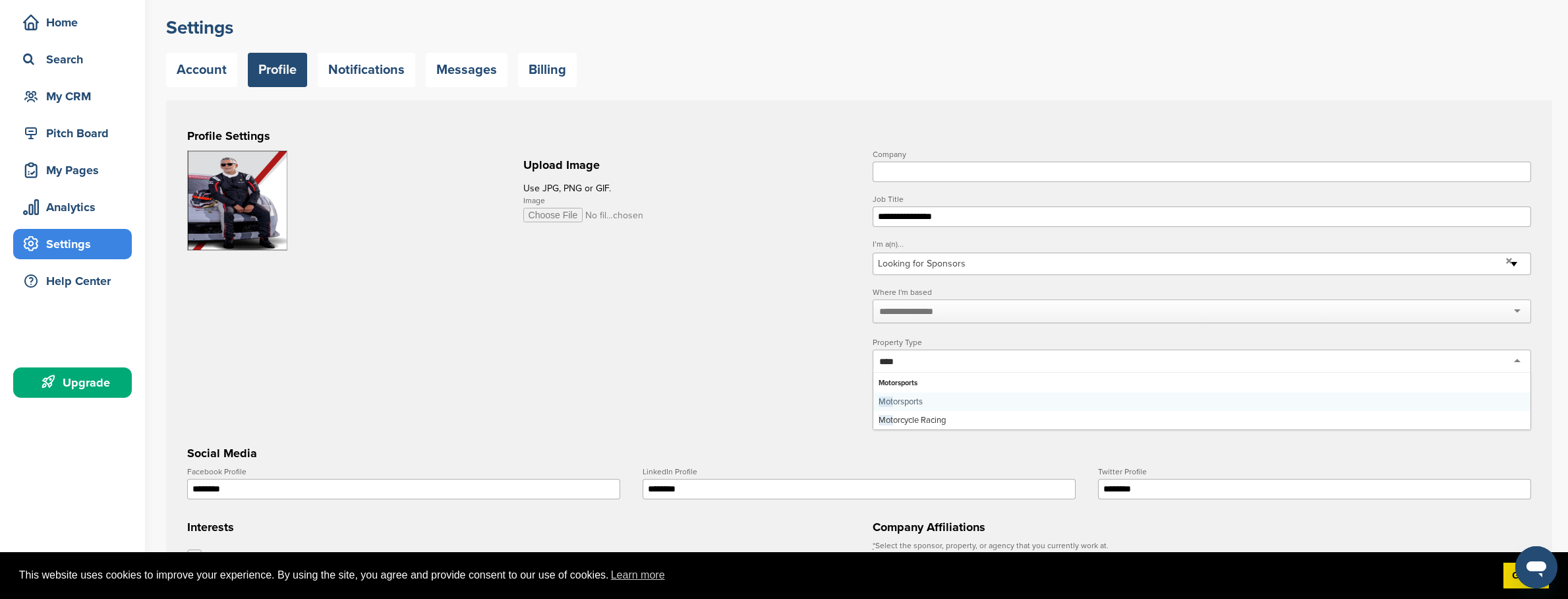
type input "*****"
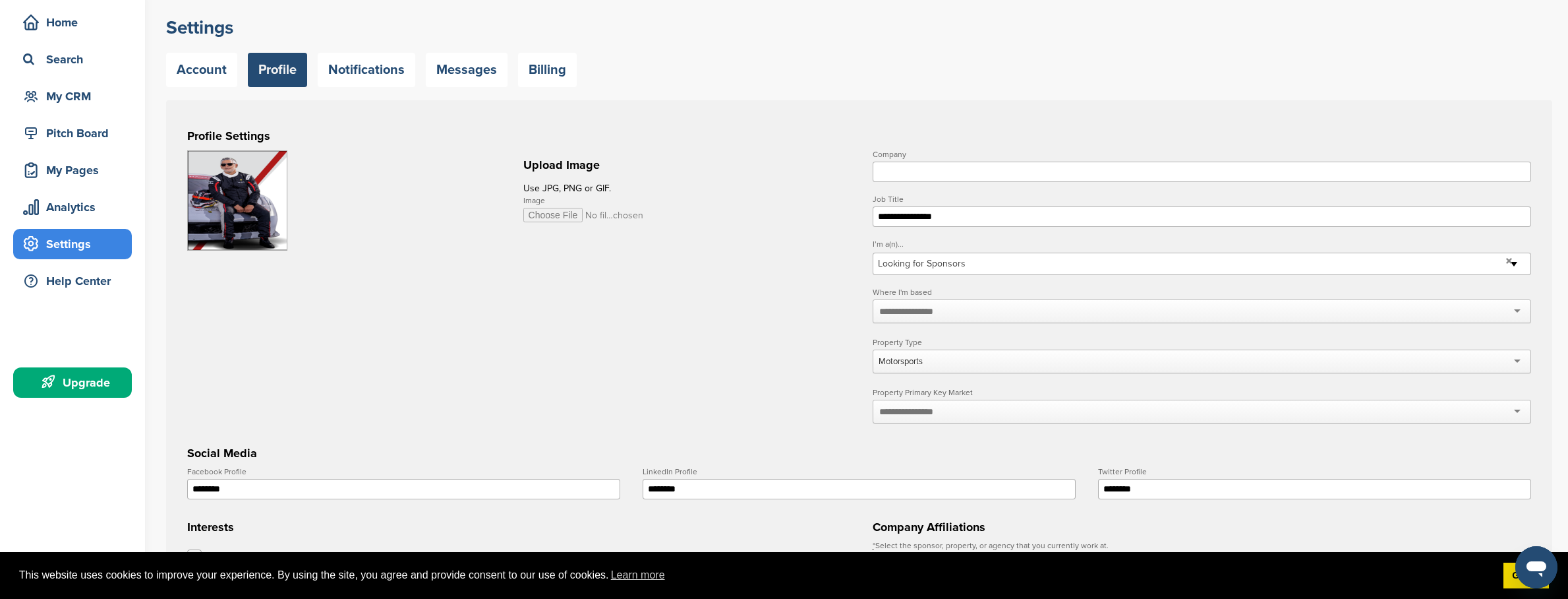
scroll to position [0, 0]
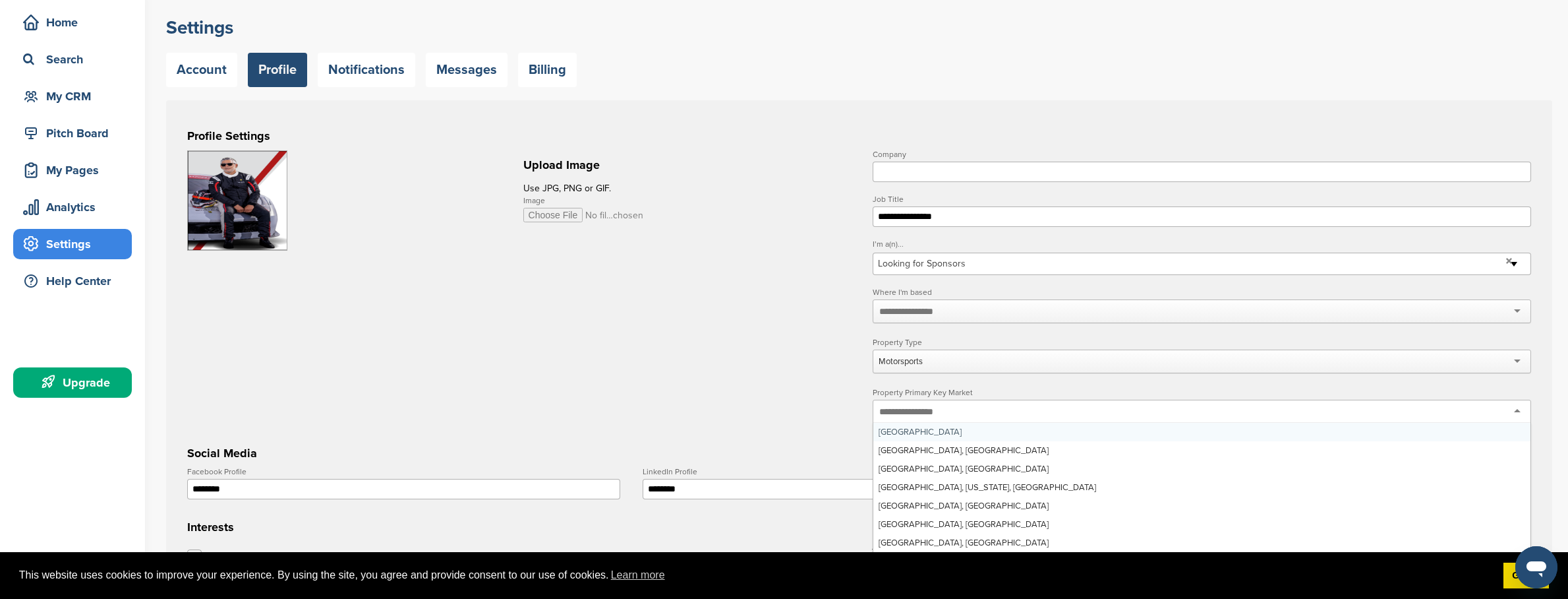
click at [961, 415] on div at bounding box center [1202, 411] width 659 height 24
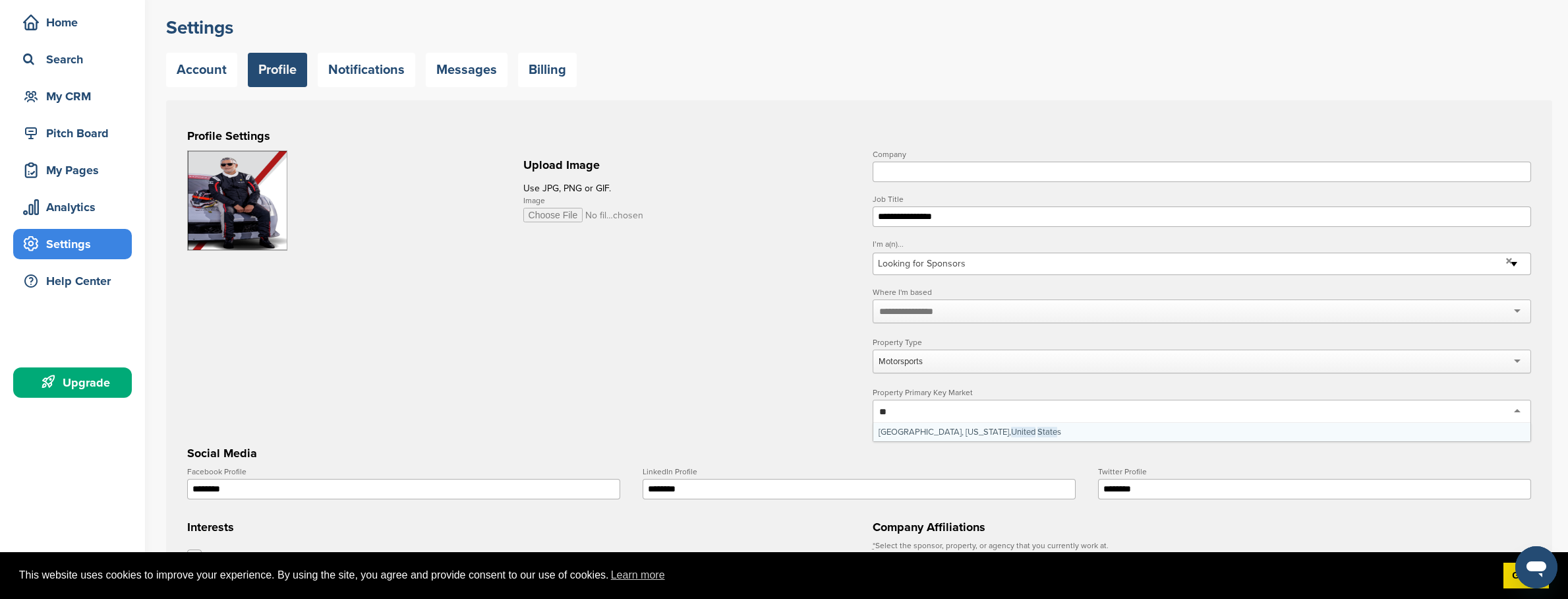
type input "*"
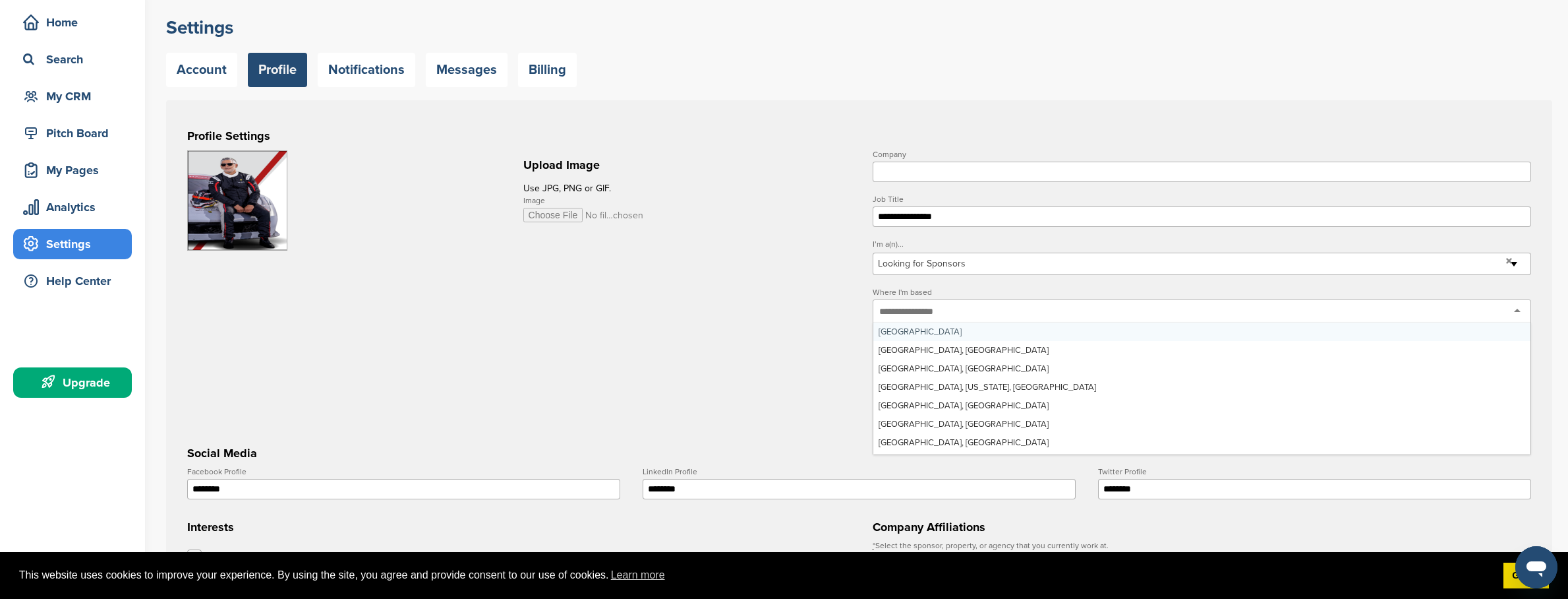
click at [911, 308] on input "text" at bounding box center [915, 311] width 70 height 12
type input "*"
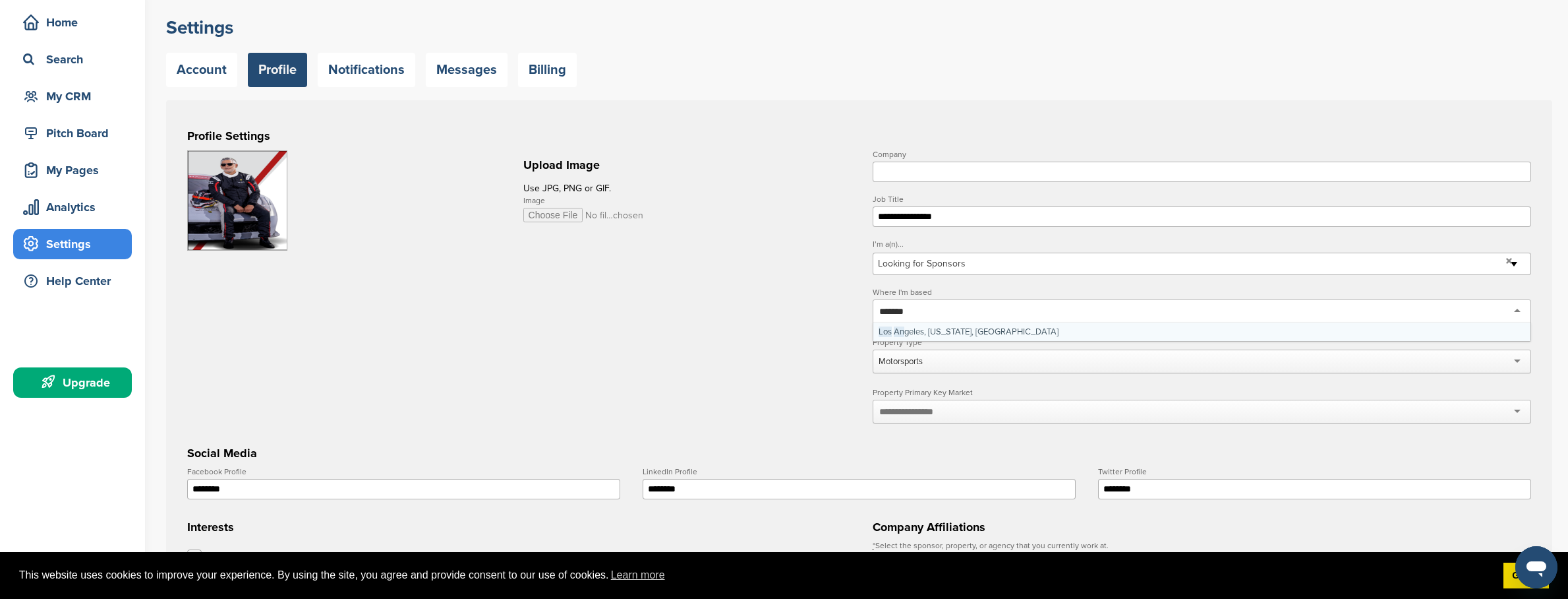
type input "********"
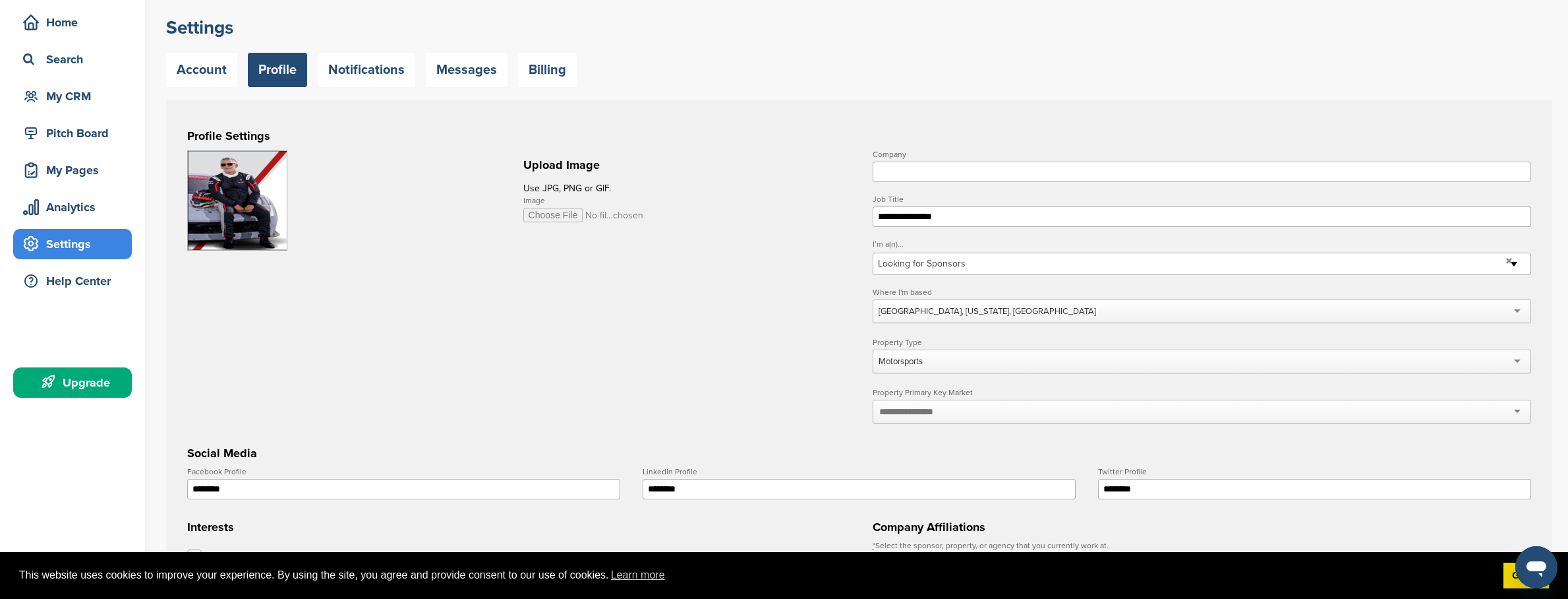
click at [898, 166] on input "Company" at bounding box center [1202, 172] width 659 height 21
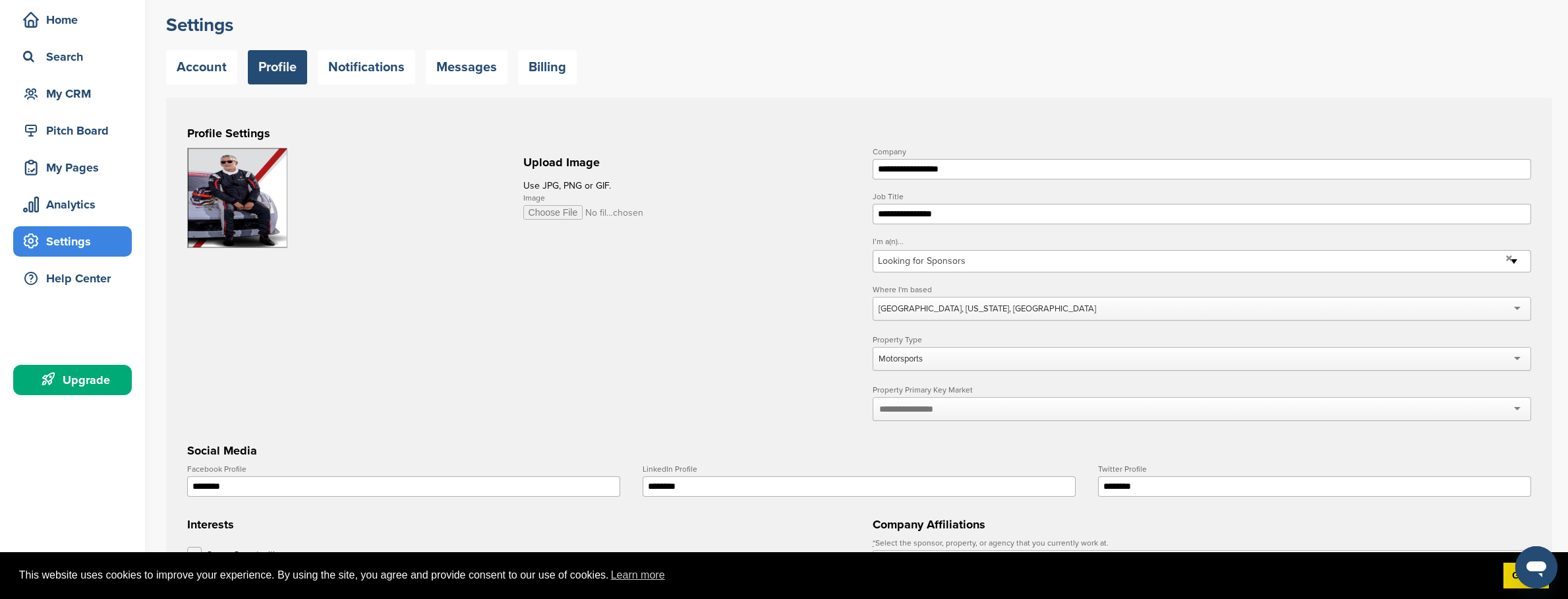
type input "**********"
click at [902, 128] on h3 "Profile Settings" at bounding box center [860, 133] width 1345 height 19
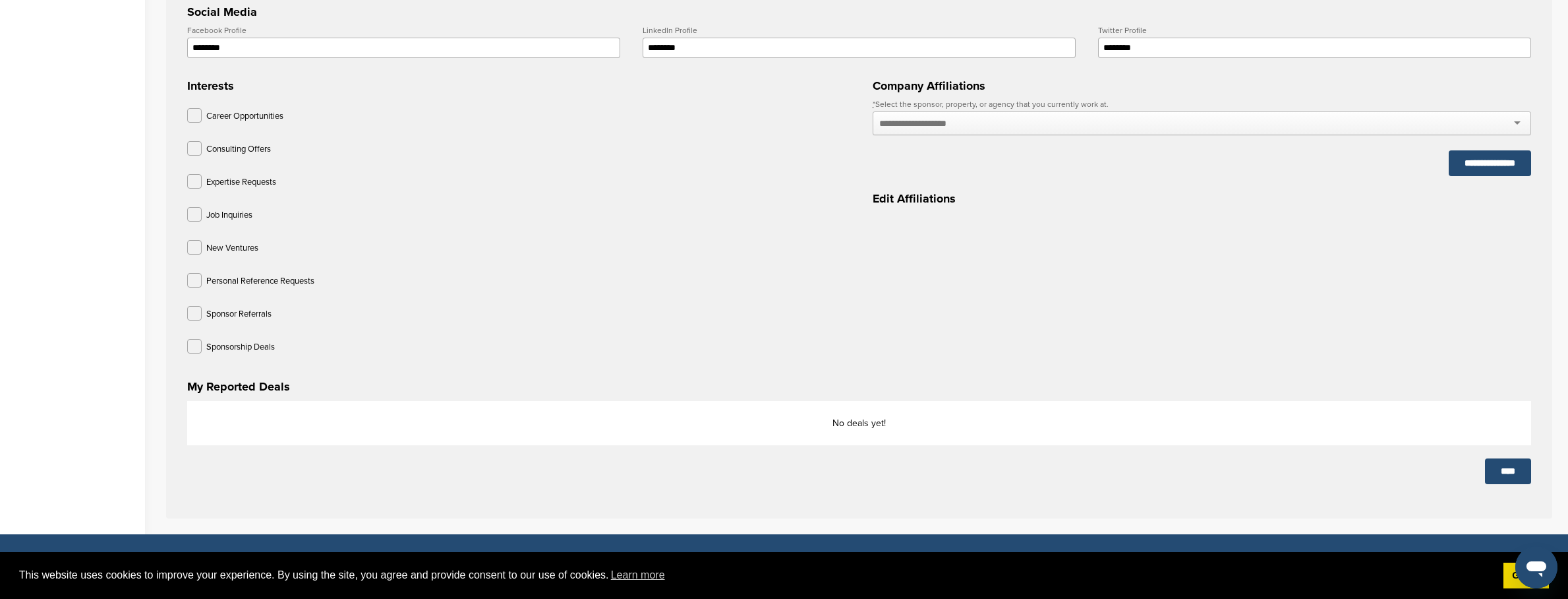
scroll to position [460, 0]
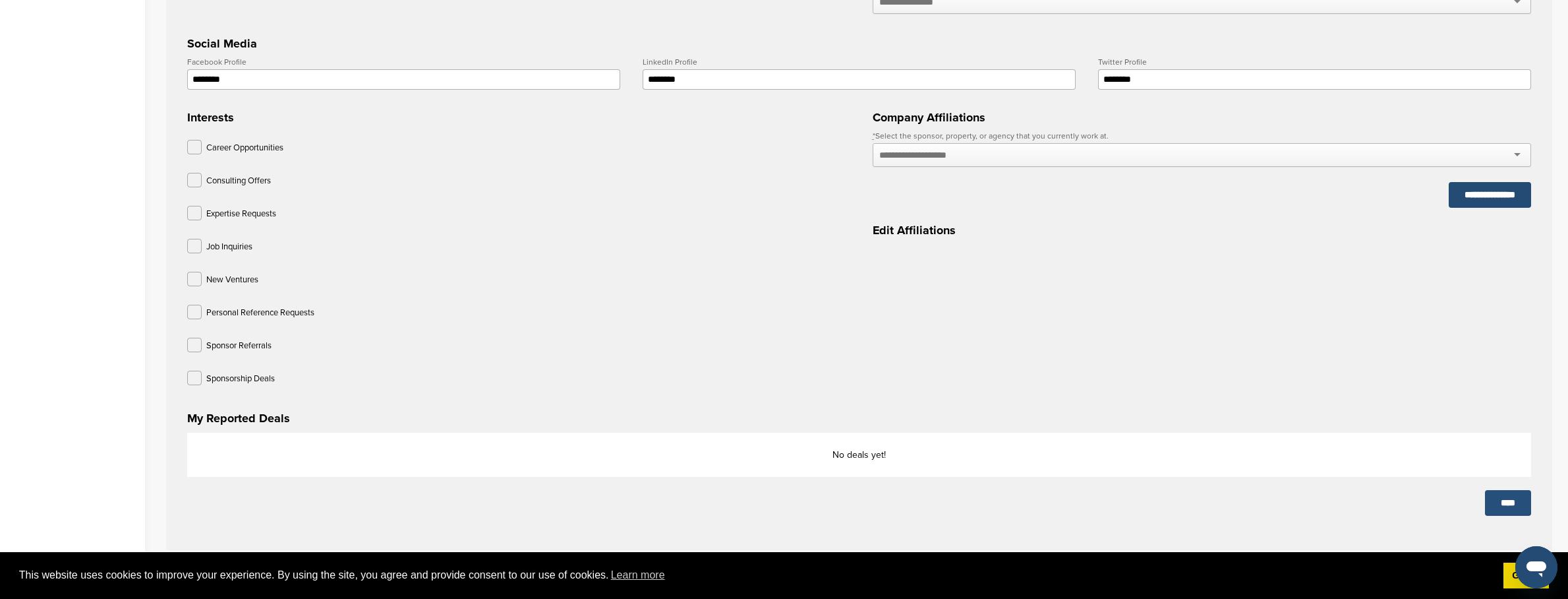
click at [1511, 510] on input "****" at bounding box center [1508, 503] width 46 height 25
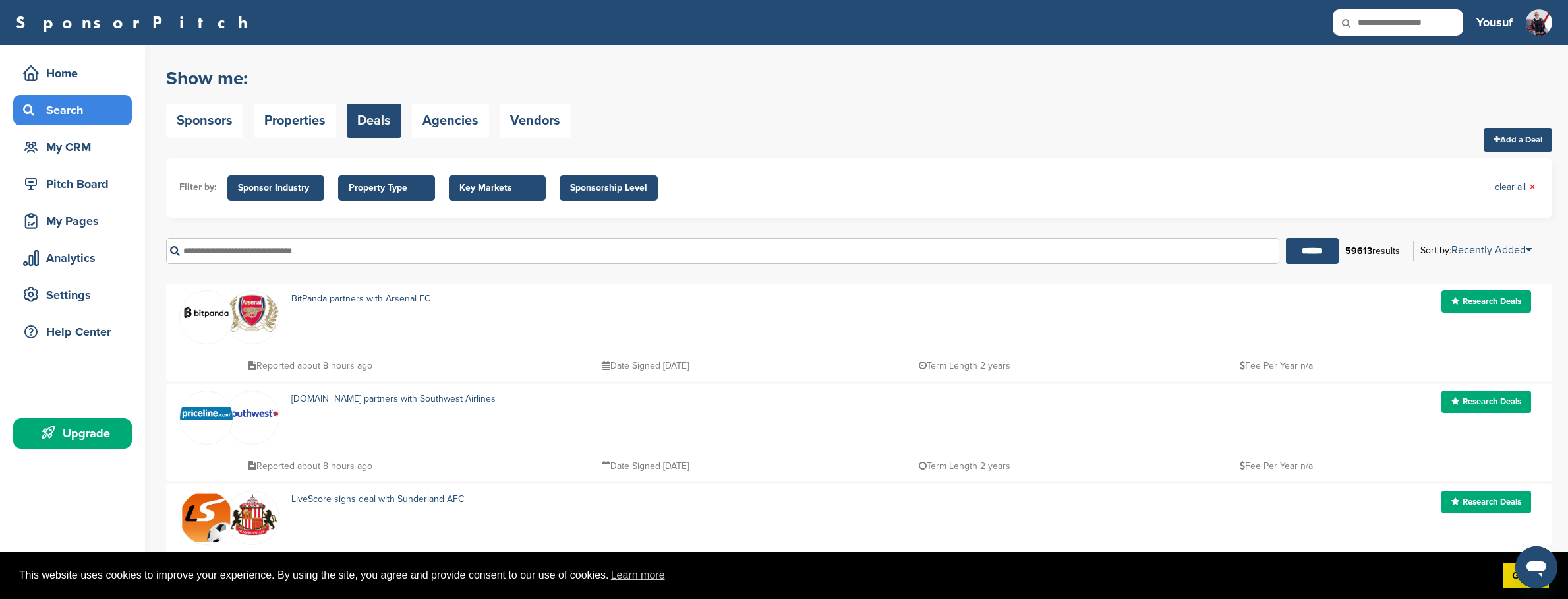
click at [375, 190] on span "Property Type" at bounding box center [387, 188] width 75 height 14
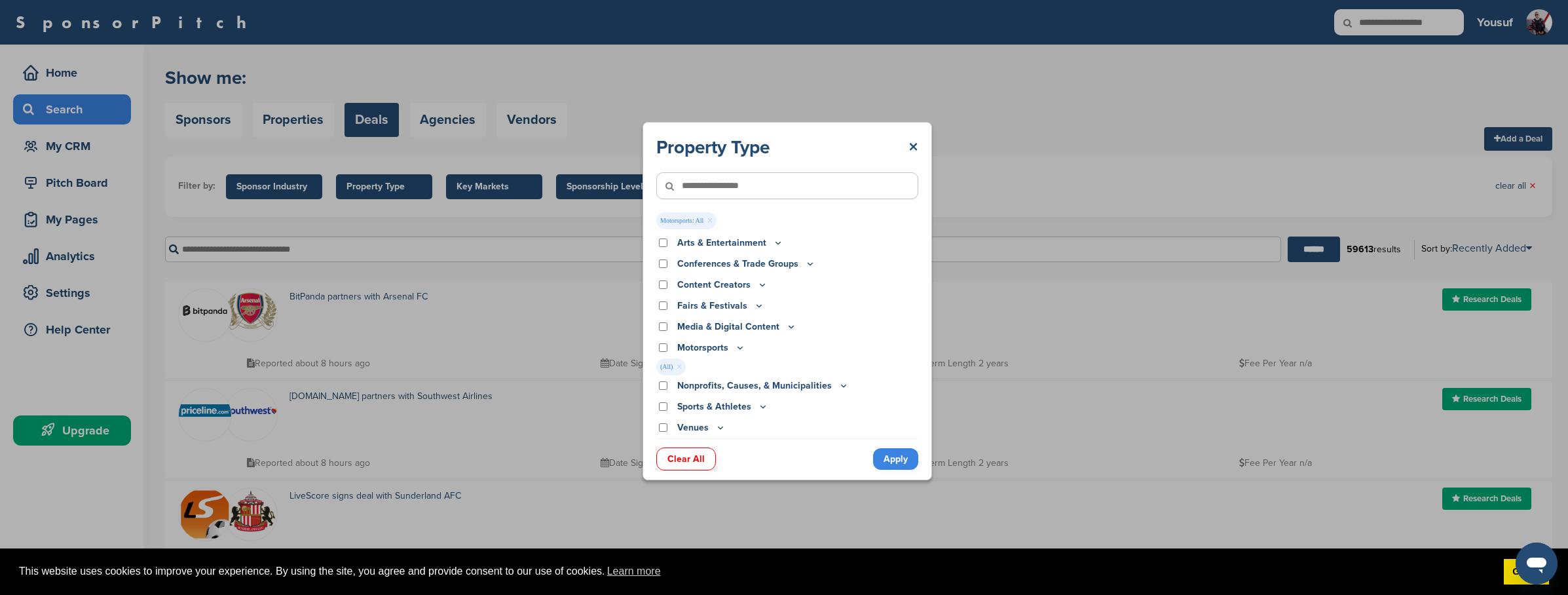
click at [896, 457] on link "Apply" at bounding box center [895, 458] width 45 height 22
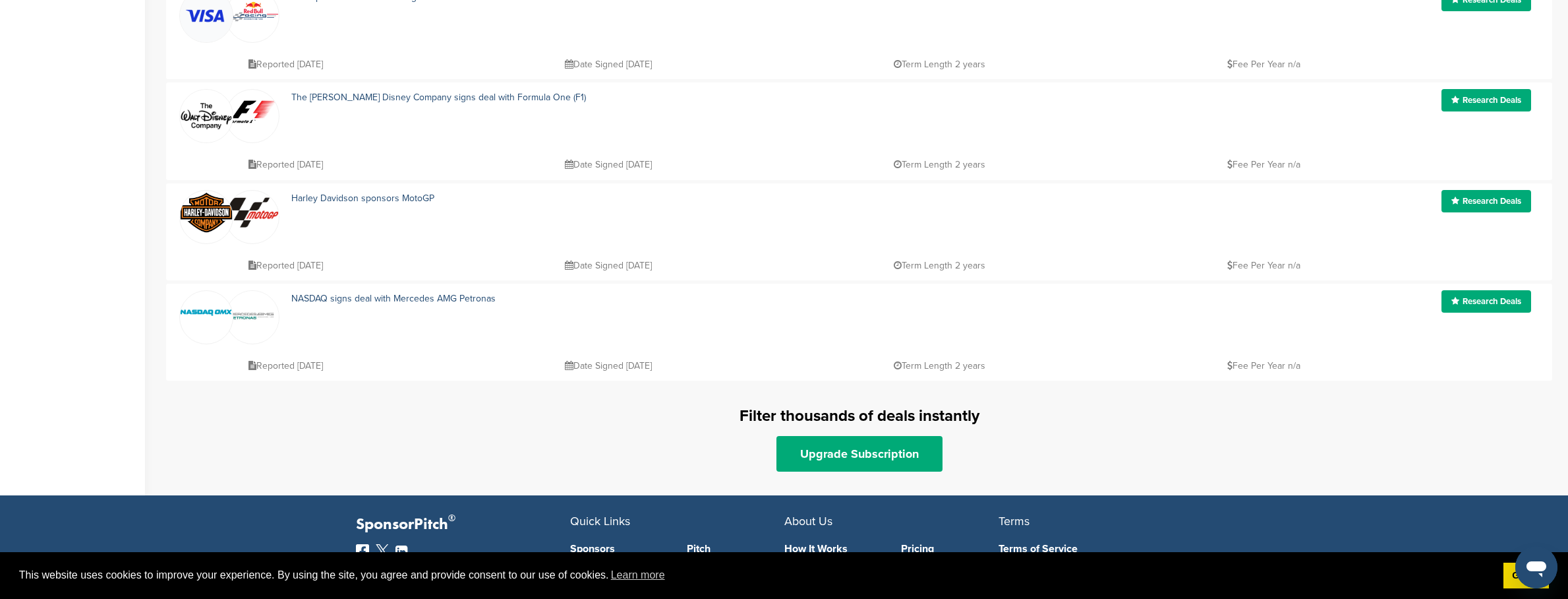
scroll to position [909, 0]
